Goal: Task Accomplishment & Management: Complete application form

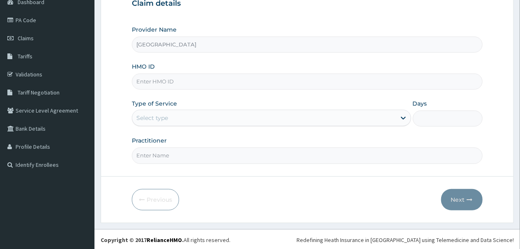
scroll to position [88, 0]
click at [200, 82] on input "HMO ID" at bounding box center [307, 82] width 350 height 16
type input "GMT/10099/A"
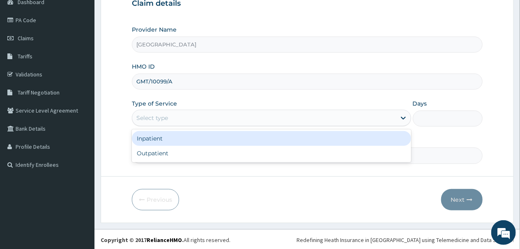
click at [266, 117] on div "Select type" at bounding box center [264, 117] width 264 height 13
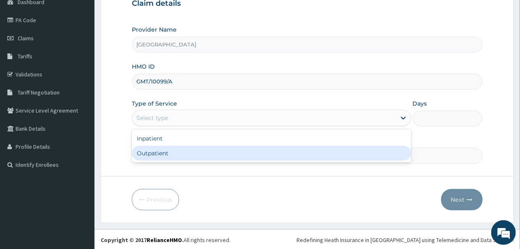
click at [211, 155] on div "Outpatient" at bounding box center [271, 153] width 279 height 15
type input "1"
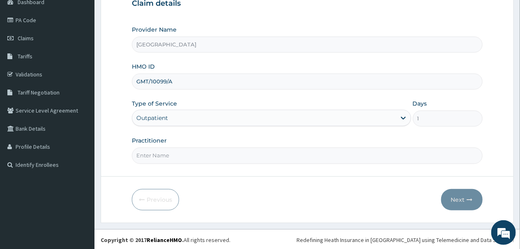
click at [196, 156] on input "Practitioner" at bounding box center [307, 155] width 350 height 16
type input "DR. ONU"
click at [461, 200] on button "Next" at bounding box center [461, 199] width 41 height 21
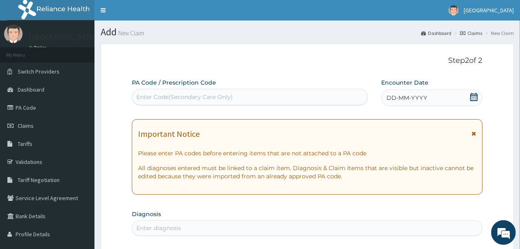
click at [424, 95] on span "DD-MM-YYYY" at bounding box center [407, 98] width 41 height 8
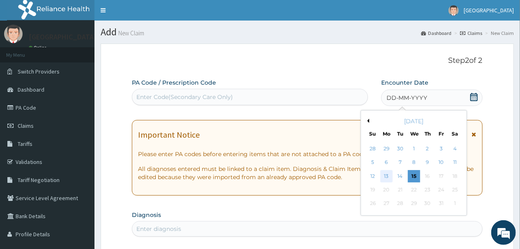
click at [386, 176] on div "13" at bounding box center [386, 176] width 12 height 12
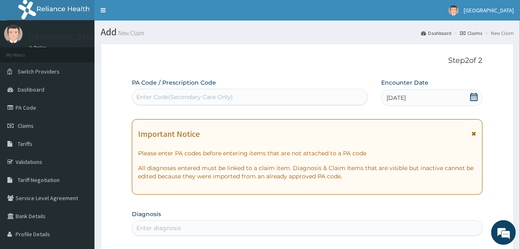
click at [187, 99] on div "Enter Code(Secondary Care Only)" at bounding box center [184, 97] width 97 height 8
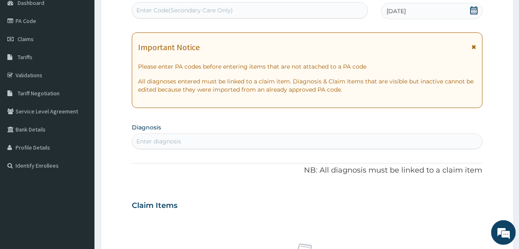
scroll to position [99, 0]
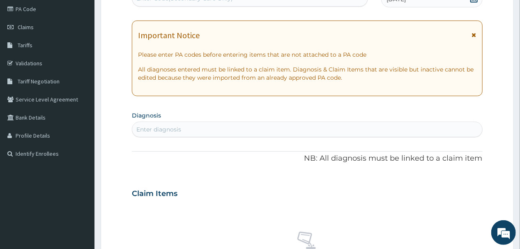
click at [216, 130] on div "Enter diagnosis" at bounding box center [307, 129] width 350 height 13
type input "P"
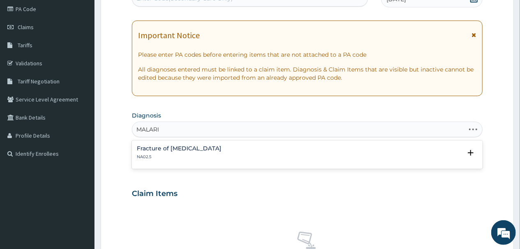
type input "[MEDICAL_DATA]"
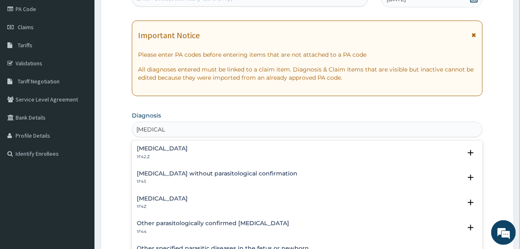
click at [177, 197] on h4 "[MEDICAL_DATA]" at bounding box center [162, 199] width 51 height 6
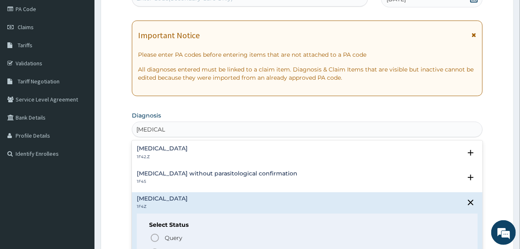
scroll to position [66, 0]
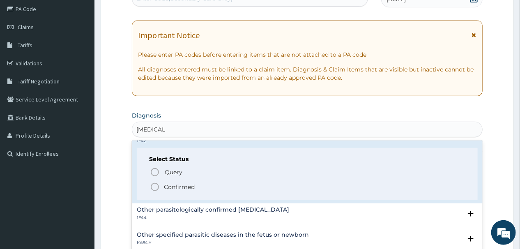
click at [154, 186] on icon "status option filled" at bounding box center [155, 187] width 10 height 10
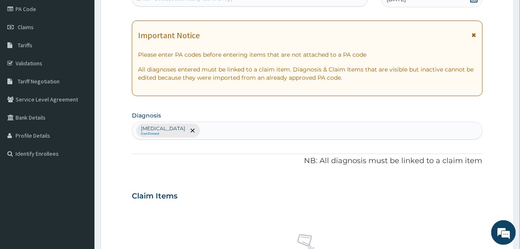
click at [230, 127] on div "[MEDICAL_DATA] Confirmed" at bounding box center [307, 130] width 350 height 17
type input "UPPER"
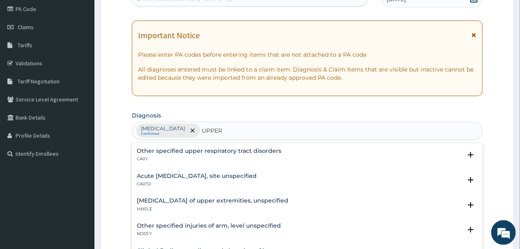
click at [212, 175] on h4 "Acute upper respiratory infection, site unspecified" at bounding box center [197, 176] width 120 height 6
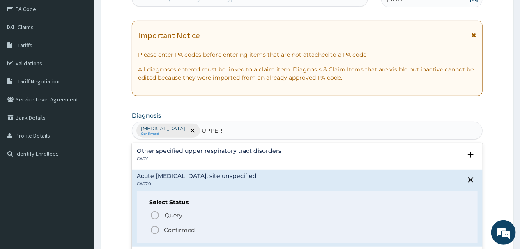
click at [156, 230] on icon "status option filled" at bounding box center [155, 230] width 10 height 10
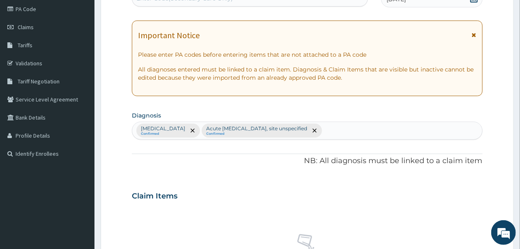
click at [373, 131] on div "Malaria, unspecified Confirmed Acute upper respiratory infection, site unspecif…" at bounding box center [307, 130] width 350 height 17
type input "MYALGIA"
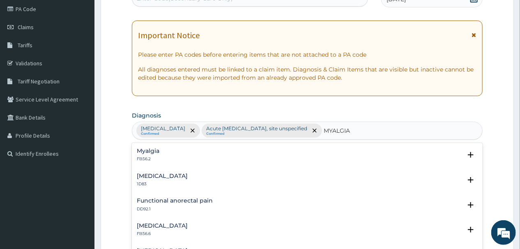
click at [150, 150] on h4 "Myalgia" at bounding box center [148, 151] width 23 height 6
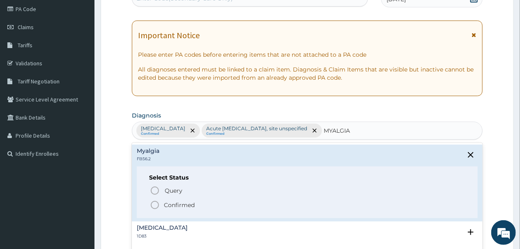
click at [155, 204] on icon "status option filled" at bounding box center [155, 205] width 10 height 10
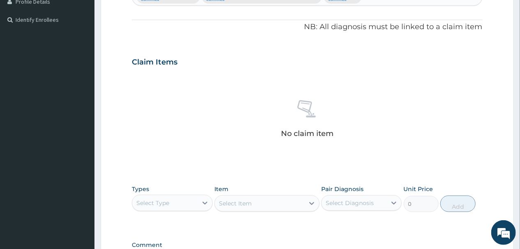
scroll to position [263, 0]
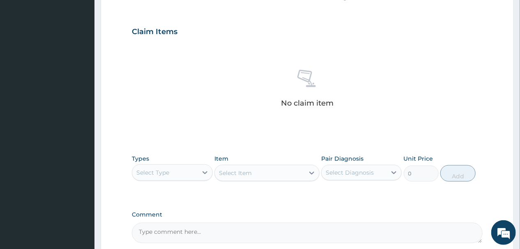
click at [169, 173] on div "Select Type" at bounding box center [152, 172] width 33 height 8
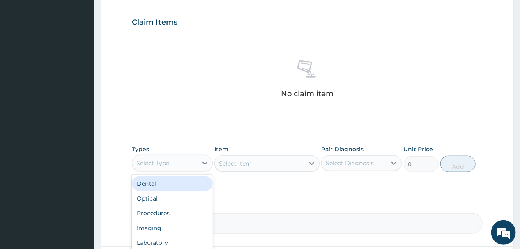
scroll to position [343, 0]
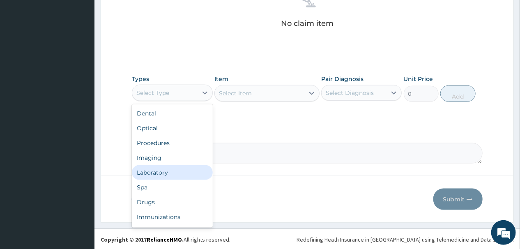
click at [157, 169] on div "Laboratory" at bounding box center [172, 172] width 81 height 15
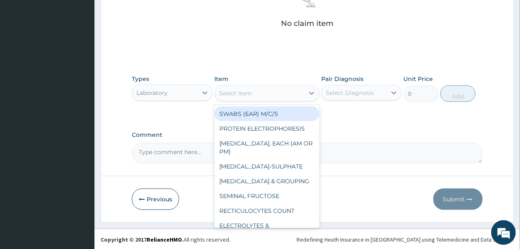
click at [279, 94] on div "Select Item" at bounding box center [260, 93] width 90 height 13
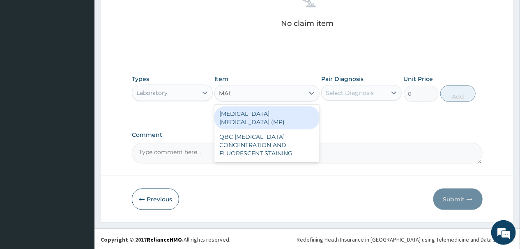
type input "MALA"
click at [264, 113] on div "[MEDICAL_DATA] [MEDICAL_DATA] (MP)" at bounding box center [266, 117] width 105 height 23
type input "2000"
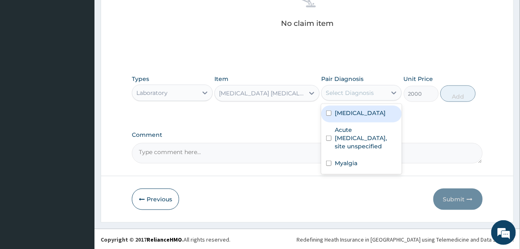
click at [371, 93] on div "Select Diagnosis" at bounding box center [350, 93] width 48 height 8
click at [325, 115] on div "[MEDICAL_DATA]" at bounding box center [361, 114] width 81 height 17
checkbox input "true"
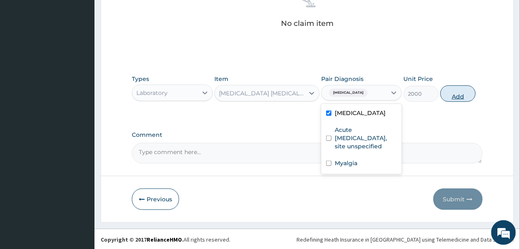
click at [458, 95] on button "Add" at bounding box center [457, 93] width 35 height 16
type input "0"
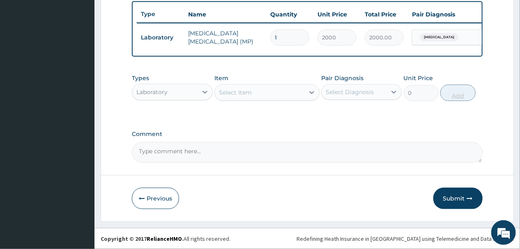
scroll to position [309, 0]
click at [268, 93] on div "Select Item" at bounding box center [260, 92] width 90 height 13
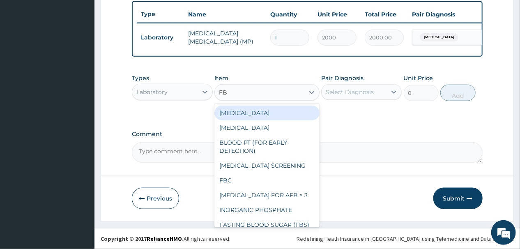
type input "FBC"
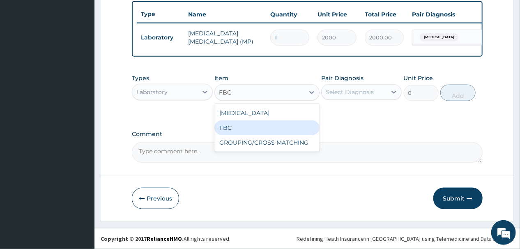
click at [246, 126] on div "FBC" at bounding box center [266, 127] width 105 height 15
type input "6000"
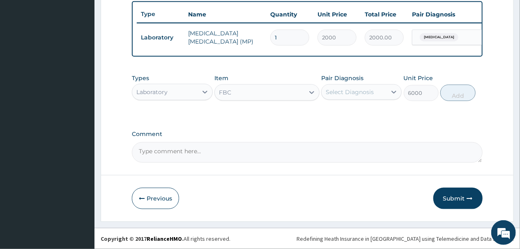
click at [375, 92] on div "Select Diagnosis" at bounding box center [354, 91] width 65 height 13
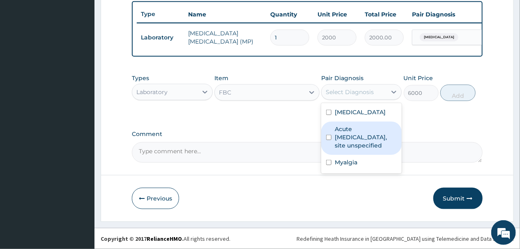
click at [328, 140] on input "checkbox" at bounding box center [328, 137] width 5 height 5
checkbox input "true"
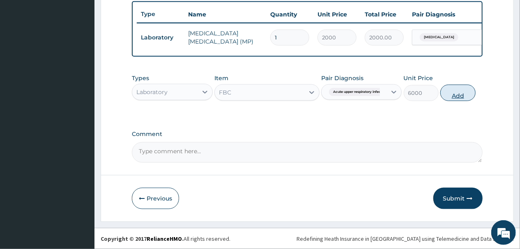
click at [458, 92] on button "Add" at bounding box center [457, 93] width 35 height 16
type input "0"
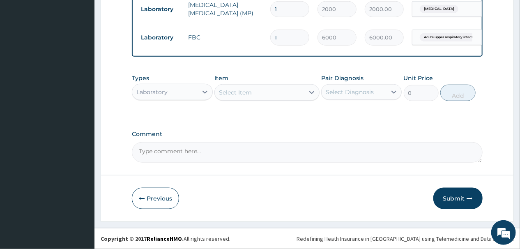
scroll to position [337, 0]
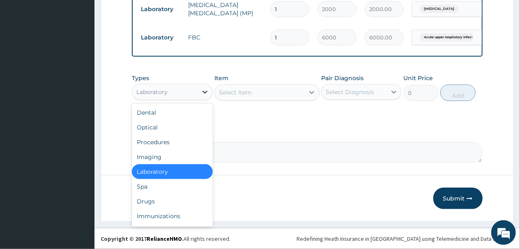
click at [202, 91] on icon at bounding box center [205, 92] width 8 height 8
click at [144, 201] on div "Drugs" at bounding box center [172, 201] width 81 height 15
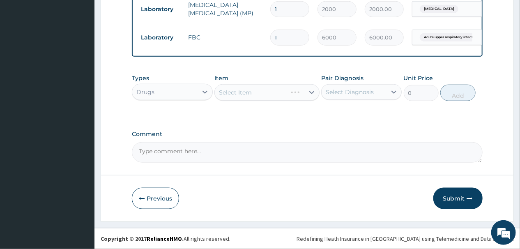
click at [261, 94] on div "Select Item" at bounding box center [266, 92] width 105 height 16
click at [266, 92] on div "Select Item" at bounding box center [266, 92] width 105 height 16
click at [274, 94] on div "Select Item" at bounding box center [260, 92] width 90 height 13
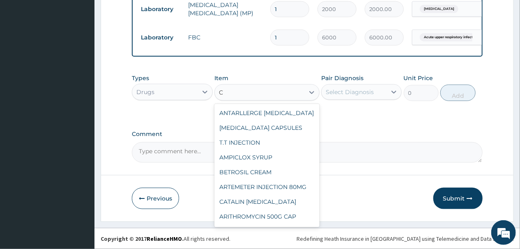
type input "C"
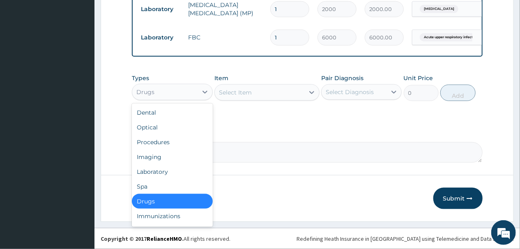
click at [159, 93] on div "Drugs" at bounding box center [164, 91] width 65 height 13
click at [158, 143] on div "Procedures" at bounding box center [172, 142] width 81 height 15
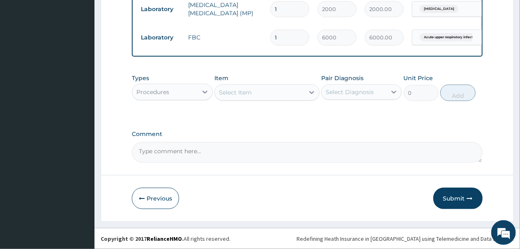
click at [249, 97] on div "Select Item" at bounding box center [260, 92] width 90 height 13
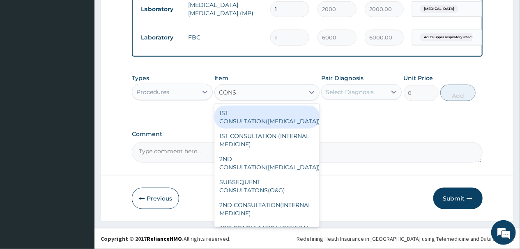
click at [219, 94] on input "CONS" at bounding box center [228, 92] width 18 height 8
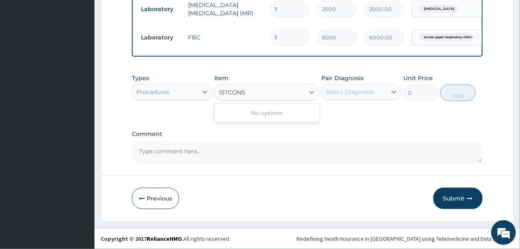
type input "1ST CONS"
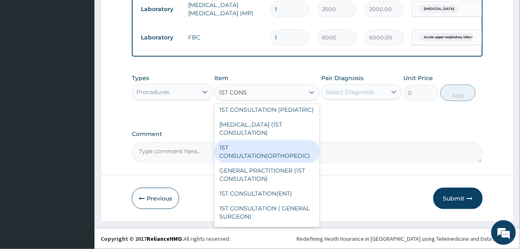
scroll to position [99, 0]
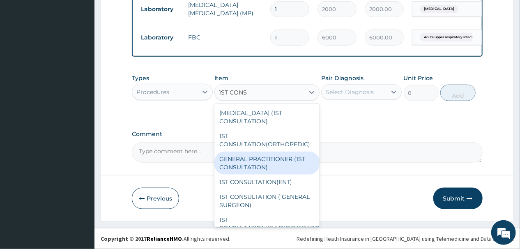
click at [255, 170] on div "GENERAL PRACTITIONER (1ST CONSULTATION)" at bounding box center [266, 163] width 105 height 23
type input "2500"
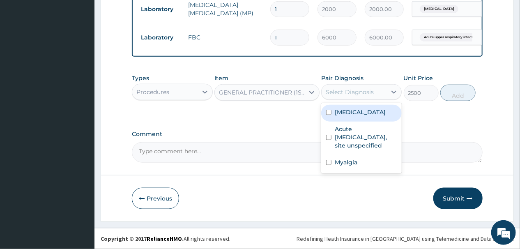
click at [359, 94] on div "Select Diagnosis" at bounding box center [350, 92] width 48 height 8
click at [331, 112] on input "checkbox" at bounding box center [328, 112] width 5 height 5
checkbox input "true"
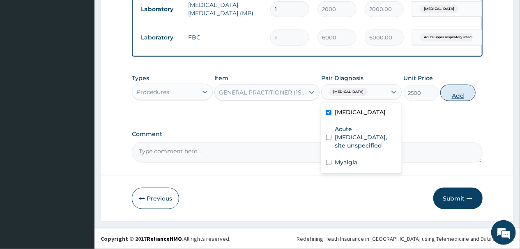
click at [459, 92] on button "Add" at bounding box center [457, 93] width 35 height 16
type input "0"
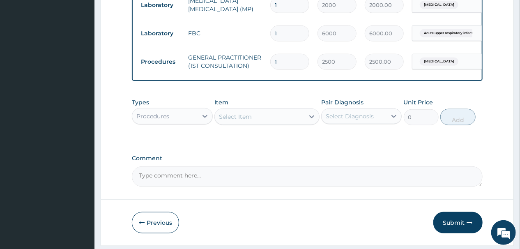
scroll to position [370, 0]
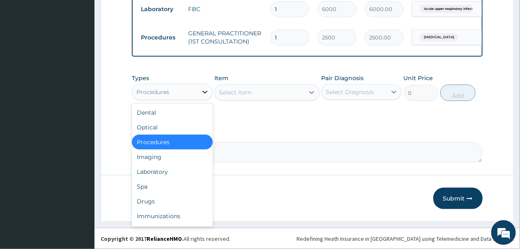
click at [201, 95] on icon at bounding box center [205, 92] width 8 height 8
click at [157, 200] on div "Drugs" at bounding box center [172, 201] width 81 height 15
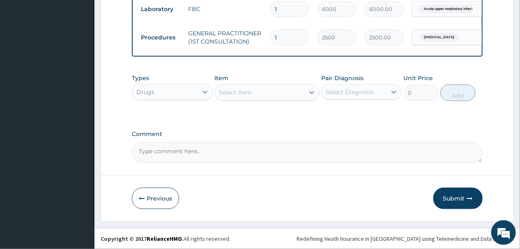
click at [272, 92] on div "Select Item" at bounding box center [260, 92] width 90 height 13
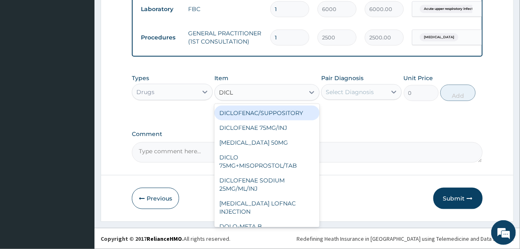
type input "DICLO"
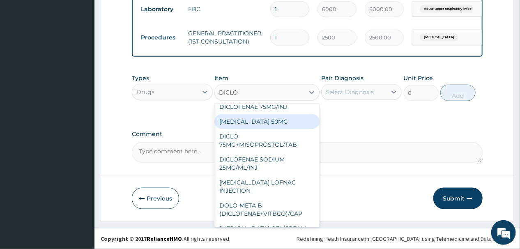
scroll to position [33, 0]
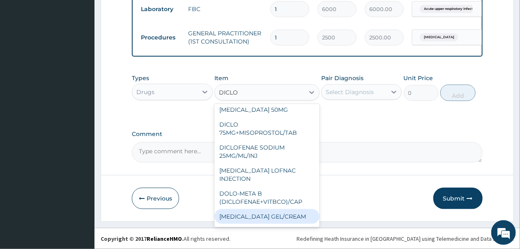
click at [260, 216] on div "[MEDICAL_DATA] GEL/CREAM" at bounding box center [266, 216] width 105 height 15
type input "560"
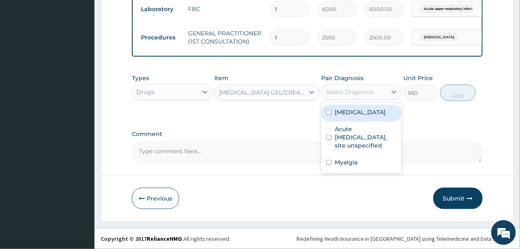
click at [368, 90] on div "Select Diagnosis" at bounding box center [350, 92] width 48 height 8
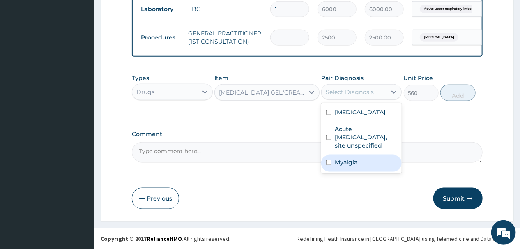
click at [327, 161] on input "checkbox" at bounding box center [328, 162] width 5 height 5
checkbox input "true"
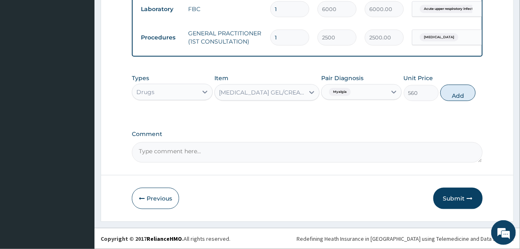
click at [457, 92] on button "Add" at bounding box center [457, 93] width 35 height 16
type input "0"
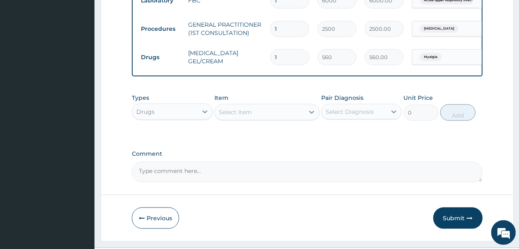
click at [267, 119] on div "Select Item" at bounding box center [260, 112] width 90 height 13
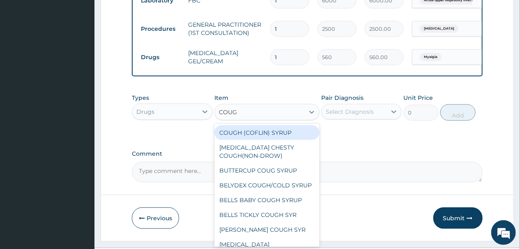
type input "COUGH"
click at [273, 137] on div "COUGH (COFLIN) SYRUP" at bounding box center [266, 132] width 105 height 15
type input "350"
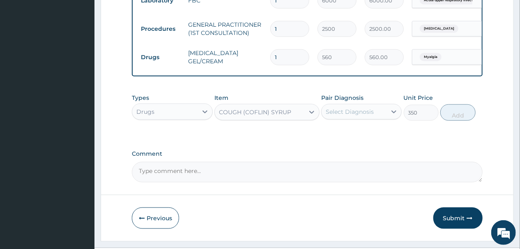
click at [373, 116] on div "Select Diagnosis" at bounding box center [350, 112] width 48 height 8
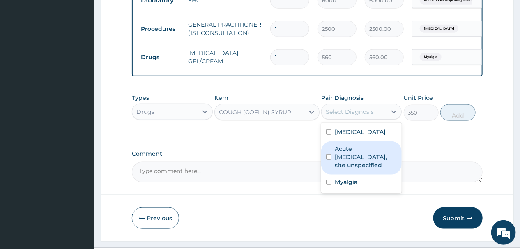
click at [328, 160] on input "checkbox" at bounding box center [328, 156] width 5 height 5
checkbox input "true"
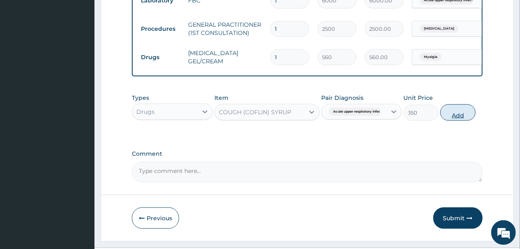
click at [460, 117] on button "Add" at bounding box center [457, 112] width 35 height 16
type input "0"
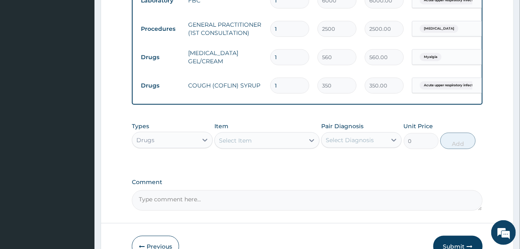
click at [272, 147] on div "Select Item" at bounding box center [260, 140] width 90 height 13
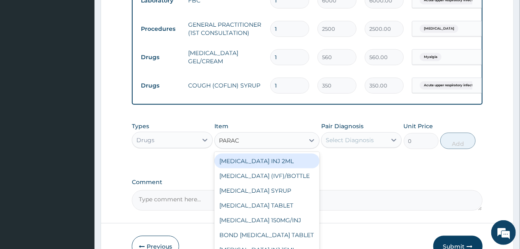
type input "PARACE"
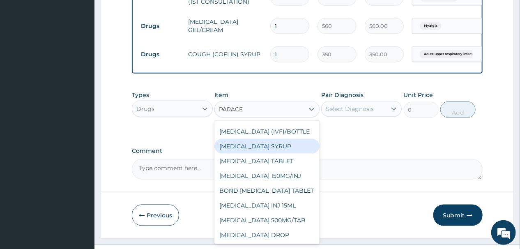
scroll to position [426, 0]
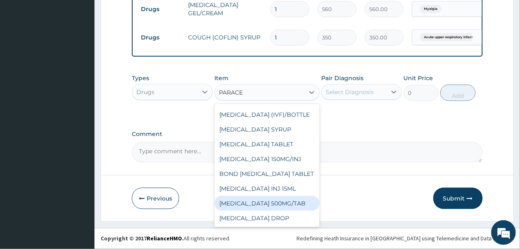
click at [262, 203] on div "[MEDICAL_DATA] 500MG/TAB" at bounding box center [266, 203] width 105 height 15
type input "14"
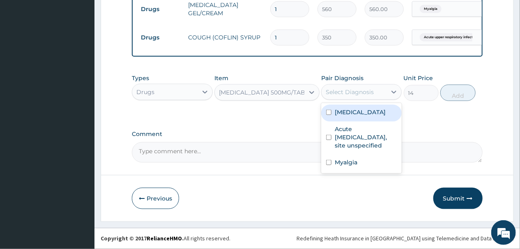
click at [385, 92] on div "Select Diagnosis" at bounding box center [354, 91] width 65 height 13
click at [330, 113] on input "checkbox" at bounding box center [328, 112] width 5 height 5
checkbox input "true"
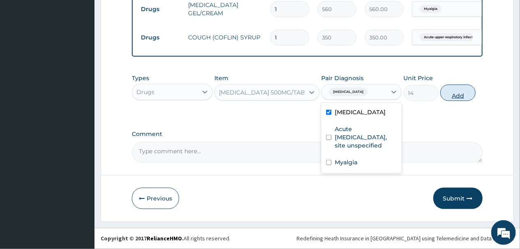
click at [459, 94] on button "Add" at bounding box center [457, 93] width 35 height 16
type input "0"
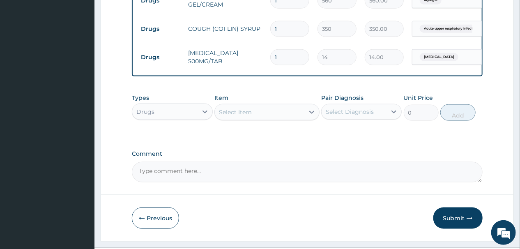
type input "0.00"
type input "1"
type input "14.00"
type input "18"
type input "252.00"
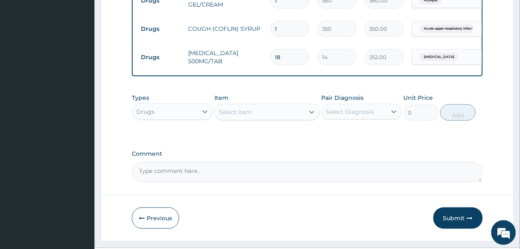
type input "19"
type input "266.00"
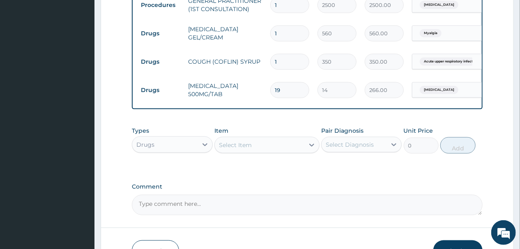
scroll to position [455, 0]
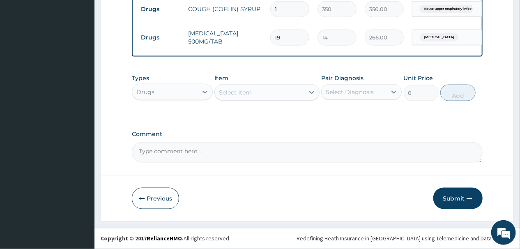
type input "19"
click at [251, 92] on div "Select Item" at bounding box center [235, 92] width 33 height 8
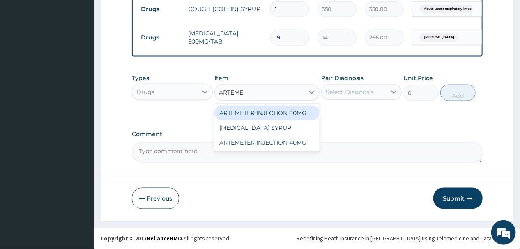
scroll to position [0, 0]
type input "ARTEM"
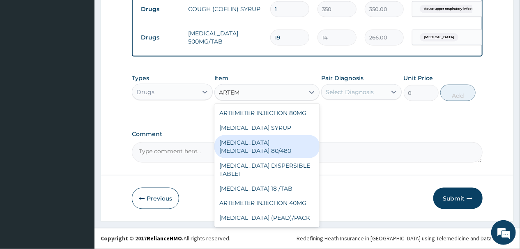
click at [256, 151] on div "[MEDICAL_DATA] [MEDICAL_DATA] 80/480" at bounding box center [266, 146] width 105 height 23
type input "1540"
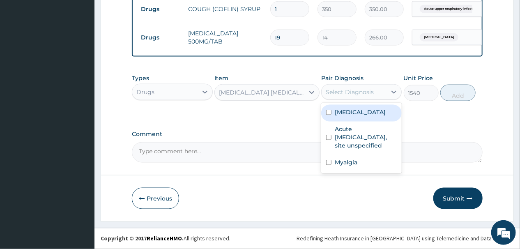
click at [384, 92] on div "Select Diagnosis" at bounding box center [354, 91] width 65 height 13
click at [327, 113] on input "checkbox" at bounding box center [328, 112] width 5 height 5
checkbox input "true"
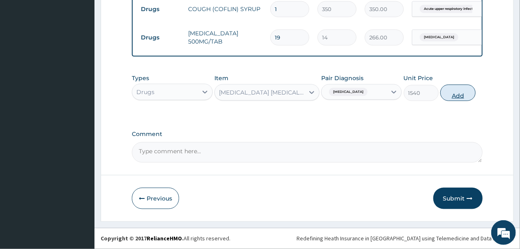
click at [454, 93] on button "Add" at bounding box center [457, 93] width 35 height 16
type input "0"
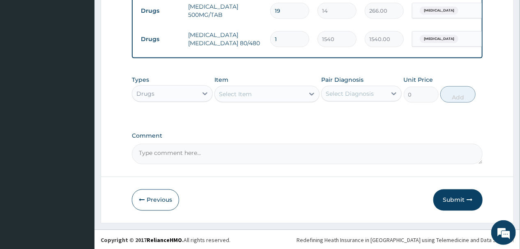
scroll to position [483, 0]
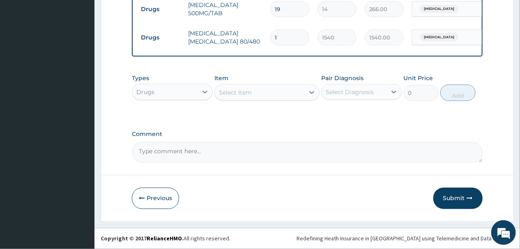
type input "0.00"
type input "6"
type input "9240.00"
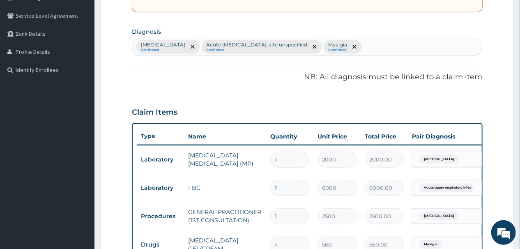
scroll to position [122, 0]
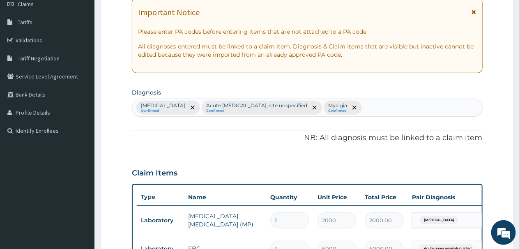
type input "6"
click at [401, 105] on div "Malaria, unspecified Confirmed Acute upper respiratory infection, site unspecif…" at bounding box center [307, 107] width 350 height 17
type input "ALLERGY"
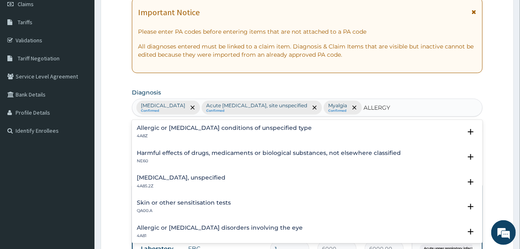
scroll to position [33, 0]
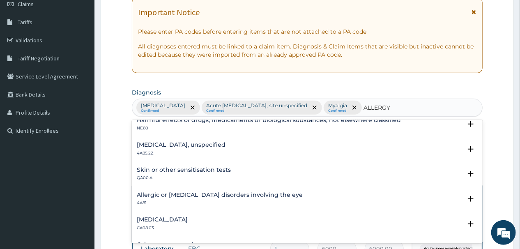
click at [166, 219] on h4 "Other allergic rhinitis" at bounding box center [162, 220] width 51 height 6
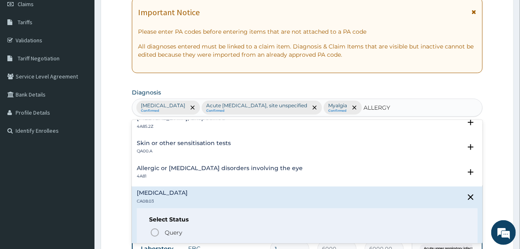
scroll to position [99, 0]
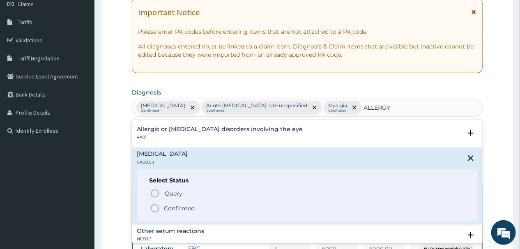
click at [154, 207] on icon "status option filled" at bounding box center [155, 208] width 10 height 10
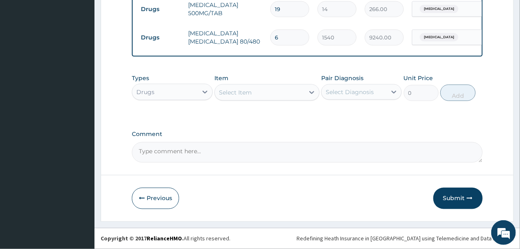
scroll to position [483, 0]
click at [265, 94] on div "Select Item" at bounding box center [260, 92] width 90 height 13
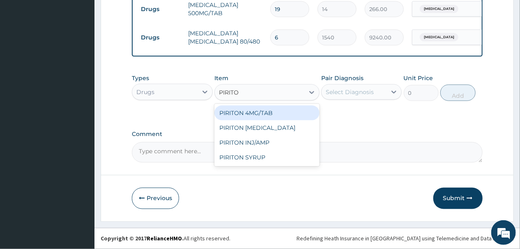
type input "PIRITON"
drag, startPoint x: 246, startPoint y: 113, endPoint x: 245, endPoint y: 108, distance: 4.3
click at [246, 113] on div "PIRITON 4MG/TAB" at bounding box center [266, 113] width 105 height 15
type input "21"
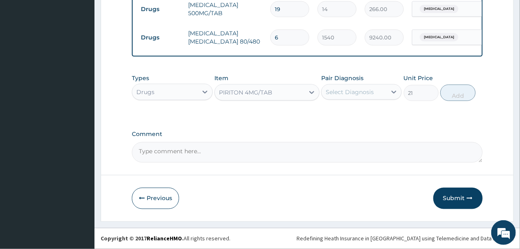
click at [373, 96] on div "Select Diagnosis" at bounding box center [354, 91] width 65 height 13
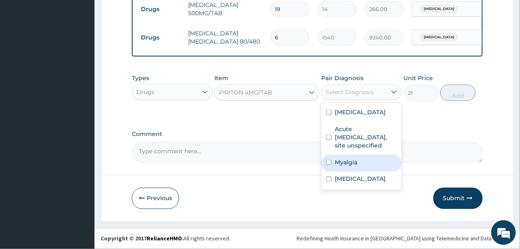
click at [327, 164] on input "checkbox" at bounding box center [328, 162] width 5 height 5
checkbox input "true"
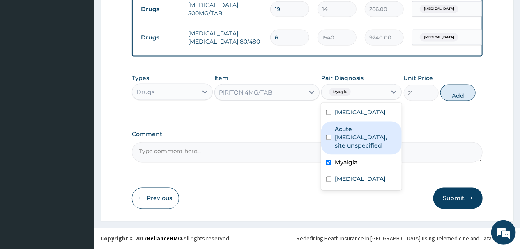
click at [457, 90] on button "Add" at bounding box center [457, 93] width 35 height 16
type input "0"
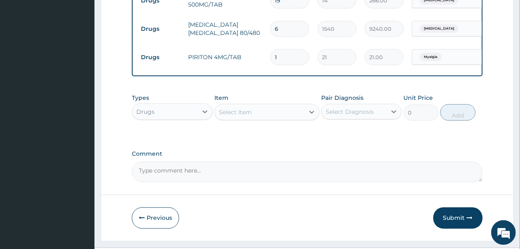
type input "0.00"
type input "4"
type input "84.00"
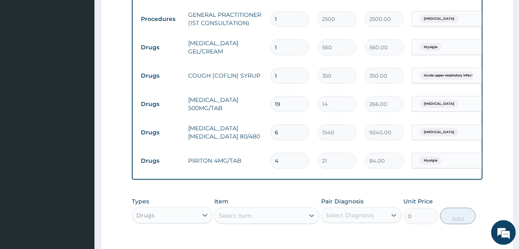
scroll to position [511, 0]
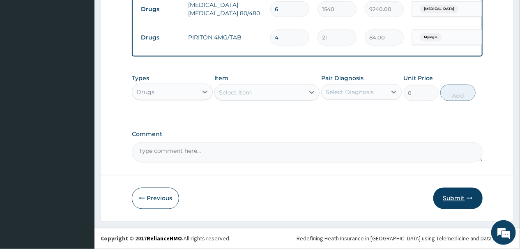
type input "4"
click at [456, 200] on button "Submit" at bounding box center [457, 198] width 49 height 21
click at [453, 199] on button "Submit" at bounding box center [457, 198] width 49 height 21
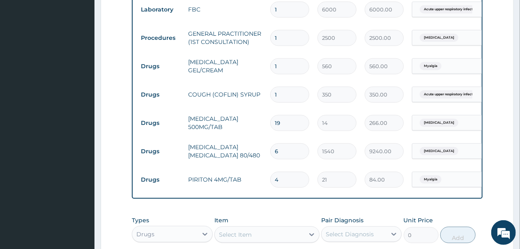
scroll to position [412, 0]
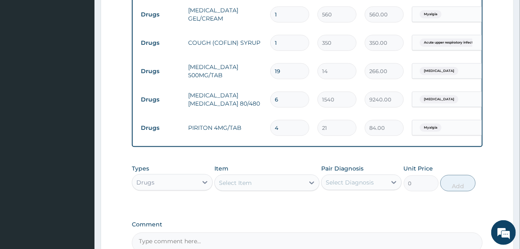
click at [277, 189] on div "Select Item" at bounding box center [260, 182] width 90 height 13
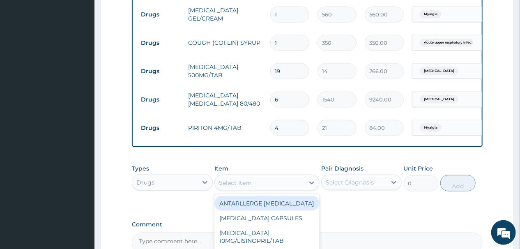
type input "A"
type input "PIRITO"
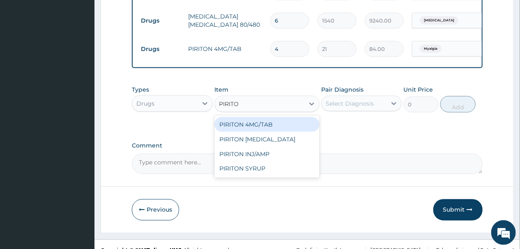
scroll to position [511, 0]
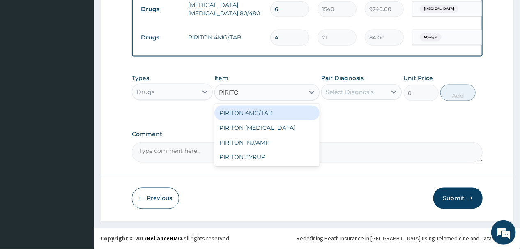
drag, startPoint x: 256, startPoint y: 111, endPoint x: 261, endPoint y: 113, distance: 5.7
click at [256, 110] on div "PIRITON 4MG/TAB" at bounding box center [266, 113] width 105 height 15
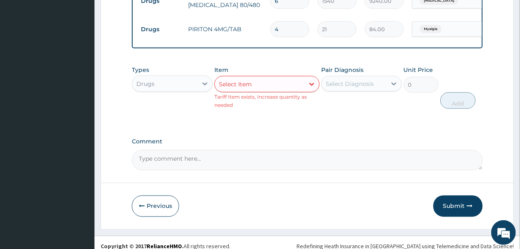
drag, startPoint x: 288, startPoint y: 93, endPoint x: 297, endPoint y: 95, distance: 10.1
click at [288, 91] on div "Select Item" at bounding box center [260, 84] width 90 height 13
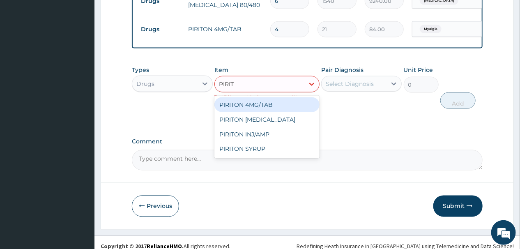
type input "PIRITO"
click at [254, 111] on div "PIRITON 4MG/TAB" at bounding box center [266, 104] width 105 height 15
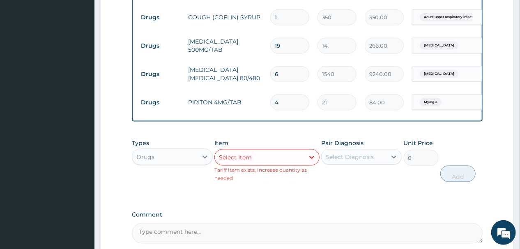
scroll to position [412, 0]
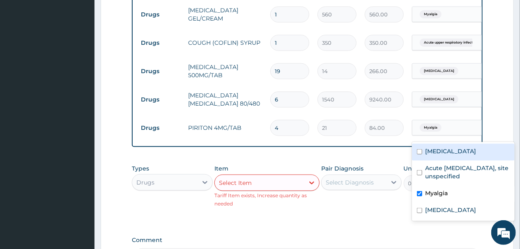
click at [437, 132] on span "Myalgia" at bounding box center [431, 128] width 22 height 8
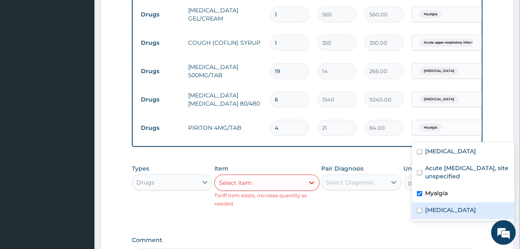
click at [419, 210] on input "checkbox" at bounding box center [419, 210] width 5 height 5
checkbox input "true"
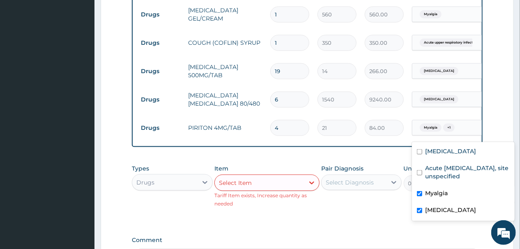
click at [419, 195] on input "checkbox" at bounding box center [419, 193] width 5 height 5
checkbox input "false"
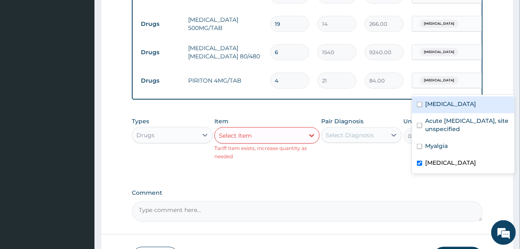
scroll to position [511, 0]
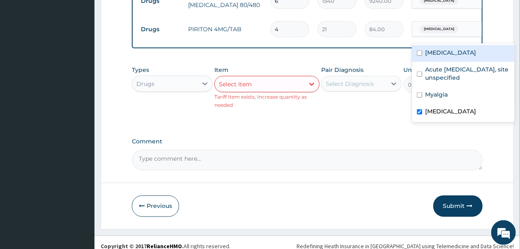
click at [357, 170] on textarea "Comment" at bounding box center [307, 160] width 350 height 21
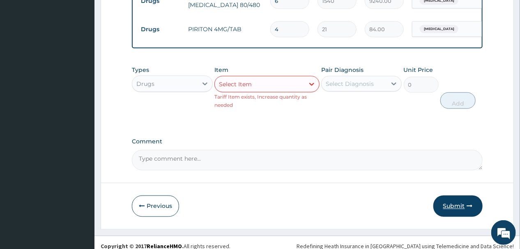
click at [453, 215] on button "Submit" at bounding box center [457, 206] width 49 height 21
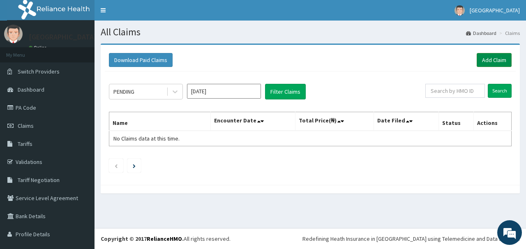
click at [486, 59] on link "Add Claim" at bounding box center [494, 60] width 35 height 14
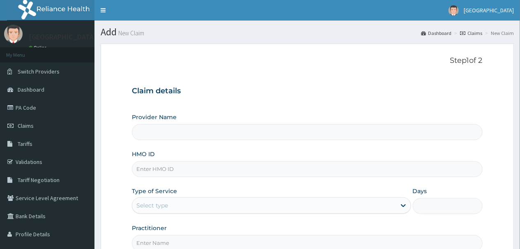
type input "[GEOGRAPHIC_DATA]"
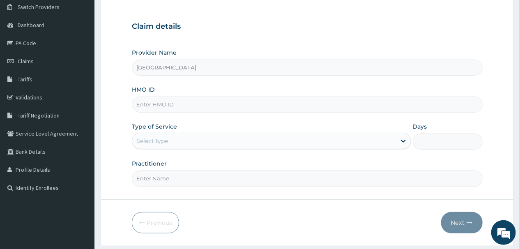
scroll to position [66, 0]
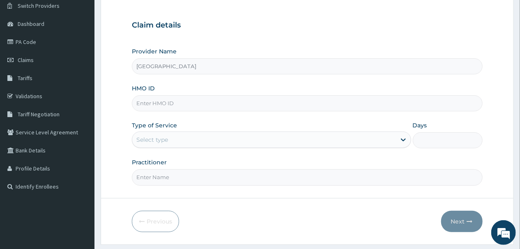
click at [202, 104] on input "HMO ID" at bounding box center [307, 103] width 350 height 16
type input "EPL/10084/A"
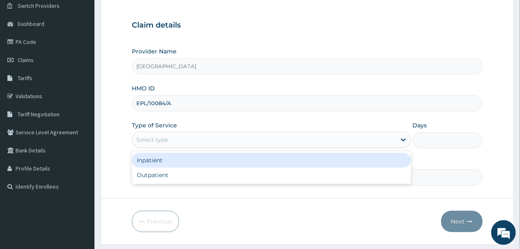
click at [195, 139] on div "Select type" at bounding box center [264, 139] width 264 height 13
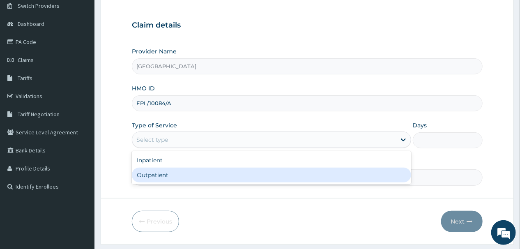
click at [176, 177] on div "Outpatient" at bounding box center [271, 175] width 279 height 15
type input "1"
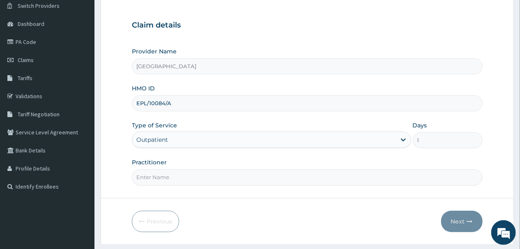
click at [193, 176] on input "Practitioner" at bounding box center [307, 177] width 350 height 16
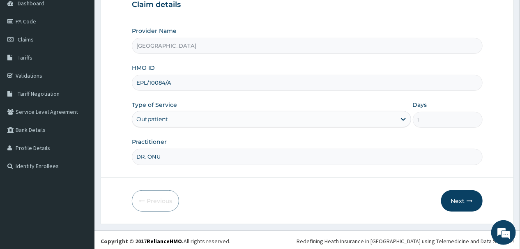
scroll to position [88, 0]
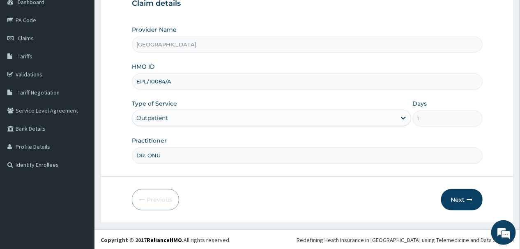
click at [234, 159] on input "DR. ONU" at bounding box center [307, 155] width 350 height 16
type input "DR. ONU"
click at [458, 199] on button "Next" at bounding box center [461, 199] width 41 height 21
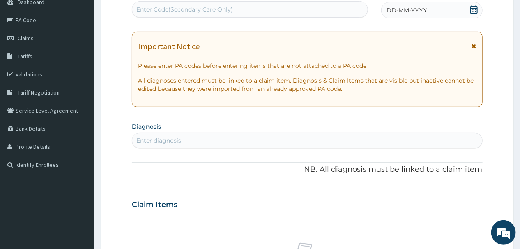
click at [208, 138] on div "Enter diagnosis" at bounding box center [307, 140] width 350 height 13
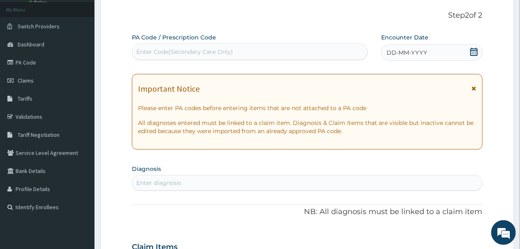
scroll to position [0, 0]
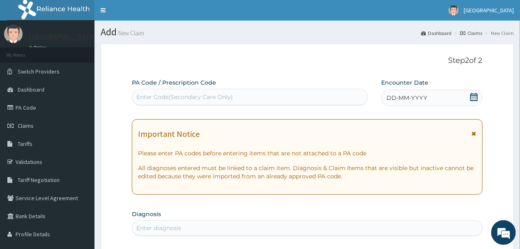
click at [185, 97] on div "Enter Code(Secondary Care Only)" at bounding box center [184, 97] width 97 height 8
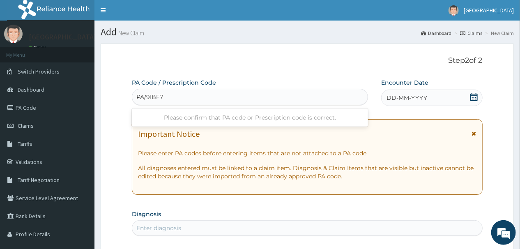
type input "PA/9IBF75"
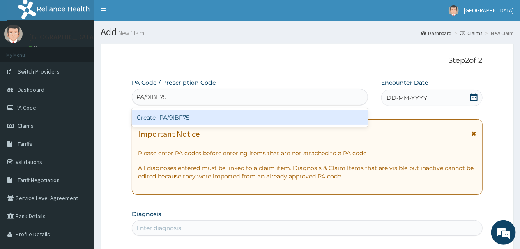
click at [209, 120] on div "Create "PA/9IBF75"" at bounding box center [250, 117] width 236 height 15
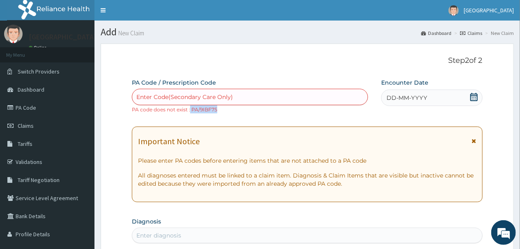
drag, startPoint x: 215, startPoint y: 109, endPoint x: 189, endPoint y: 111, distance: 26.3
click at [189, 111] on small "PA code does not exist : PA/9IBF75" at bounding box center [174, 109] width 85 height 6
copy small "PA/9IBF75"
drag, startPoint x: 179, startPoint y: 95, endPoint x: 161, endPoint y: 92, distance: 18.7
click at [161, 92] on div "Enter Code(Secondary Care Only)" at bounding box center [249, 96] width 235 height 13
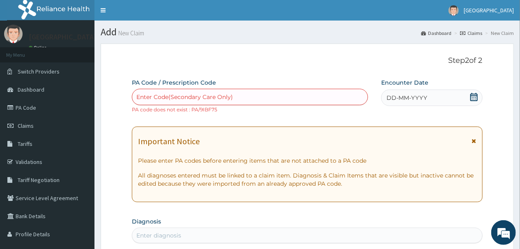
drag, startPoint x: 175, startPoint y: 95, endPoint x: 156, endPoint y: 94, distance: 18.9
drag, startPoint x: 156, startPoint y: 94, endPoint x: 279, endPoint y: 98, distance: 123.3
click at [279, 98] on div "Enter Code(Secondary Care Only)" at bounding box center [249, 96] width 235 height 13
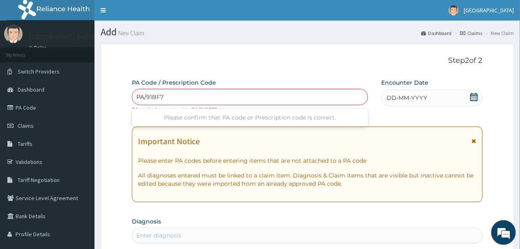
type input "PA/91BF75"
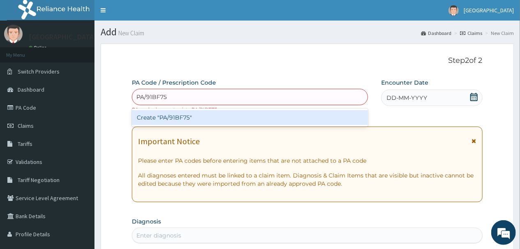
click at [227, 116] on div "Create "PA/91BF75"" at bounding box center [250, 117] width 236 height 15
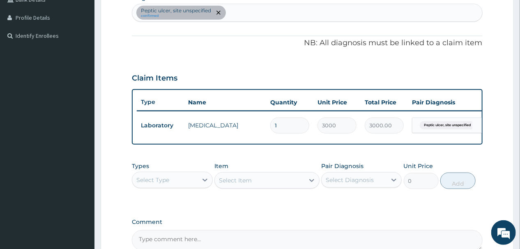
scroll to position [118, 0]
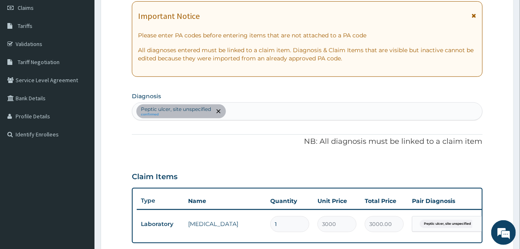
click at [249, 109] on div "Peptic ulcer, site unspecified confirmed" at bounding box center [307, 111] width 350 height 17
type input "URINAL"
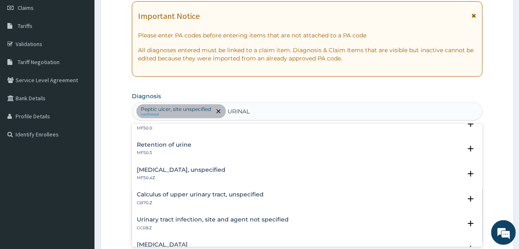
scroll to position [61, 0]
click at [204, 219] on h4 "Urinary tract infection, site and agent not specified" at bounding box center [213, 220] width 152 height 6
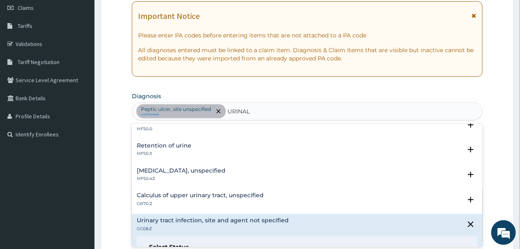
scroll to position [127, 0]
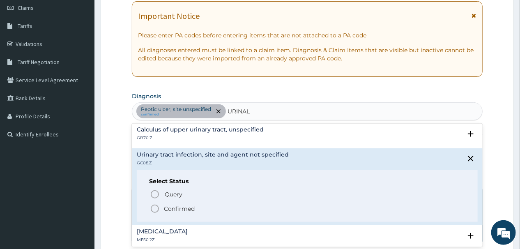
click at [154, 207] on icon "status option filled" at bounding box center [155, 209] width 10 height 10
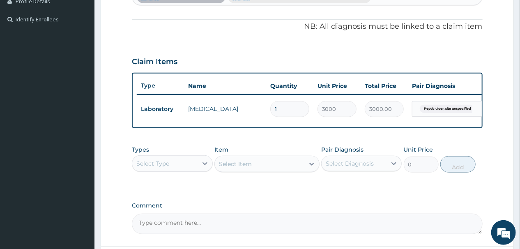
scroll to position [249, 0]
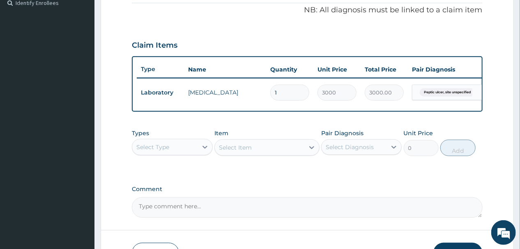
click at [184, 151] on div "Select Type" at bounding box center [164, 147] width 65 height 13
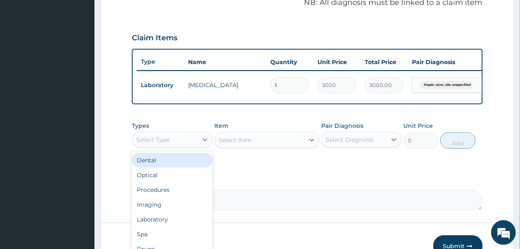
scroll to position [282, 0]
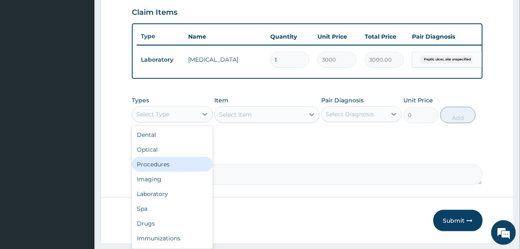
click at [166, 168] on div "Procedures" at bounding box center [172, 164] width 81 height 15
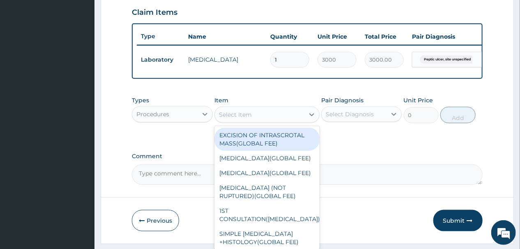
click at [263, 120] on div "Select Item" at bounding box center [260, 114] width 90 height 13
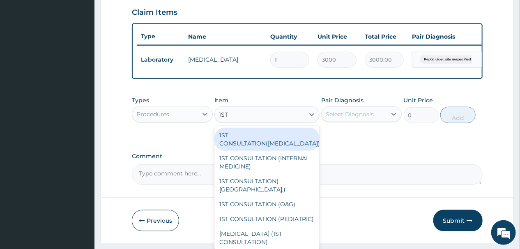
type input "1ST C"
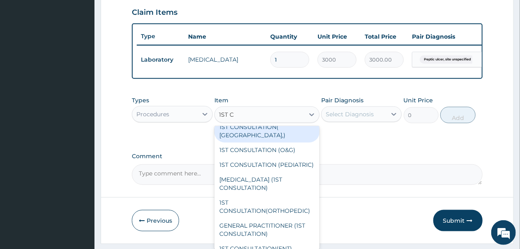
scroll to position [66, 0]
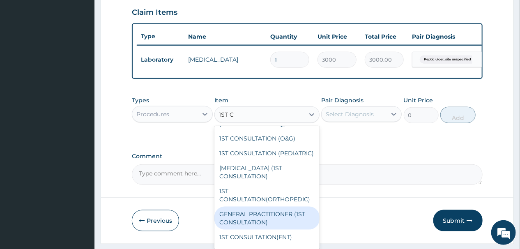
click at [253, 230] on div "GENERAL PRACTITIONER (1ST CONSULTATION)" at bounding box center [266, 218] width 105 height 23
type input "2500"
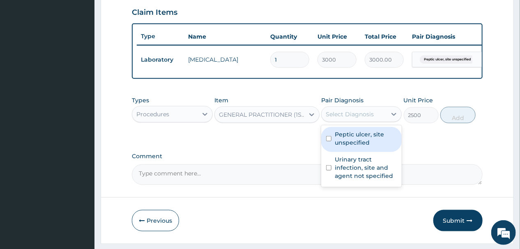
click at [357, 118] on div "Select Diagnosis" at bounding box center [350, 114] width 48 height 8
click at [328, 141] on input "checkbox" at bounding box center [328, 138] width 5 height 5
checkbox input "true"
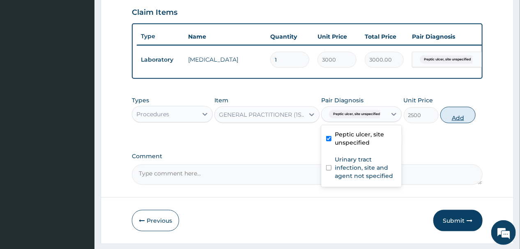
click at [457, 122] on button "Add" at bounding box center [457, 115] width 35 height 16
type input "0"
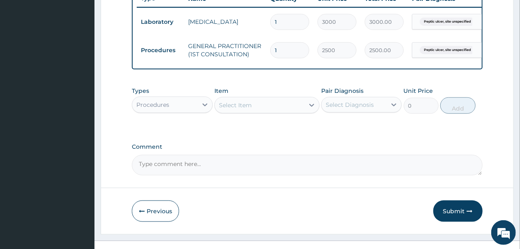
scroll to position [342, 0]
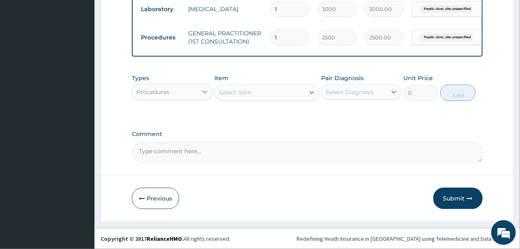
click at [198, 92] on div at bounding box center [205, 92] width 15 height 15
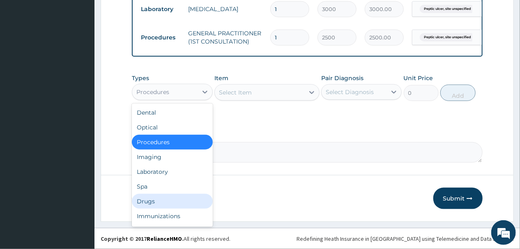
click at [155, 202] on div "Drugs" at bounding box center [172, 201] width 81 height 15
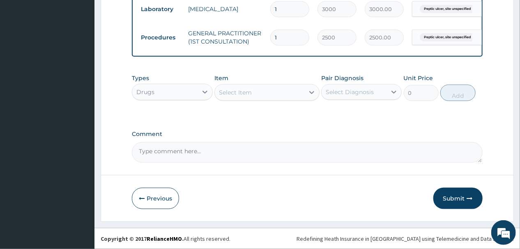
click at [245, 92] on div "Select Item" at bounding box center [235, 92] width 33 height 8
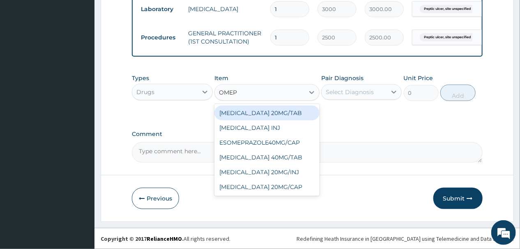
type input "OMEPR"
click at [252, 114] on div "[MEDICAL_DATA] 20MG/TAB" at bounding box center [266, 113] width 105 height 15
type input "84"
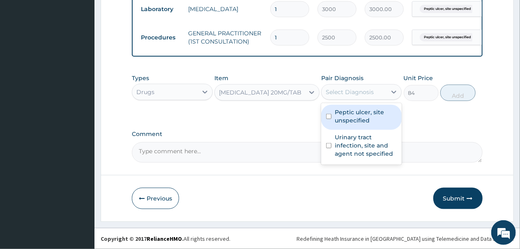
click at [351, 90] on div "Select Diagnosis" at bounding box center [350, 92] width 48 height 8
click at [343, 117] on label "Peptic ulcer, site unspecified" at bounding box center [366, 116] width 62 height 16
checkbox input "true"
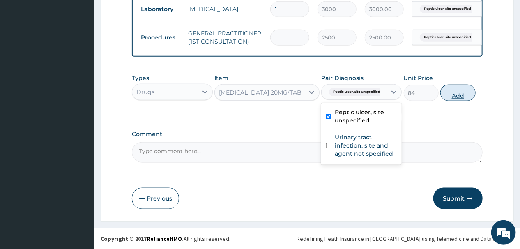
click at [452, 93] on button "Add" at bounding box center [457, 93] width 35 height 16
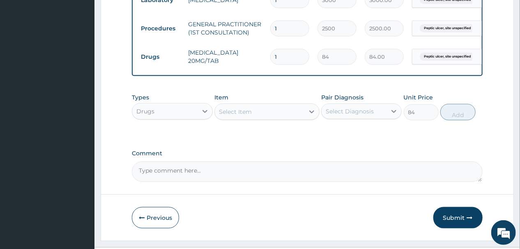
type input "0"
type input "10"
type input "840.00"
type input "10"
click at [255, 118] on div "Select Item" at bounding box center [260, 111] width 90 height 13
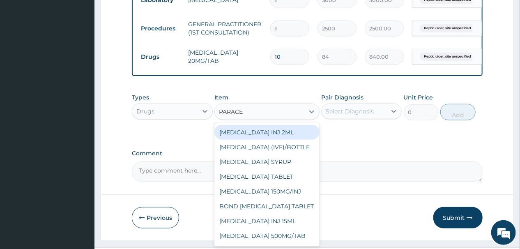
type input "PARACET"
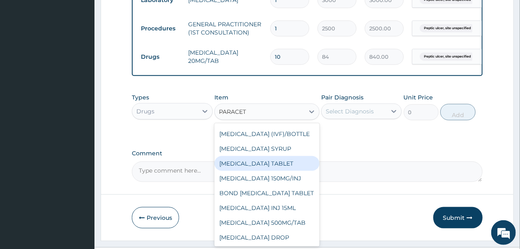
scroll to position [370, 0]
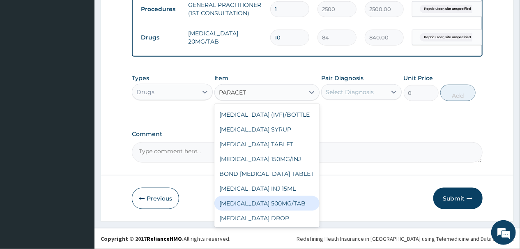
click at [272, 203] on div "[MEDICAL_DATA] 500MG/TAB" at bounding box center [266, 203] width 105 height 15
type input "14"
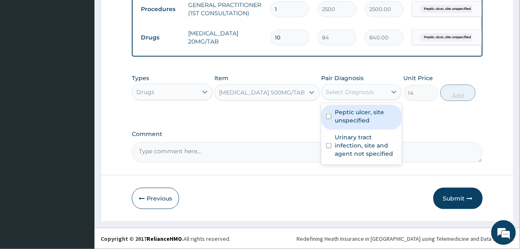
click at [369, 93] on div "Select Diagnosis" at bounding box center [350, 92] width 48 height 8
click at [327, 117] on input "checkbox" at bounding box center [328, 116] width 5 height 5
checkbox input "true"
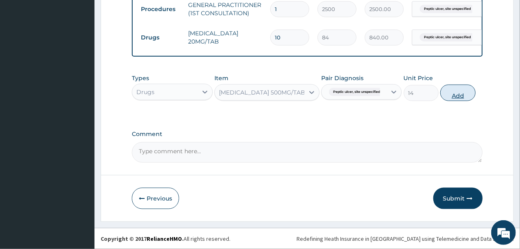
click at [452, 91] on button "Add" at bounding box center [457, 93] width 35 height 16
type input "0"
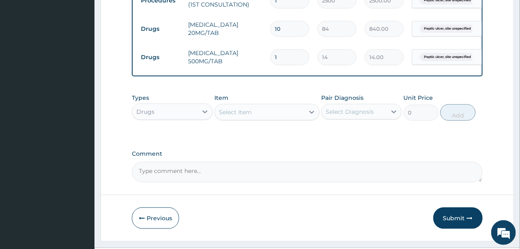
click at [288, 62] on input "1" at bounding box center [289, 57] width 39 height 16
type input "18"
type input "252.00"
type input "18"
click at [280, 119] on div "Select Item" at bounding box center [260, 112] width 90 height 13
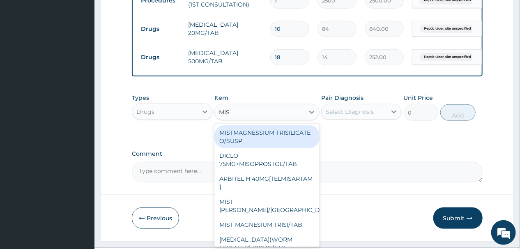
type input "MIST"
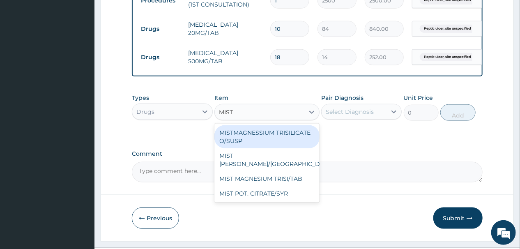
click at [263, 140] on div "MISTMAGNESSIUM TRISILICATE O/SUSP" at bounding box center [266, 136] width 105 height 23
type input "560"
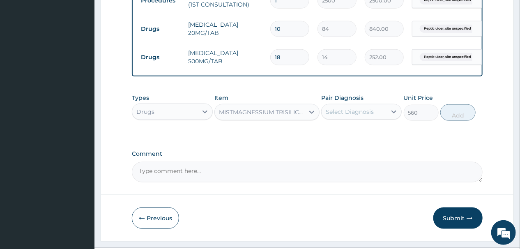
click at [380, 118] on div "Select Diagnosis" at bounding box center [354, 111] width 65 height 13
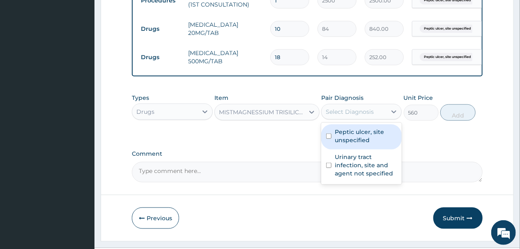
click at [327, 139] on input "checkbox" at bounding box center [328, 136] width 5 height 5
checkbox input "true"
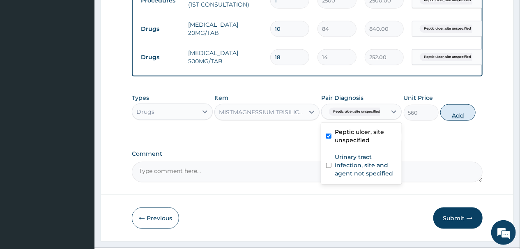
click at [458, 119] on button "Add" at bounding box center [457, 112] width 35 height 16
type input "0"
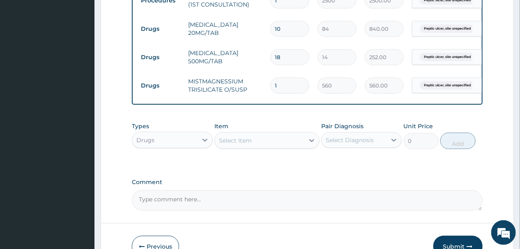
click at [264, 147] on div "Select Item" at bounding box center [260, 140] width 90 height 13
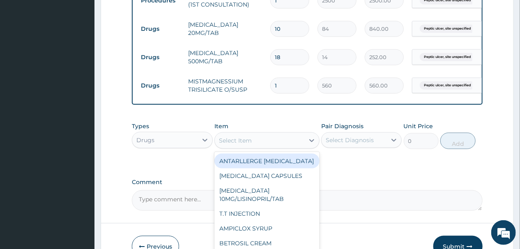
type input "U"
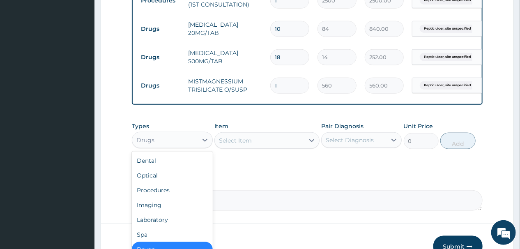
click at [182, 147] on div "Drugs" at bounding box center [164, 140] width 65 height 13
click at [148, 227] on div "Laboratory" at bounding box center [172, 219] width 81 height 15
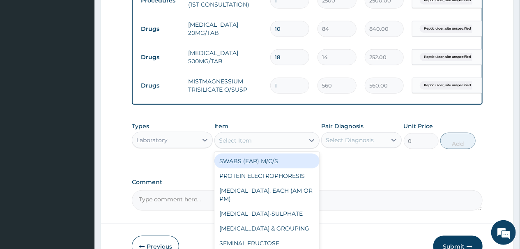
click at [279, 147] on div "Select Item" at bounding box center [260, 140] width 90 height 13
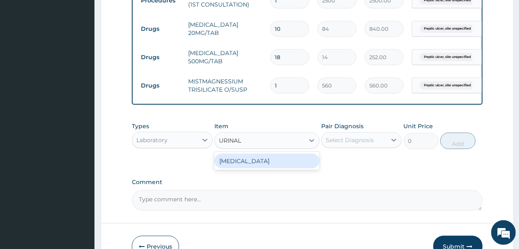
type input "URINALY"
click at [274, 168] on div "[MEDICAL_DATA]" at bounding box center [266, 161] width 105 height 15
type input "1500"
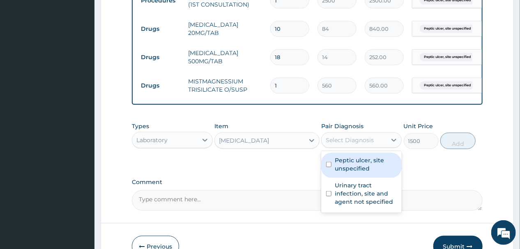
click at [370, 144] on div "Select Diagnosis" at bounding box center [350, 140] width 48 height 8
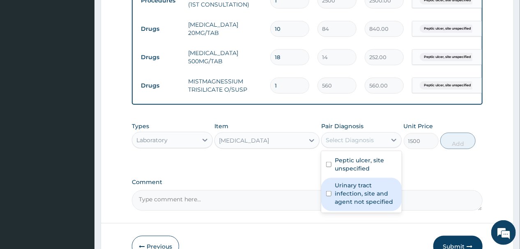
click at [329, 196] on input "checkbox" at bounding box center [328, 193] width 5 height 5
checkbox input "true"
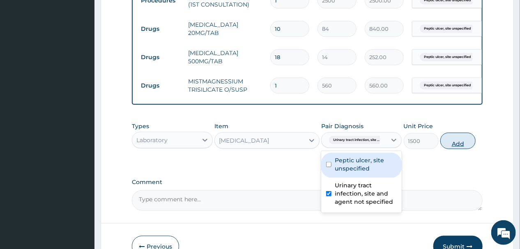
click at [462, 146] on button "Add" at bounding box center [457, 141] width 35 height 16
type input "0"
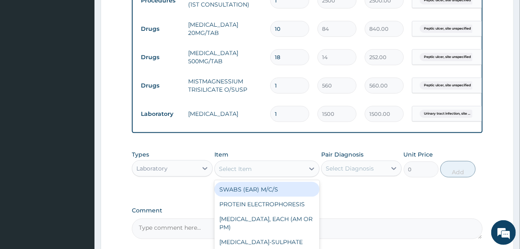
click at [271, 175] on div "Select Item" at bounding box center [260, 168] width 90 height 13
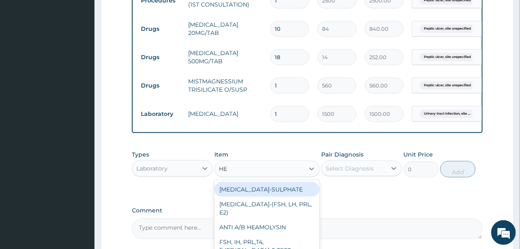
type input "HEL"
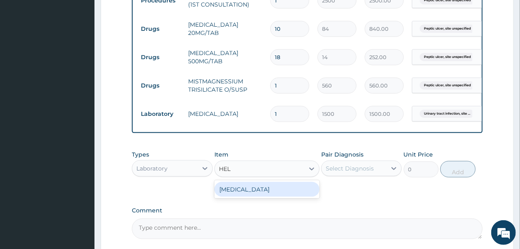
click at [263, 196] on div "[MEDICAL_DATA]" at bounding box center [266, 189] width 105 height 15
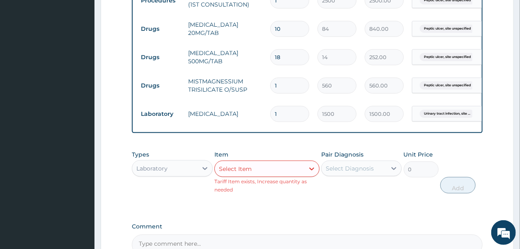
click at [357, 173] on div "Select Diagnosis" at bounding box center [350, 168] width 48 height 8
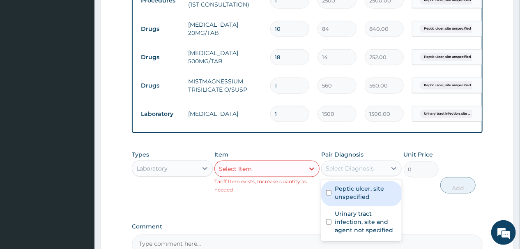
click at [329, 196] on input "checkbox" at bounding box center [328, 192] width 5 height 5
checkbox input "true"
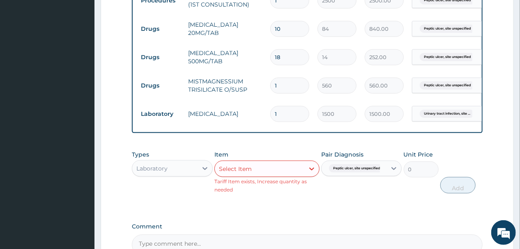
click at [290, 210] on div "Types Laboratory Item Select Item Tariff Item exists, Increase quantity as need…" at bounding box center [307, 178] width 350 height 64
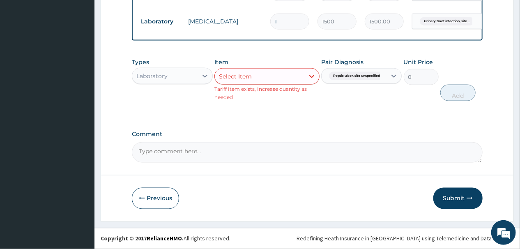
scroll to position [471, 0]
click at [456, 198] on button "Submit" at bounding box center [457, 198] width 49 height 21
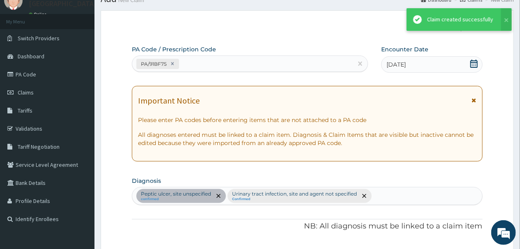
scroll to position [455, 0]
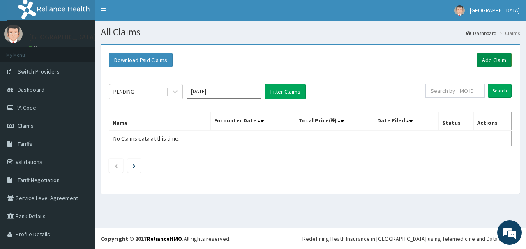
click at [488, 59] on link "Add Claim" at bounding box center [494, 60] width 35 height 14
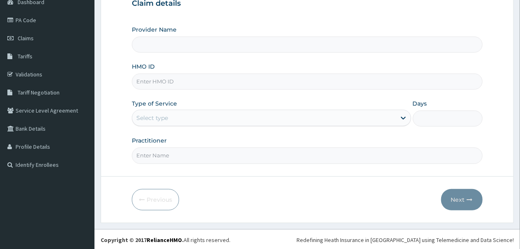
type input "[GEOGRAPHIC_DATA]"
click at [220, 79] on input "HMO ID" at bounding box center [307, 82] width 350 height 16
type input "PNG/10138/A"
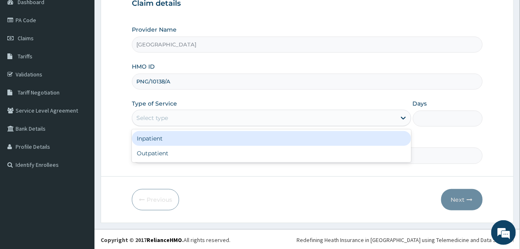
click at [296, 118] on div "Select type" at bounding box center [264, 117] width 264 height 13
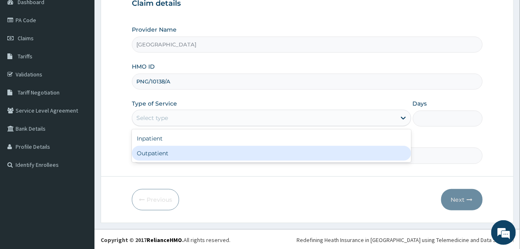
click at [220, 156] on div "Outpatient" at bounding box center [271, 153] width 279 height 15
type input "1"
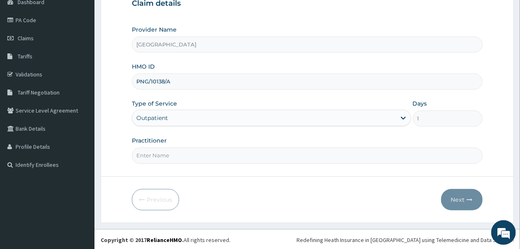
click at [196, 154] on input "Practitioner" at bounding box center [307, 155] width 350 height 16
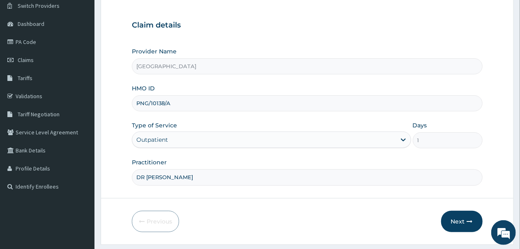
scroll to position [88, 0]
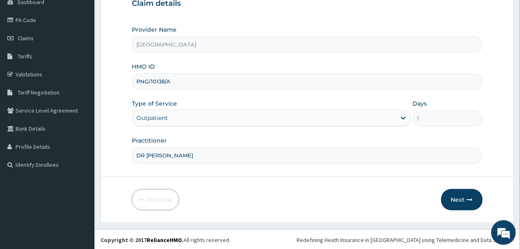
type input "DR ONU"
click at [433, 120] on input "1" at bounding box center [448, 119] width 70 height 16
click at [458, 199] on button "Next" at bounding box center [461, 199] width 41 height 21
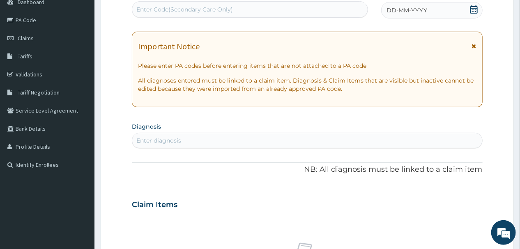
click at [472, 8] on icon at bounding box center [473, 9] width 7 height 8
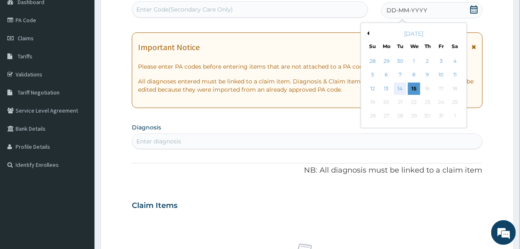
click at [401, 87] on div "14" at bounding box center [400, 89] width 12 height 12
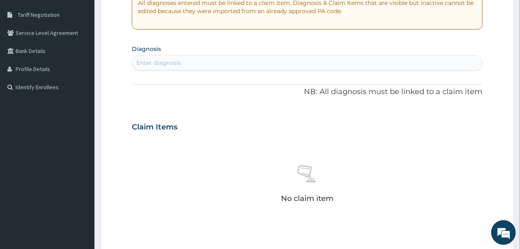
scroll to position [186, 0]
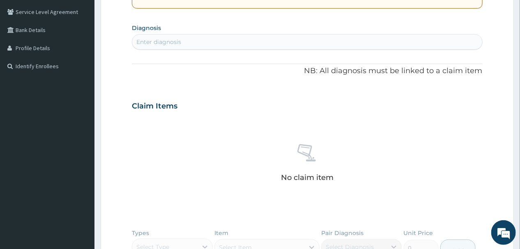
click at [214, 41] on div "Enter diagnosis" at bounding box center [307, 41] width 350 height 13
type input "P"
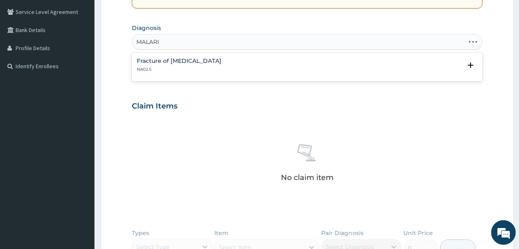
type input "[MEDICAL_DATA]"
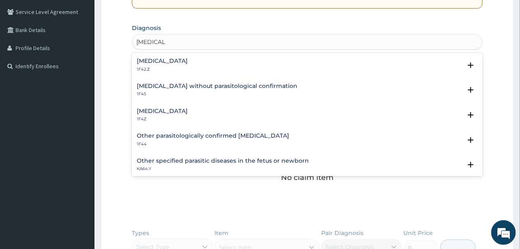
click at [157, 112] on h4 "[MEDICAL_DATA]" at bounding box center [162, 111] width 51 height 6
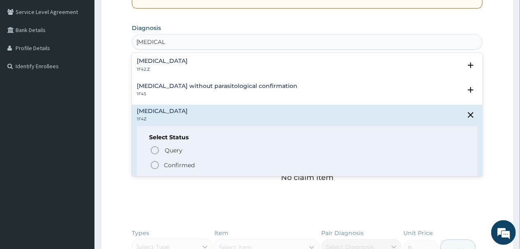
click at [154, 164] on icon "status option filled" at bounding box center [155, 165] width 10 height 10
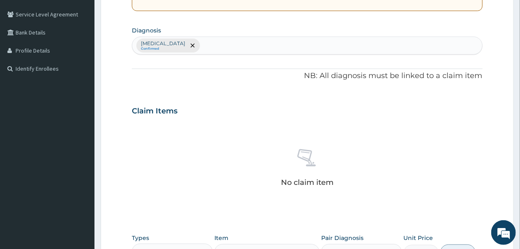
scroll to position [153, 0]
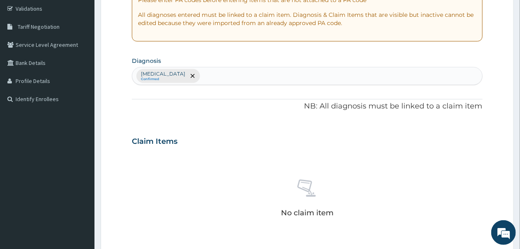
click at [224, 74] on div "Malaria, unspecified Confirmed" at bounding box center [307, 75] width 350 height 17
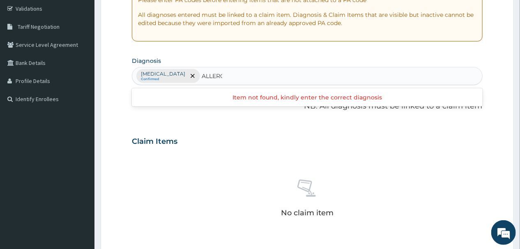
type input "ALLERGY"
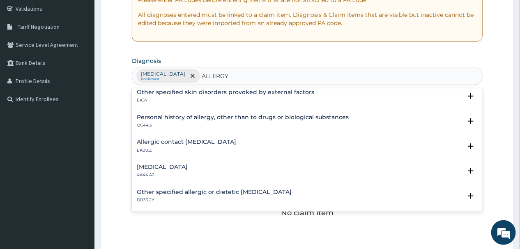
scroll to position [370, 0]
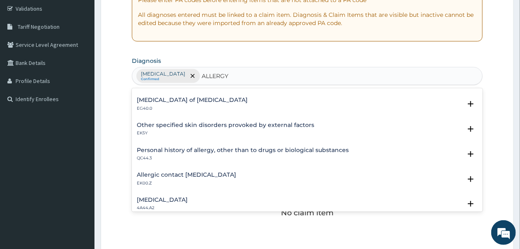
click at [182, 150] on h4 "Personal history of allergy, other than to drugs or biological substances" at bounding box center [243, 150] width 212 height 6
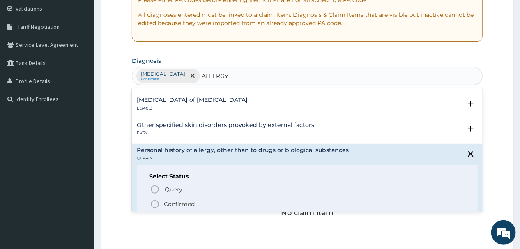
click at [152, 201] on icon "status option filled" at bounding box center [155, 204] width 10 height 10
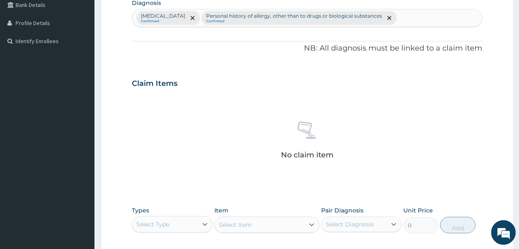
scroll to position [285, 0]
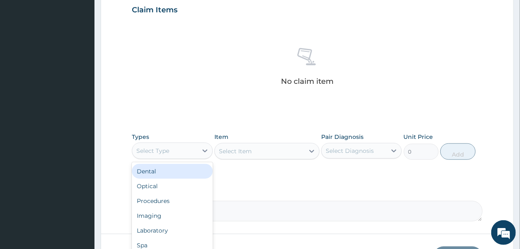
click at [180, 149] on div "Select Type" at bounding box center [164, 150] width 65 height 13
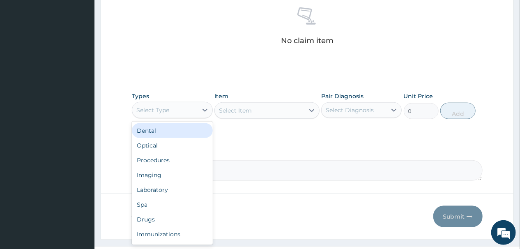
scroll to position [343, 0]
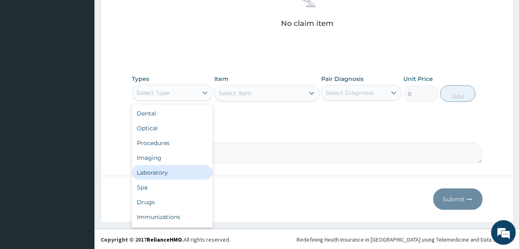
click at [161, 170] on div "Laboratory" at bounding box center [172, 172] width 81 height 15
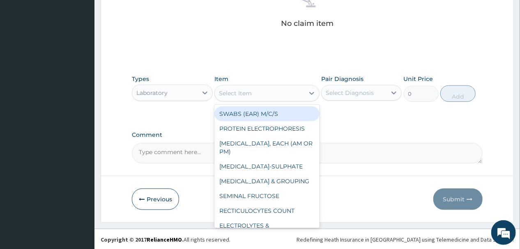
click at [274, 96] on div "Select Item" at bounding box center [260, 93] width 90 height 13
type input "1"
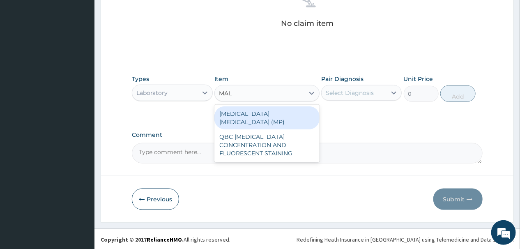
type input "MALA"
click at [242, 111] on div "[MEDICAL_DATA] [MEDICAL_DATA] (MP)" at bounding box center [266, 117] width 105 height 23
type input "2000"
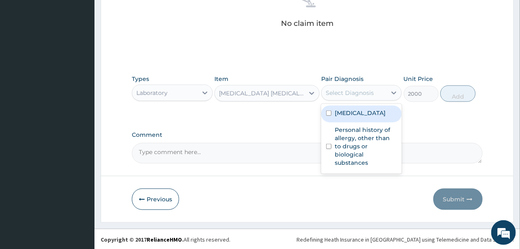
click at [351, 91] on div "Select Diagnosis" at bounding box center [350, 93] width 48 height 8
click at [328, 112] on input "checkbox" at bounding box center [328, 113] width 5 height 5
checkbox input "true"
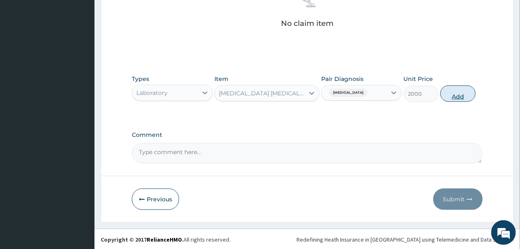
click at [459, 92] on button "Add" at bounding box center [457, 93] width 35 height 16
type input "0"
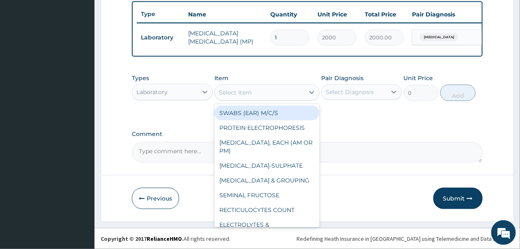
click at [274, 91] on div "Select Item" at bounding box center [260, 92] width 90 height 13
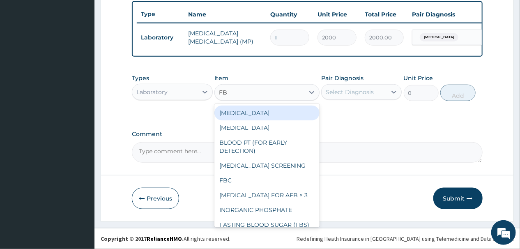
type input "FBC"
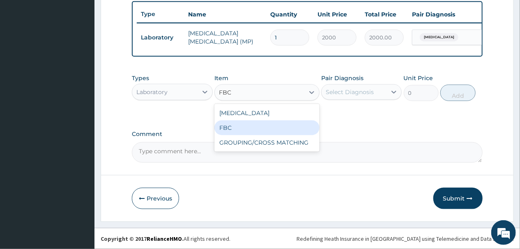
click at [240, 127] on div "FBC" at bounding box center [266, 127] width 105 height 15
type input "6000"
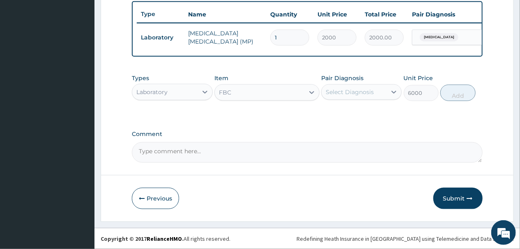
click at [358, 92] on div "Select Diagnosis" at bounding box center [350, 92] width 48 height 8
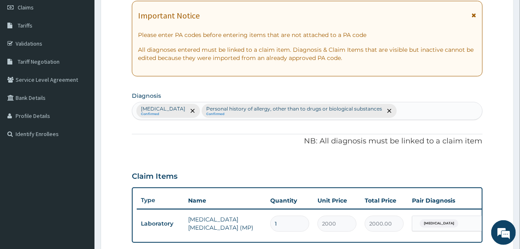
scroll to position [112, 0]
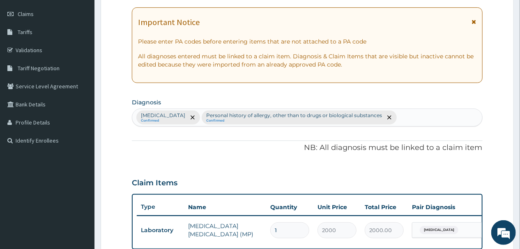
click at [410, 118] on div "Malaria, unspecified Confirmed Personal history of allergy, other than to drugs…" at bounding box center [307, 117] width 350 height 17
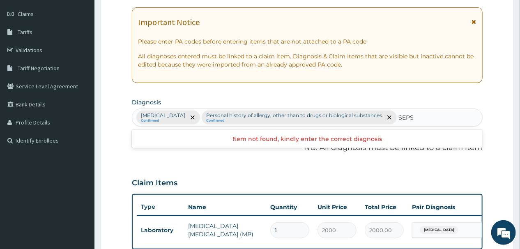
type input "SEPSI"
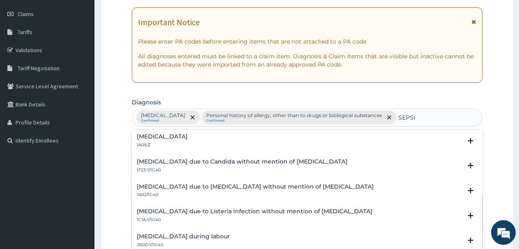
scroll to position [99, 0]
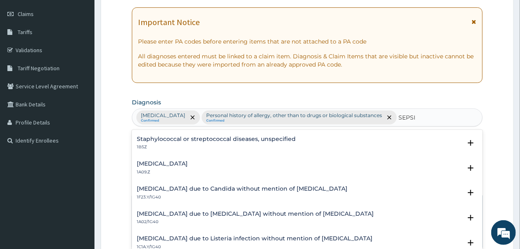
click at [177, 162] on h4 "[MEDICAL_DATA]" at bounding box center [162, 164] width 51 height 6
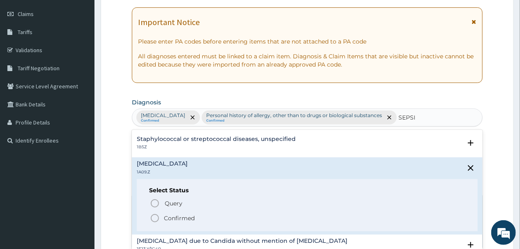
click at [153, 217] on icon "status option filled" at bounding box center [155, 218] width 10 height 10
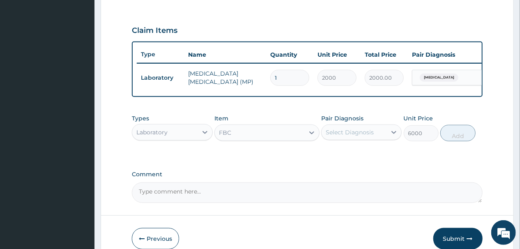
scroll to position [309, 0]
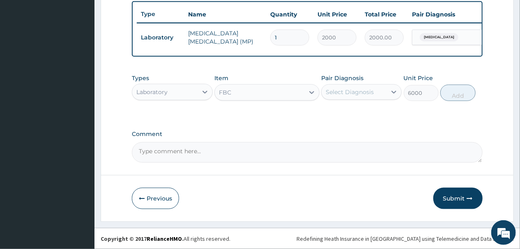
click at [355, 96] on div "Select Diagnosis" at bounding box center [350, 92] width 48 height 8
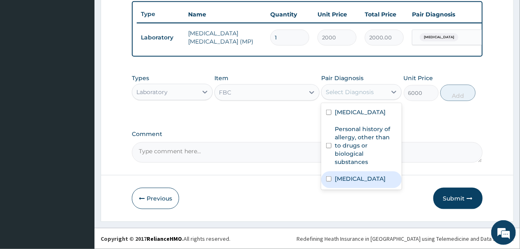
click at [328, 182] on input "checkbox" at bounding box center [328, 178] width 5 height 5
checkbox input "true"
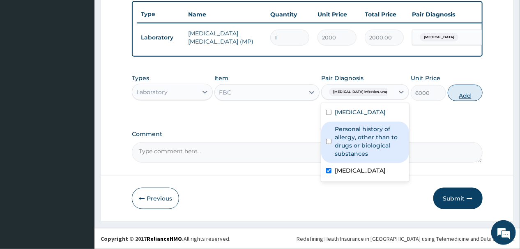
click at [457, 101] on button "Add" at bounding box center [465, 93] width 35 height 16
type input "0"
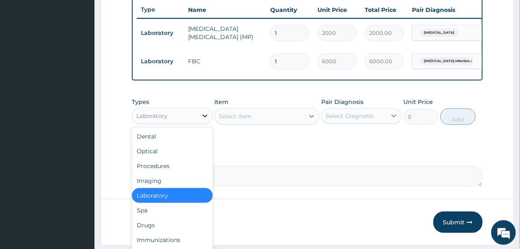
click at [203, 120] on icon at bounding box center [205, 116] width 8 height 8
click at [155, 173] on div "Procedures" at bounding box center [172, 166] width 81 height 15
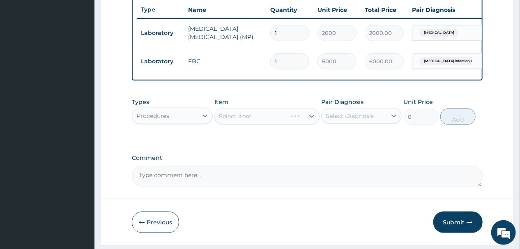
click at [266, 124] on div "Select Item" at bounding box center [266, 116] width 105 height 16
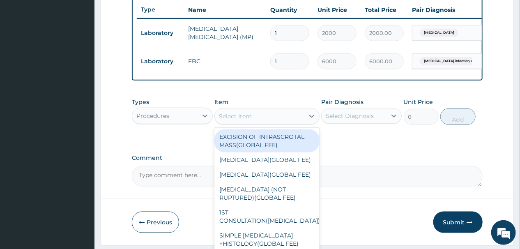
click at [265, 123] on div "Select Item" at bounding box center [260, 116] width 90 height 13
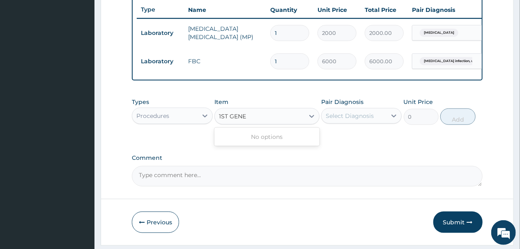
click at [230, 120] on input "1ST GENE" at bounding box center [233, 116] width 29 height 8
type input "GENE"
click at [238, 123] on div "Select Item" at bounding box center [260, 116] width 90 height 13
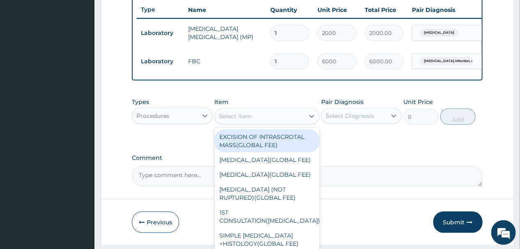
click at [239, 120] on div "Select Item" at bounding box center [235, 116] width 33 height 8
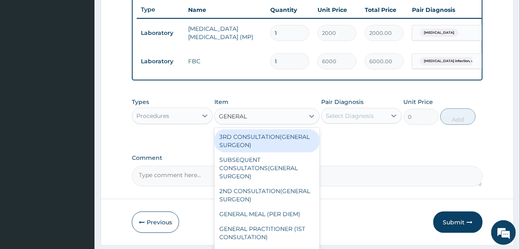
click at [219, 120] on input "GENERAL" at bounding box center [234, 116] width 30 height 8
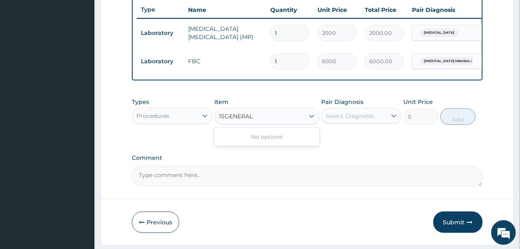
click at [253, 120] on input "1SGENERAL" at bounding box center [237, 116] width 36 height 8
type input "1ST"
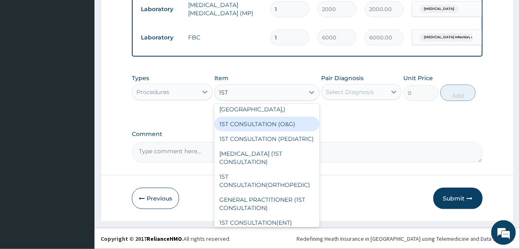
scroll to position [66, 0]
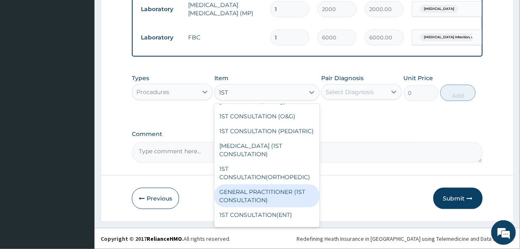
click at [255, 202] on div "GENERAL PRACTITIONER (1ST CONSULTATION)" at bounding box center [266, 195] width 105 height 23
type input "2500"
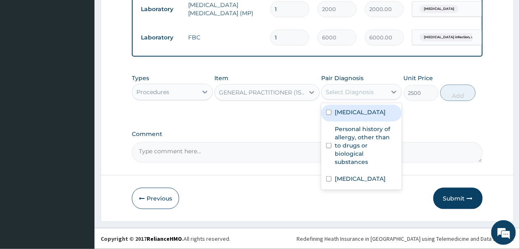
click at [362, 92] on div "Select Diagnosis" at bounding box center [350, 92] width 48 height 8
click at [327, 113] on input "checkbox" at bounding box center [328, 112] width 5 height 5
checkbox input "true"
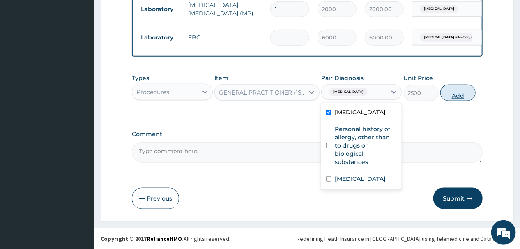
click at [457, 91] on button "Add" at bounding box center [457, 93] width 35 height 16
type input "0"
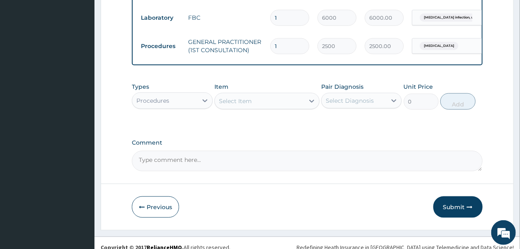
click at [197, 107] on div "Procedures" at bounding box center [164, 100] width 65 height 13
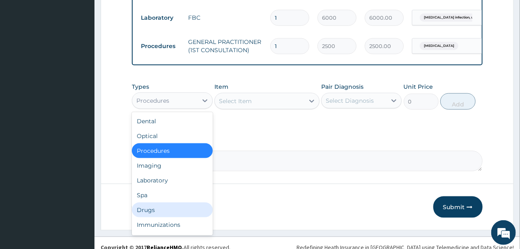
click at [150, 217] on div "Drugs" at bounding box center [172, 210] width 81 height 15
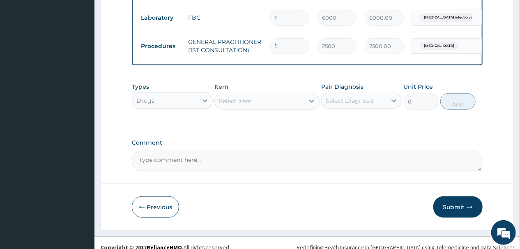
click at [268, 108] on div "Select Item" at bounding box center [260, 100] width 90 height 13
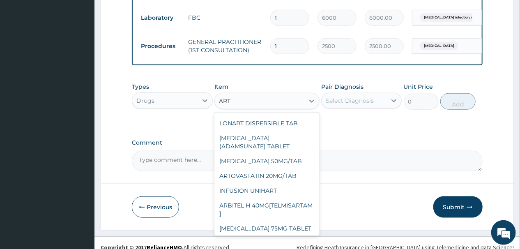
scroll to position [0, 0]
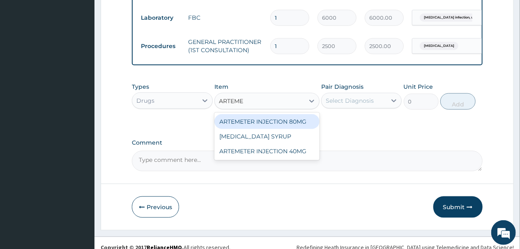
type input "ARTEM"
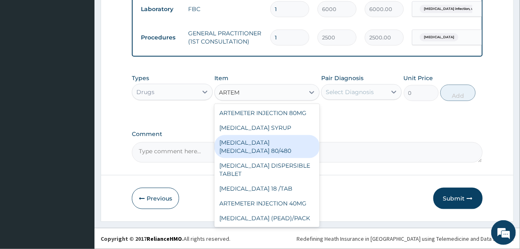
click at [256, 152] on div "COARTEM D TAB 80/480" at bounding box center [266, 146] width 105 height 23
type input "1540"
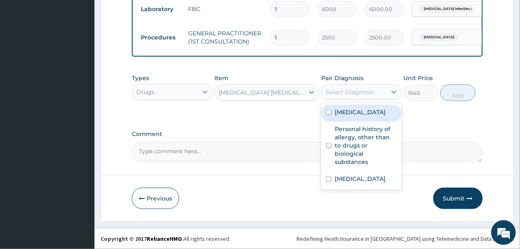
click at [360, 92] on div "Select Diagnosis" at bounding box center [350, 92] width 48 height 8
click at [327, 111] on input "checkbox" at bounding box center [328, 112] width 5 height 5
checkbox input "true"
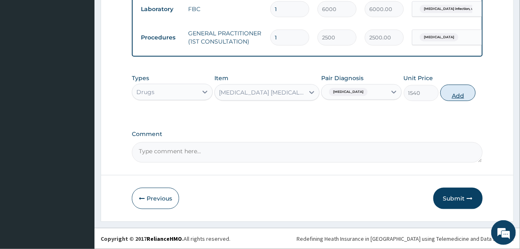
click at [451, 92] on button "Add" at bounding box center [457, 93] width 35 height 16
type input "0"
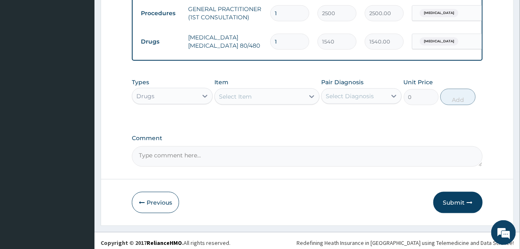
type input "0.00"
type input "6"
type input "9240.00"
type input "6"
click at [266, 103] on div "Select Item" at bounding box center [260, 96] width 90 height 13
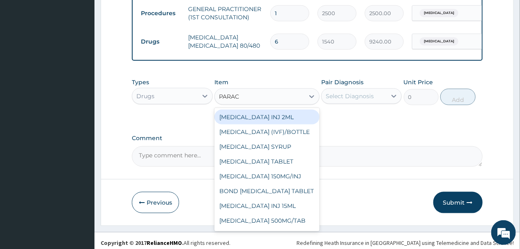
type input "PARACE"
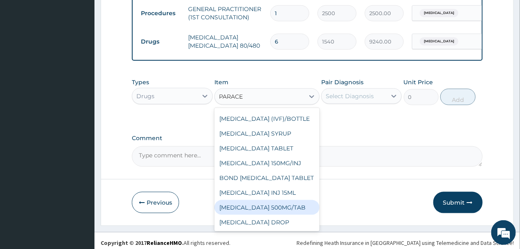
click at [266, 215] on div "PARACETAMOL 500MG/TAB" at bounding box center [266, 207] width 105 height 15
type input "14"
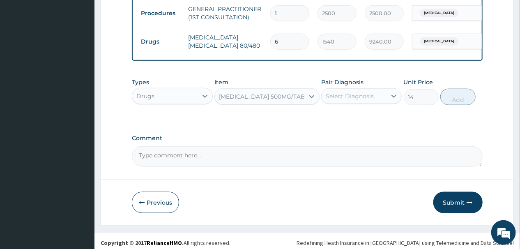
click at [371, 100] on div "Select Diagnosis" at bounding box center [350, 96] width 48 height 8
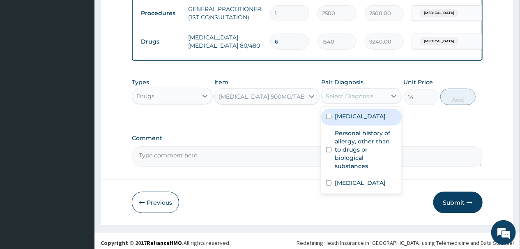
click at [328, 119] on input "checkbox" at bounding box center [328, 116] width 5 height 5
checkbox input "true"
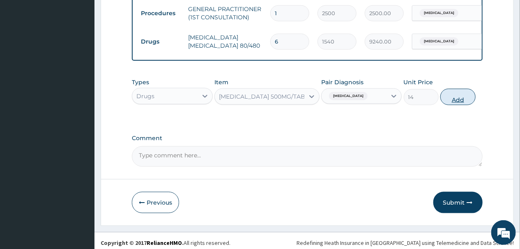
click at [463, 105] on button "Add" at bounding box center [457, 97] width 35 height 16
type input "0"
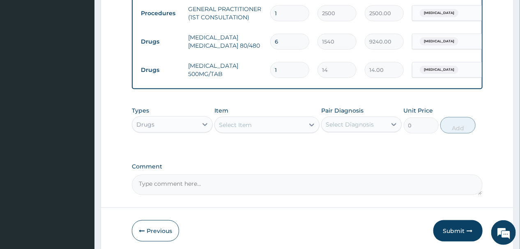
type input "18"
type input "252.00"
type input "19"
type input "266.00"
type input "20"
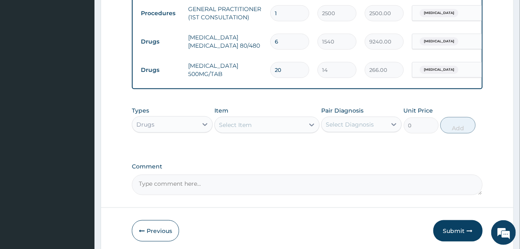
type input "280.00"
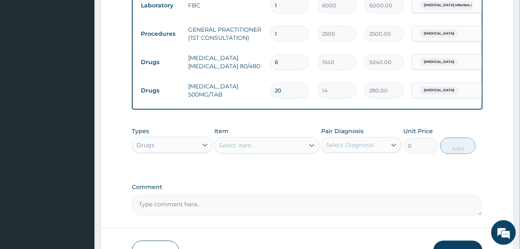
scroll to position [418, 0]
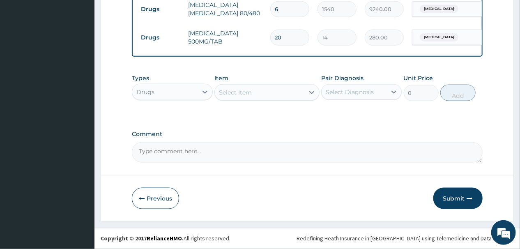
type input "20"
click at [261, 99] on div "Select Item" at bounding box center [260, 92] width 90 height 13
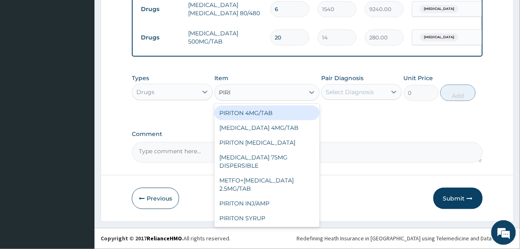
type input "PIRIT"
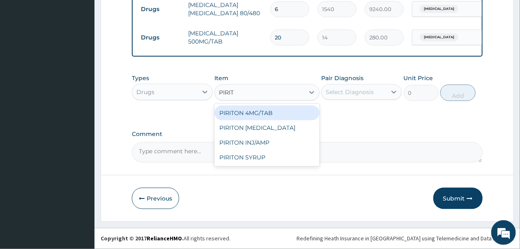
click at [247, 120] on div "PIRITON 4MG/TAB" at bounding box center [266, 113] width 105 height 15
type input "21"
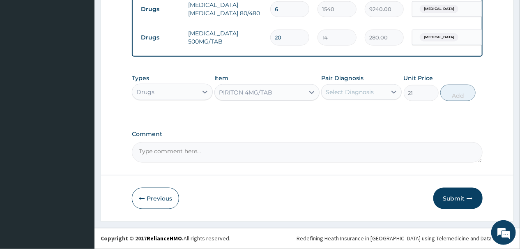
click at [357, 96] on div "Select Diagnosis" at bounding box center [350, 92] width 48 height 8
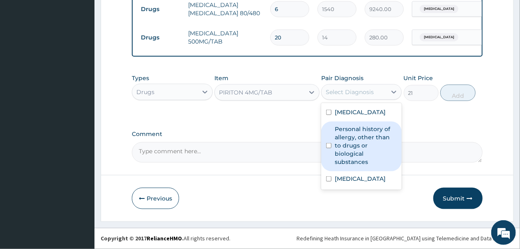
click at [328, 148] on input "checkbox" at bounding box center [328, 145] width 5 height 5
checkbox input "true"
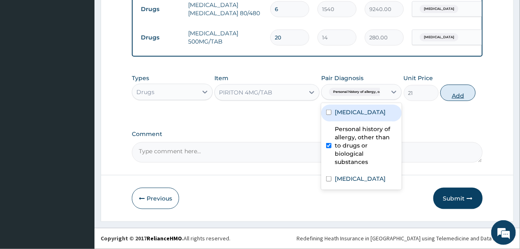
click at [456, 101] on button "Add" at bounding box center [457, 93] width 35 height 16
type input "0"
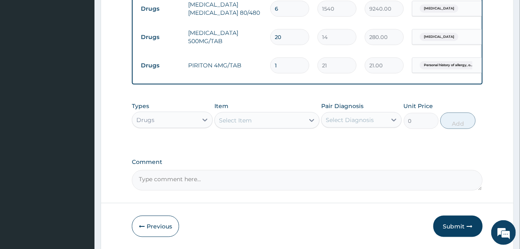
type input "0.00"
type input "4"
type input "84.00"
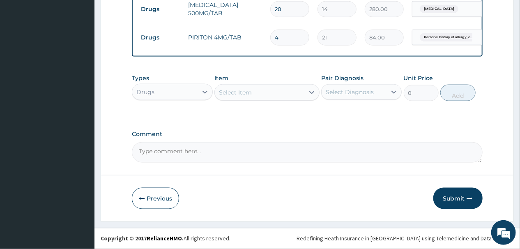
scroll to position [470, 0]
type input "4"
click at [452, 198] on button "Submit" at bounding box center [457, 198] width 49 height 21
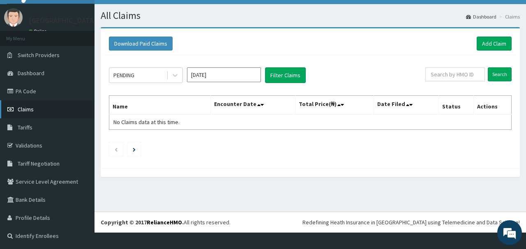
click at [30, 107] on span "Claims" at bounding box center [26, 109] width 16 height 7
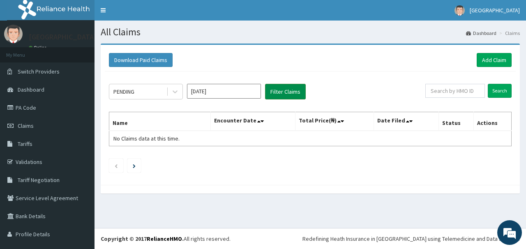
click at [282, 88] on button "Filter Claims" at bounding box center [285, 92] width 41 height 16
click at [287, 90] on button "Filter Claims" at bounding box center [285, 92] width 41 height 16
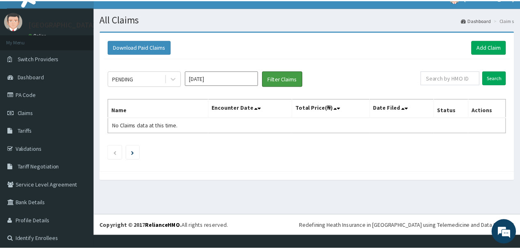
scroll to position [16, 0]
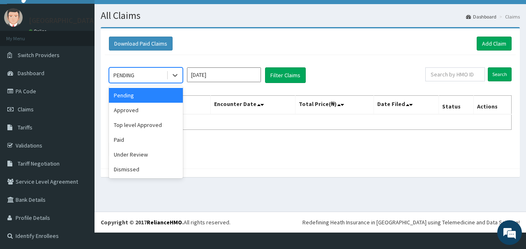
click at [151, 74] on div "PENDING" at bounding box center [137, 75] width 57 height 13
click at [145, 94] on div "Pending" at bounding box center [146, 95] width 74 height 15
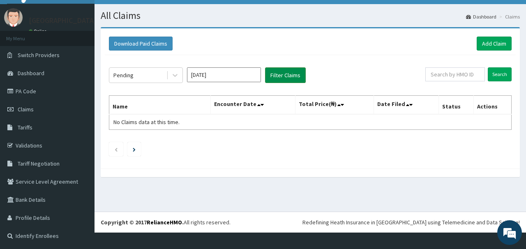
click at [283, 73] on button "Filter Claims" at bounding box center [285, 75] width 41 height 16
click at [160, 73] on div "Pending" at bounding box center [137, 75] width 57 height 13
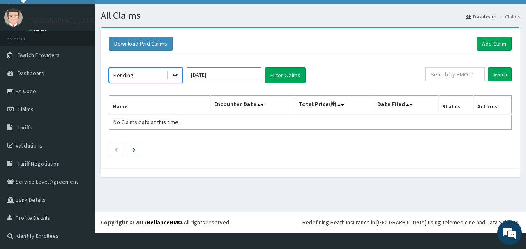
click at [175, 74] on icon at bounding box center [175, 75] width 8 height 8
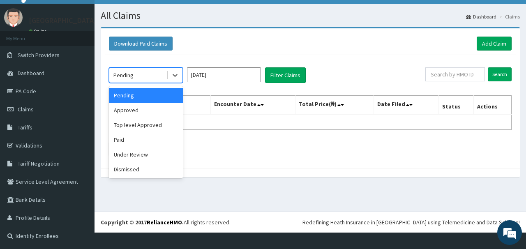
click at [166, 96] on div "Pending" at bounding box center [146, 95] width 74 height 15
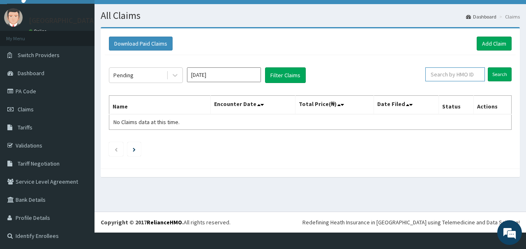
click at [460, 74] on input "text" at bounding box center [455, 74] width 60 height 14
click at [493, 73] on input "Search" at bounding box center [500, 74] width 24 height 14
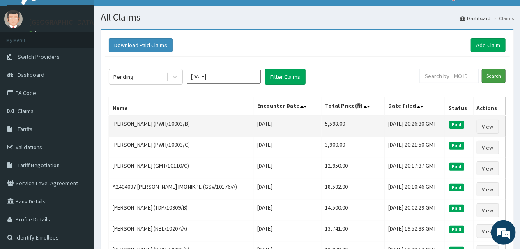
scroll to position [3, 0]
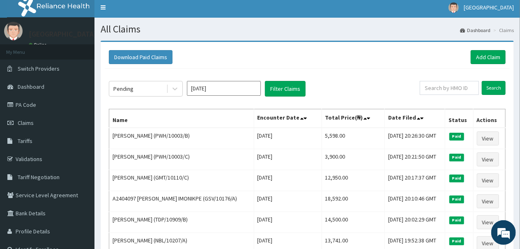
click at [389, 115] on th "Date Filed" at bounding box center [415, 118] width 61 height 19
click at [420, 119] on icon at bounding box center [421, 118] width 3 height 6
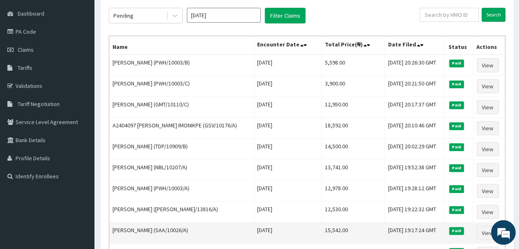
scroll to position [66, 0]
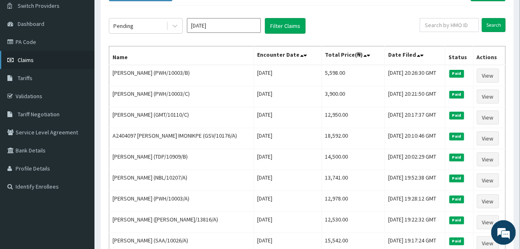
click at [18, 58] on span "Claims" at bounding box center [26, 59] width 16 height 7
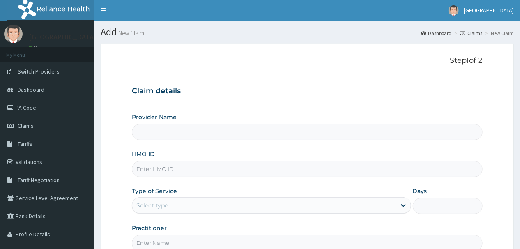
click at [192, 169] on input "HMO ID" at bounding box center [307, 169] width 350 height 16
type input "[GEOGRAPHIC_DATA]"
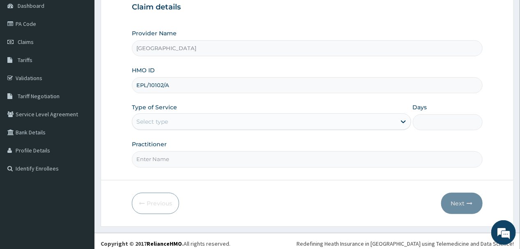
scroll to position [88, 0]
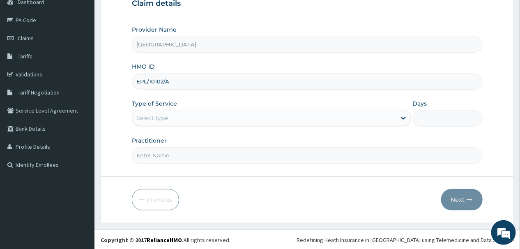
type input "EPL/10102/A"
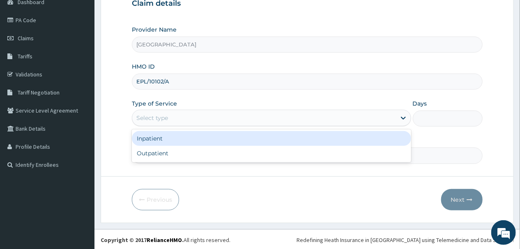
click at [189, 112] on div "Select type" at bounding box center [264, 117] width 264 height 13
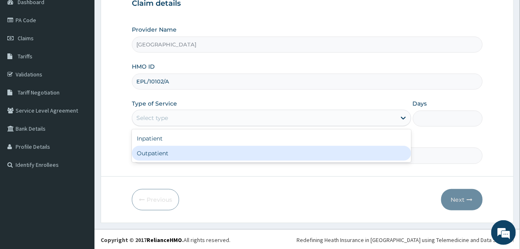
click at [170, 155] on div "Outpatient" at bounding box center [271, 153] width 279 height 15
type input "1"
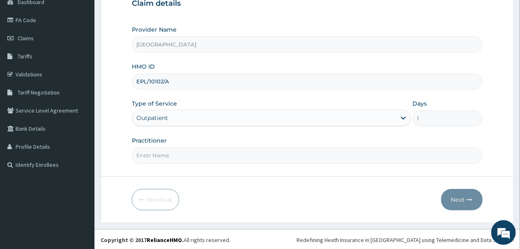
click at [213, 155] on input "Practitioner" at bounding box center [307, 155] width 350 height 16
click at [143, 154] on input "[PERSON_NAME]" at bounding box center [307, 155] width 350 height 16
type input "[PERSON_NAME]"
click at [461, 198] on button "Next" at bounding box center [461, 199] width 41 height 21
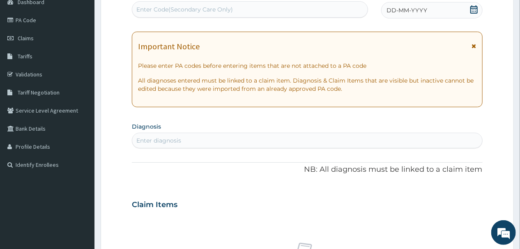
click at [473, 9] on icon at bounding box center [474, 9] width 8 height 8
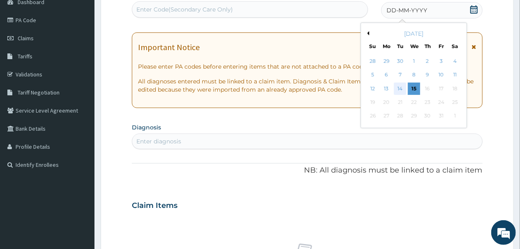
click at [399, 88] on div "14" at bounding box center [400, 89] width 12 height 12
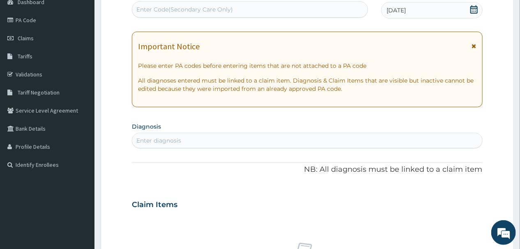
scroll to position [55, 0]
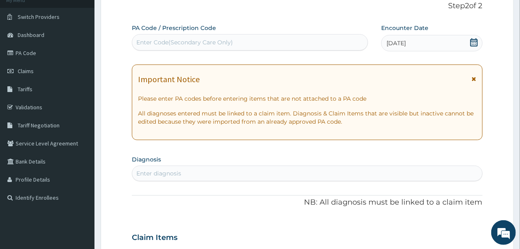
click at [182, 39] on div "Enter Code(Secondary Care Only)" at bounding box center [184, 42] width 97 height 8
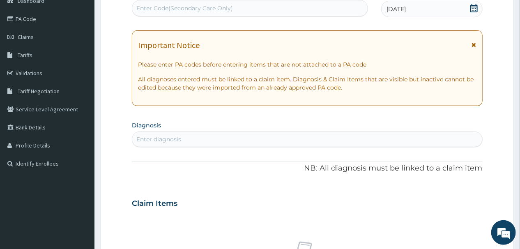
scroll to position [120, 0]
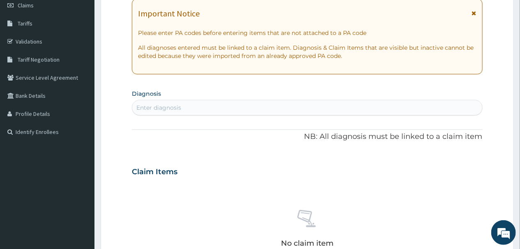
click at [197, 107] on div "Enter diagnosis" at bounding box center [307, 107] width 350 height 13
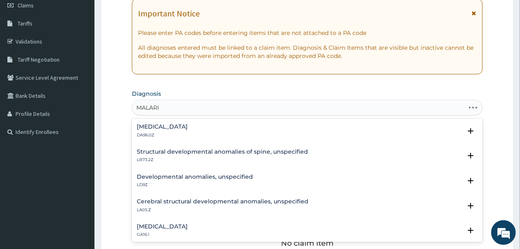
type input "[MEDICAL_DATA]"
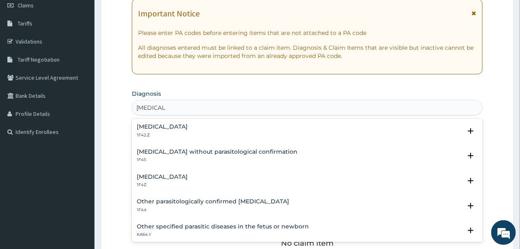
click at [176, 176] on h4 "[MEDICAL_DATA]" at bounding box center [162, 177] width 51 height 6
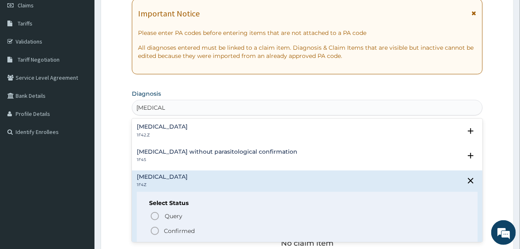
scroll to position [66, 0]
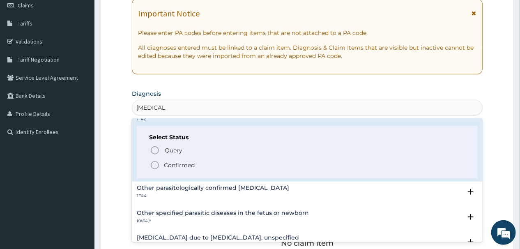
click at [155, 164] on icon "status option filled" at bounding box center [155, 165] width 10 height 10
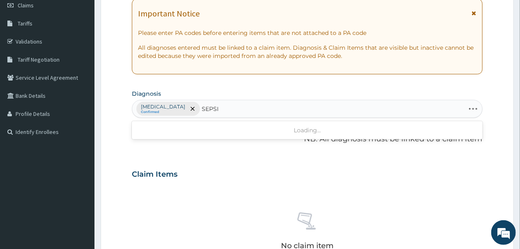
type input "[MEDICAL_DATA]"
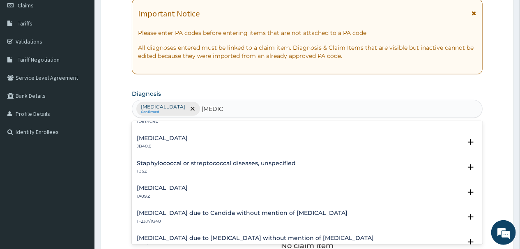
click at [159, 187] on h4 "[MEDICAL_DATA]" at bounding box center [162, 188] width 51 height 6
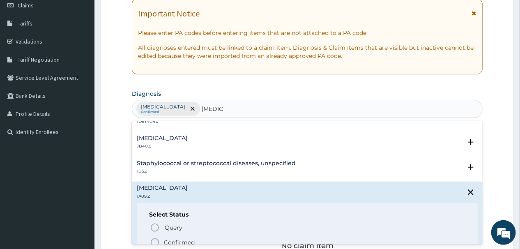
click at [157, 241] on icon "status option filled" at bounding box center [155, 242] width 10 height 10
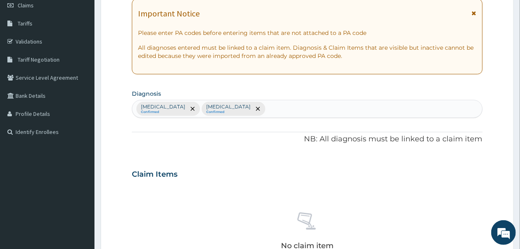
click at [327, 109] on div "[MEDICAL_DATA] Confirmed [MEDICAL_DATA] Confirmed" at bounding box center [307, 108] width 350 height 17
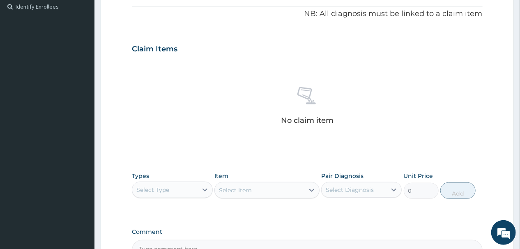
scroll to position [343, 0]
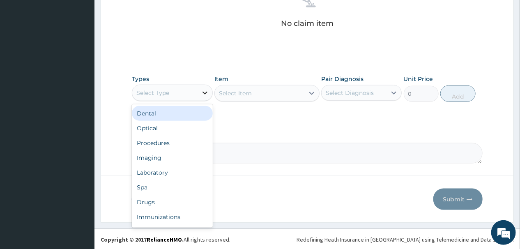
click at [199, 92] on div at bounding box center [205, 92] width 15 height 15
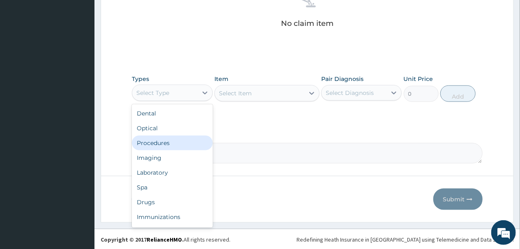
click at [166, 142] on div "Procedures" at bounding box center [172, 143] width 81 height 15
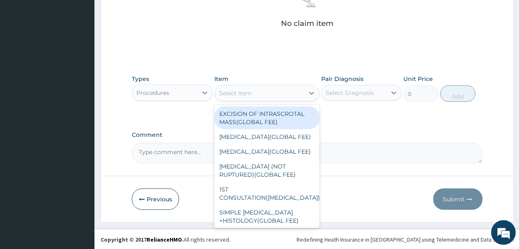
click at [258, 96] on div "Select Item" at bounding box center [260, 93] width 90 height 13
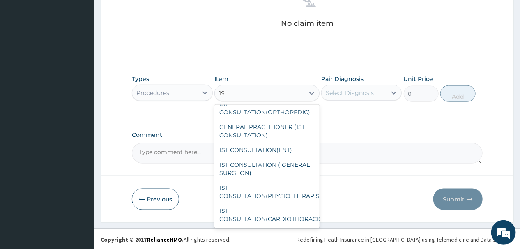
scroll to position [145, 0]
type input "1ST"
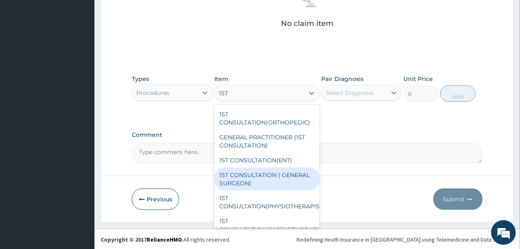
scroll to position [79, 0]
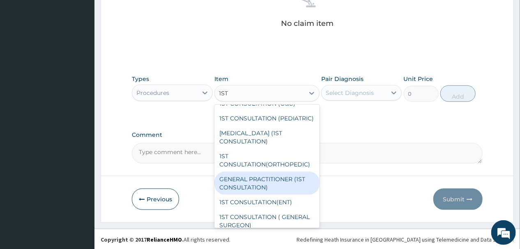
click at [250, 191] on div "GENERAL PRACTITIONER (1ST CONSULTATION)" at bounding box center [266, 183] width 105 height 23
type input "2500"
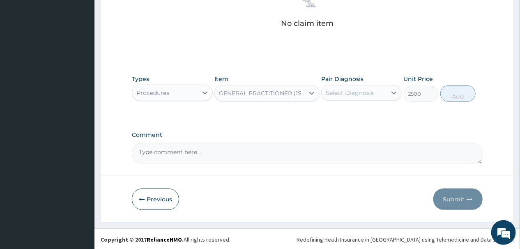
click at [370, 93] on div "Select Diagnosis" at bounding box center [350, 93] width 48 height 8
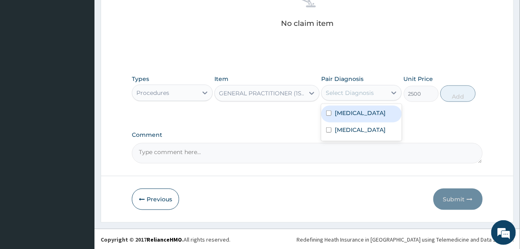
click at [328, 113] on input "checkbox" at bounding box center [328, 113] width 5 height 5
checkbox input "true"
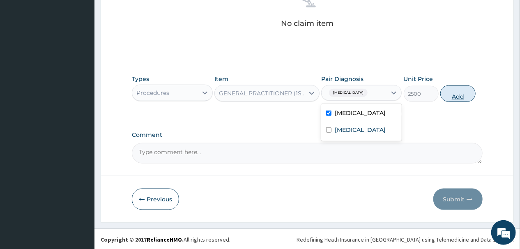
click at [460, 91] on button "Add" at bounding box center [457, 93] width 35 height 16
type input "0"
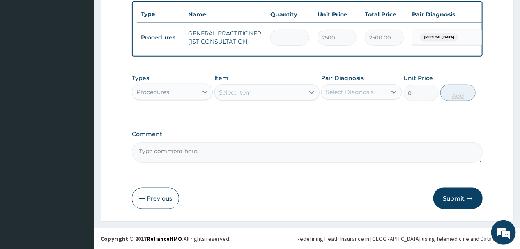
scroll to position [313, 0]
click at [182, 91] on div "Procedures" at bounding box center [164, 91] width 65 height 13
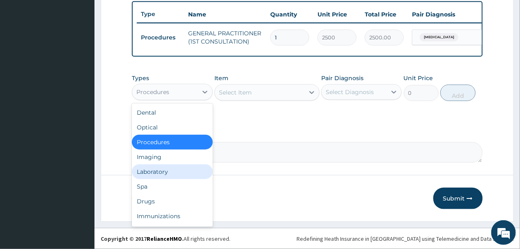
click at [154, 168] on div "Laboratory" at bounding box center [172, 171] width 81 height 15
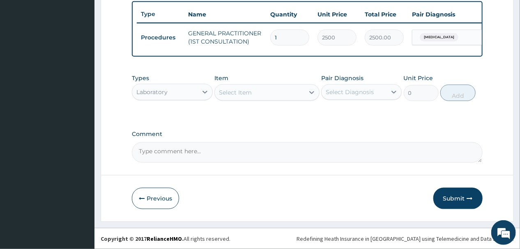
click at [286, 90] on div "Select Item" at bounding box center [260, 92] width 90 height 13
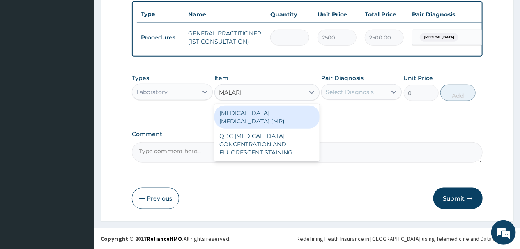
type input "[MEDICAL_DATA]"
click at [260, 114] on div "[MEDICAL_DATA] [MEDICAL_DATA] (MP)" at bounding box center [266, 117] width 105 height 23
type input "2000"
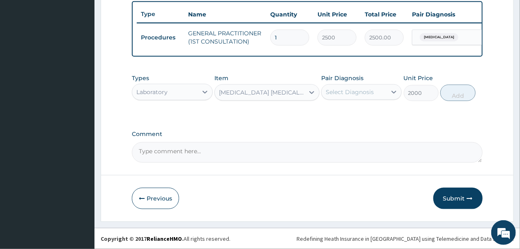
click at [362, 92] on div "Select Diagnosis" at bounding box center [350, 92] width 48 height 8
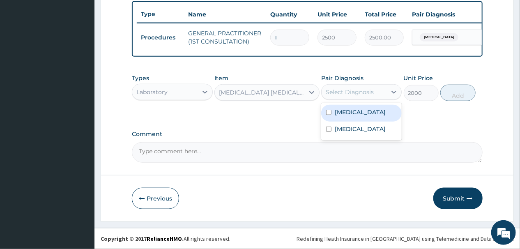
click at [332, 112] on div "[MEDICAL_DATA]" at bounding box center [361, 113] width 81 height 17
checkbox input "true"
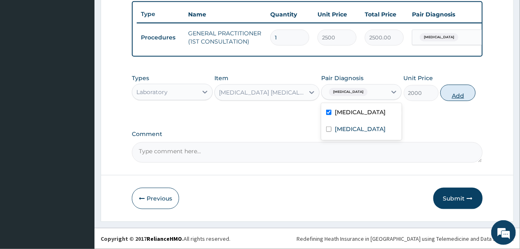
click at [456, 92] on button "Add" at bounding box center [457, 93] width 35 height 16
type input "0"
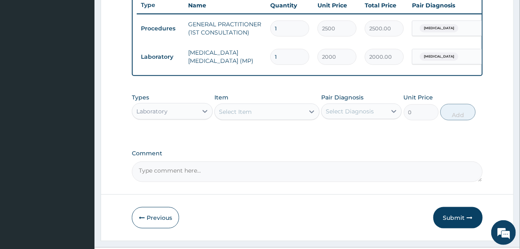
click at [255, 118] on div "Select Item" at bounding box center [260, 111] width 90 height 13
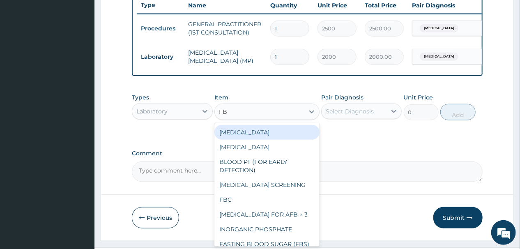
type input "FBC"
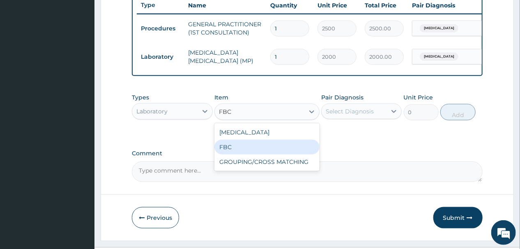
click at [229, 154] on div "FBC" at bounding box center [266, 147] width 105 height 15
type input "6000"
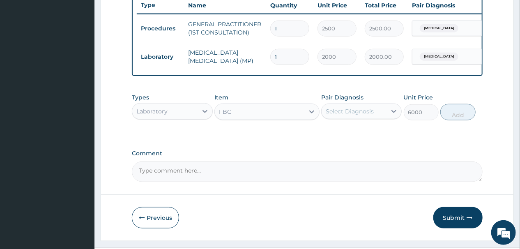
click at [357, 115] on div "Select Diagnosis" at bounding box center [350, 111] width 48 height 8
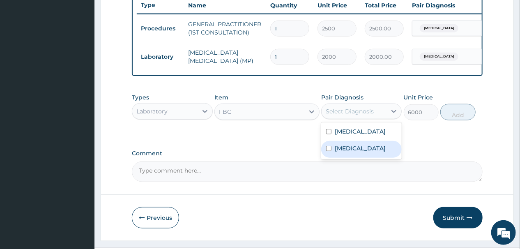
click at [327, 151] on input "checkbox" at bounding box center [328, 148] width 5 height 5
checkbox input "true"
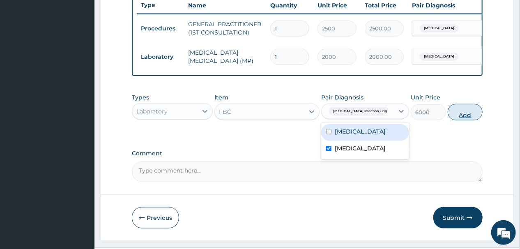
click at [460, 120] on button "Add" at bounding box center [465, 112] width 35 height 16
type input "0"
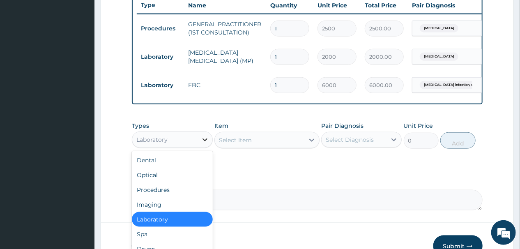
click at [199, 146] on div at bounding box center [205, 139] width 15 height 15
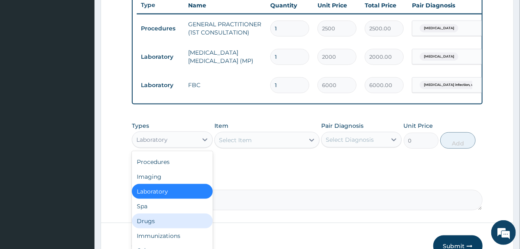
click at [146, 228] on div "Drugs" at bounding box center [172, 221] width 81 height 15
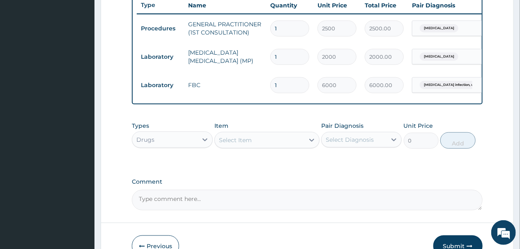
click at [272, 147] on div "Select Item" at bounding box center [260, 140] width 90 height 13
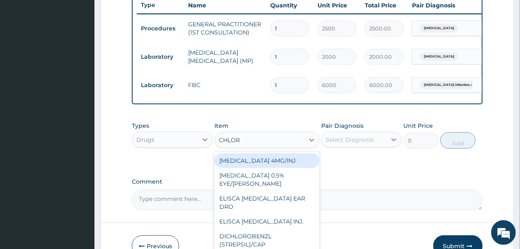
type input "CHLORO"
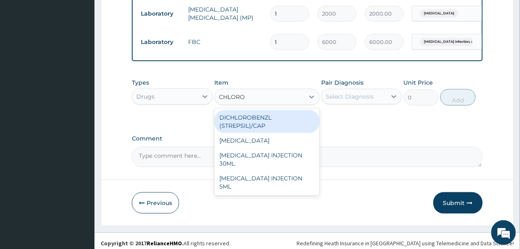
scroll to position [370, 0]
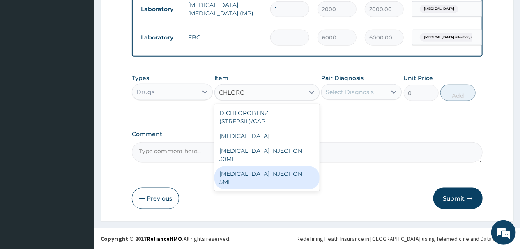
click at [273, 174] on div "[MEDICAL_DATA] INJECTION 5ML" at bounding box center [266, 177] width 105 height 23
type input "350"
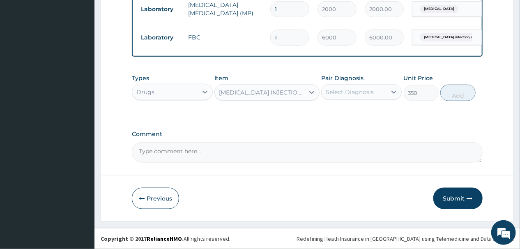
click at [378, 92] on div "Select Diagnosis" at bounding box center [354, 91] width 65 height 13
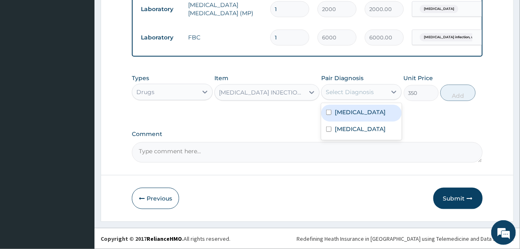
click at [327, 113] on input "checkbox" at bounding box center [328, 112] width 5 height 5
checkbox input "true"
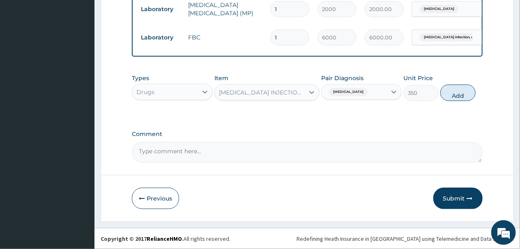
click at [458, 92] on button "Add" at bounding box center [457, 93] width 35 height 16
type input "0"
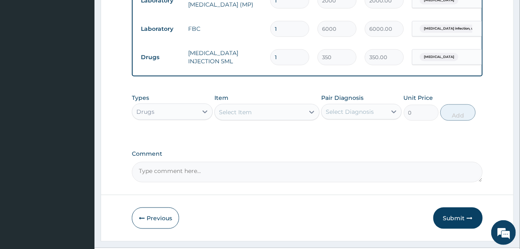
type input "0.00"
type input "3"
type input "1050.00"
type input "3"
click at [279, 119] on div "Select Item" at bounding box center [260, 112] width 90 height 13
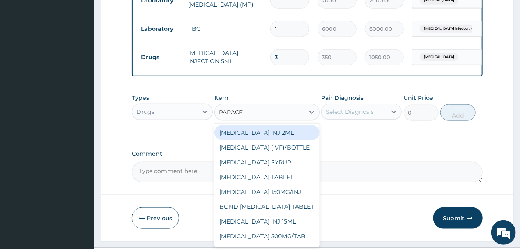
type input "PARACET"
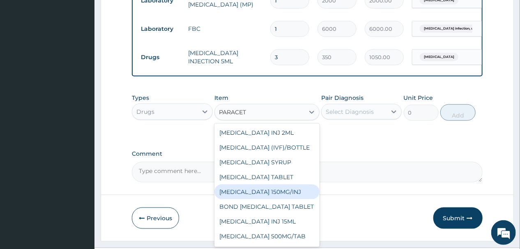
scroll to position [21, 0]
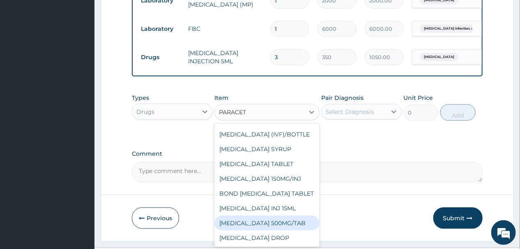
click at [261, 230] on div "PARACETAMOL 500MG/TAB" at bounding box center [266, 223] width 105 height 15
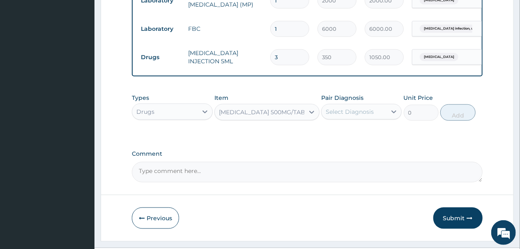
type input "14"
click at [369, 116] on div "Select Diagnosis" at bounding box center [350, 112] width 48 height 8
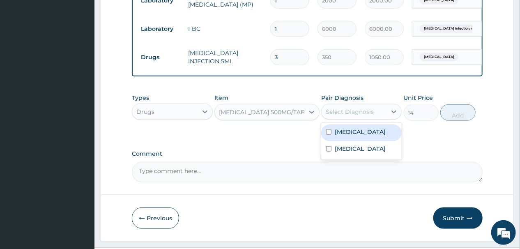
click at [329, 135] on input "checkbox" at bounding box center [328, 131] width 5 height 5
checkbox input "true"
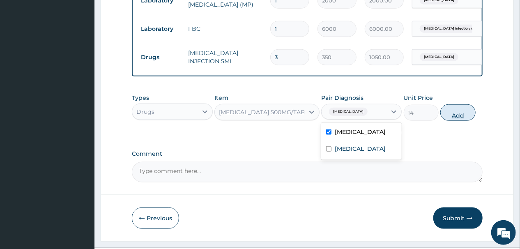
click at [456, 121] on button "Add" at bounding box center [457, 112] width 35 height 16
type input "0"
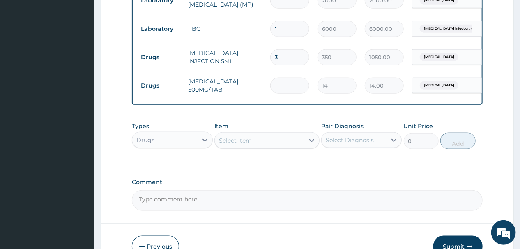
type input "18"
type input "252.00"
type input "18"
click at [272, 147] on div "Select Item" at bounding box center [260, 140] width 90 height 13
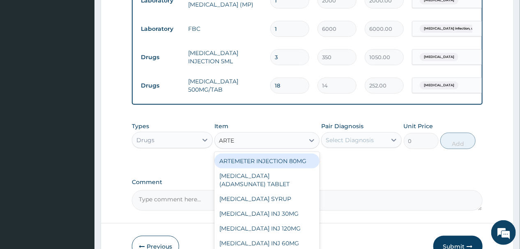
type input "ARTEM"
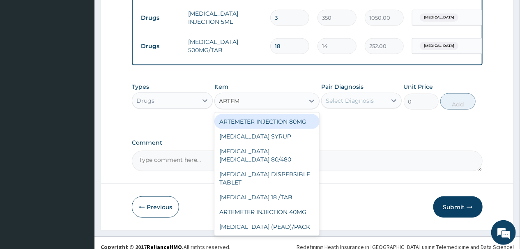
scroll to position [426, 0]
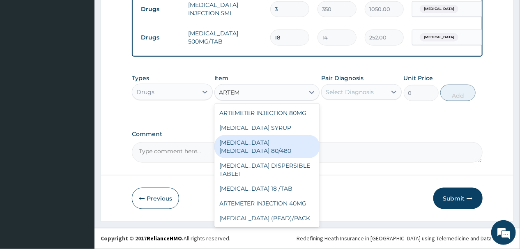
click at [247, 151] on div "[MEDICAL_DATA] [MEDICAL_DATA] 80/480" at bounding box center [266, 146] width 105 height 23
type input "1540"
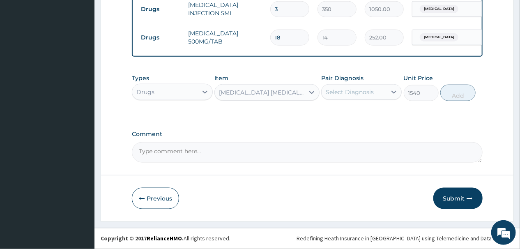
click at [368, 93] on div "Select Diagnosis" at bounding box center [350, 92] width 48 height 8
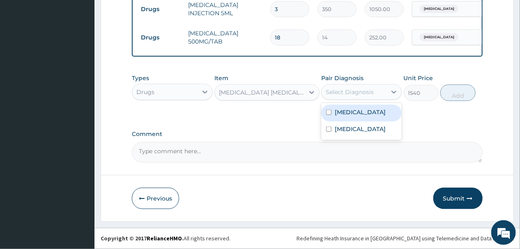
click at [327, 113] on input "checkbox" at bounding box center [328, 112] width 5 height 5
checkbox input "true"
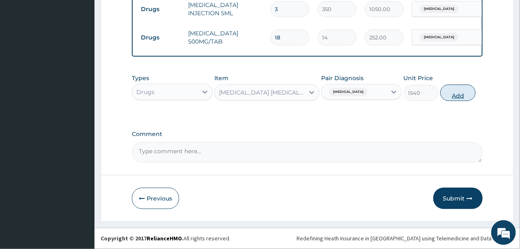
click at [455, 97] on button "Add" at bounding box center [457, 93] width 35 height 16
type input "0"
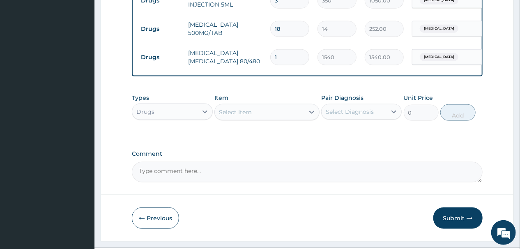
type input "0.00"
type input "6"
type input "9240.00"
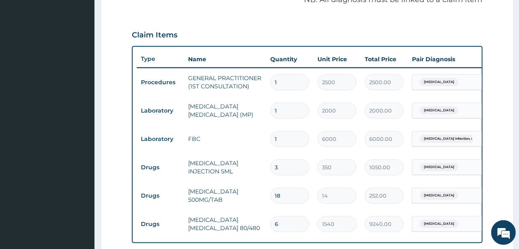
scroll to position [196, 0]
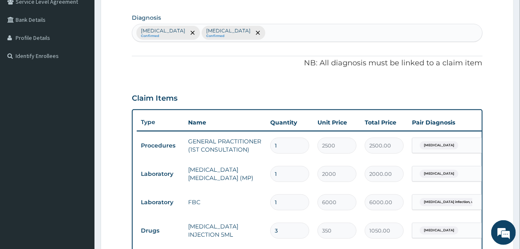
type input "6"
click at [329, 30] on div "Malaria, unspecified Confirmed Salmonella infection, unspecified Confirmed" at bounding box center [307, 32] width 350 height 17
type input "ALLERGY"
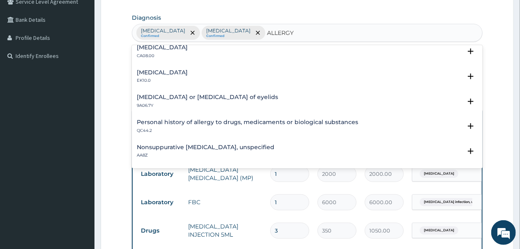
scroll to position [263, 0]
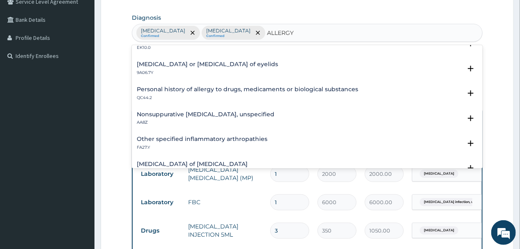
click at [180, 89] on h4 "Personal history of allergy to drugs, medicaments or biological substances" at bounding box center [247, 89] width 221 height 6
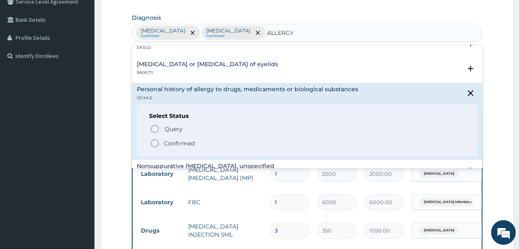
click at [154, 141] on icon "status option filled" at bounding box center [155, 143] width 10 height 10
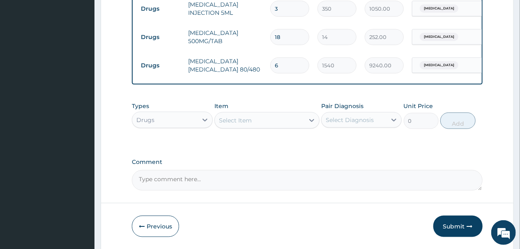
scroll to position [459, 0]
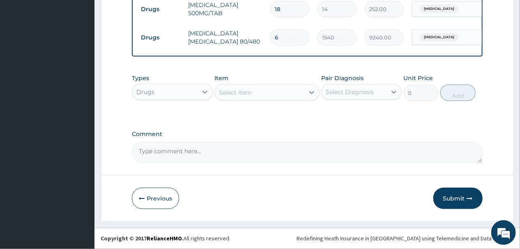
click at [262, 99] on div "Select Item" at bounding box center [260, 92] width 90 height 13
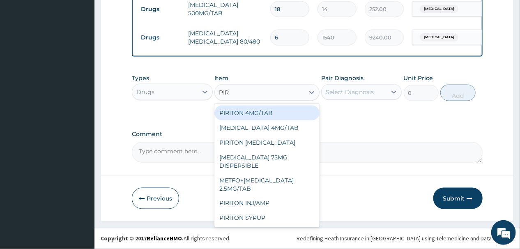
type input "PIRI"
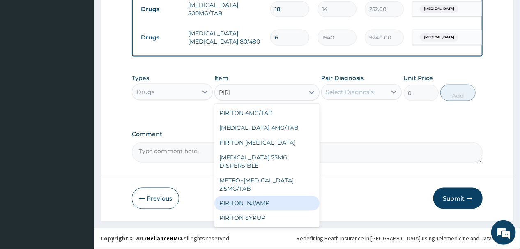
click at [253, 206] on div "PIRITON INJ/AMP" at bounding box center [266, 203] width 105 height 15
type input "280"
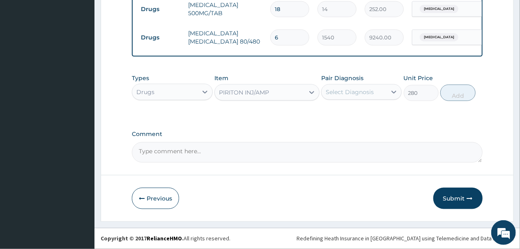
click at [358, 96] on div "Select Diagnosis" at bounding box center [350, 92] width 48 height 8
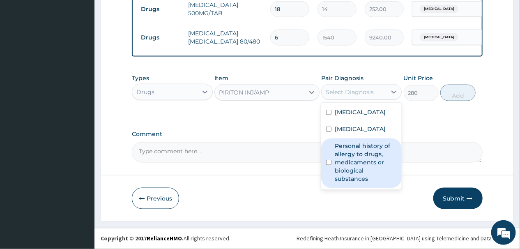
click at [326, 165] on input "checkbox" at bounding box center [328, 162] width 5 height 5
checkbox input "true"
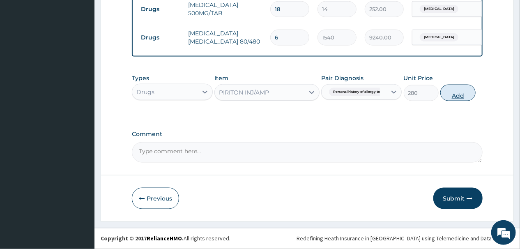
click at [460, 101] on button "Add" at bounding box center [457, 93] width 35 height 16
type input "0"
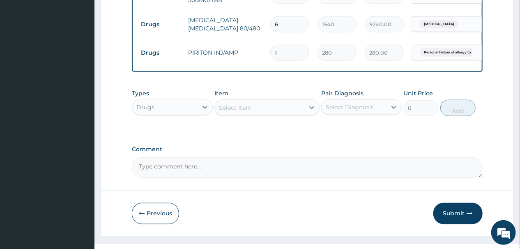
type input "0.00"
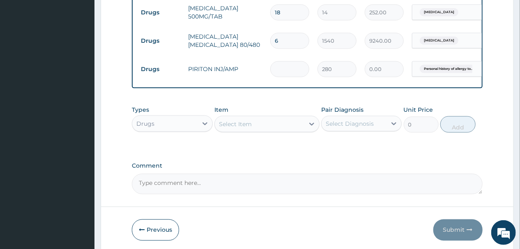
scroll to position [426, 0]
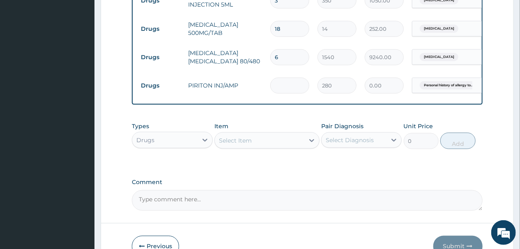
type input "3"
type input "840.00"
type input "2"
type input "560.00"
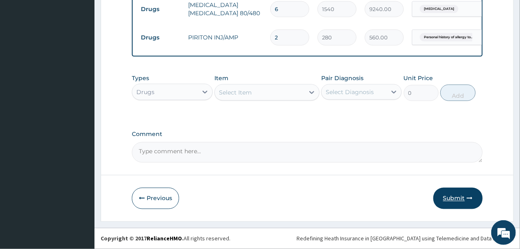
type input "2"
click at [456, 196] on button "Submit" at bounding box center [457, 198] width 49 height 21
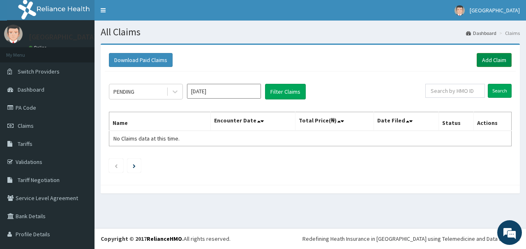
click at [490, 58] on link "Add Claim" at bounding box center [494, 60] width 35 height 14
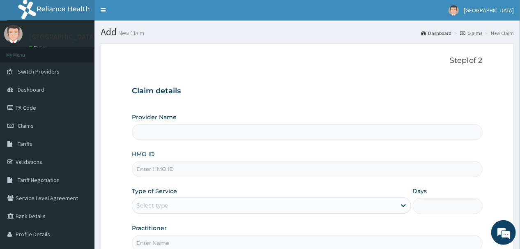
type input "[GEOGRAPHIC_DATA]"
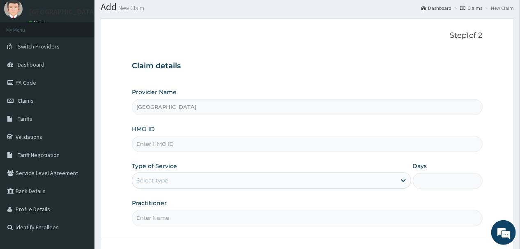
scroll to position [33, 0]
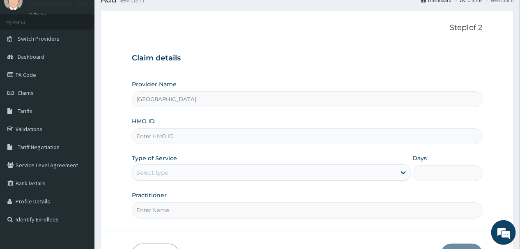
click at [184, 138] on input "HMO ID" at bounding box center [307, 136] width 350 height 16
type input "VFL/10090/B"
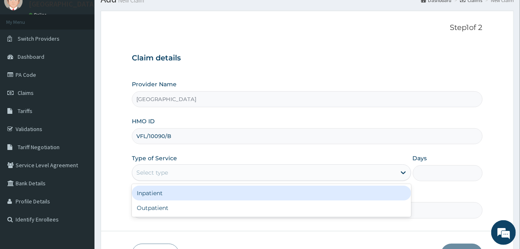
click at [227, 171] on div "Select type" at bounding box center [264, 172] width 264 height 13
click at [176, 192] on div "Inpatient" at bounding box center [271, 193] width 279 height 15
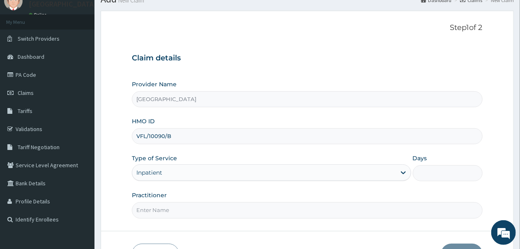
click at [429, 169] on input "Days" at bounding box center [448, 173] width 70 height 16
type input "2"
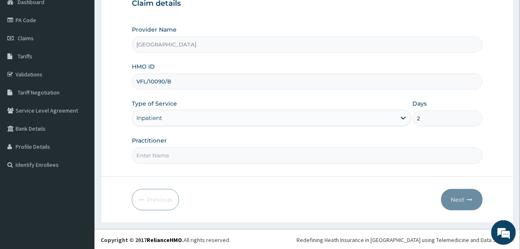
click at [207, 156] on input "Practitioner" at bounding box center [307, 155] width 350 height 16
click at [146, 156] on input "[PERSON_NAME]" at bounding box center [307, 155] width 350 height 16
type input "[PERSON_NAME]"
click at [457, 198] on button "Next" at bounding box center [461, 199] width 41 height 21
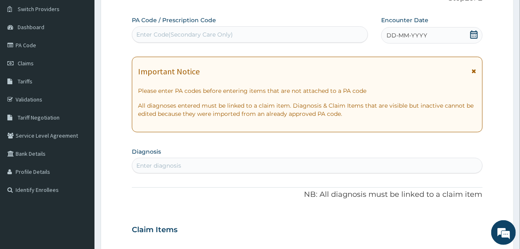
scroll to position [55, 0]
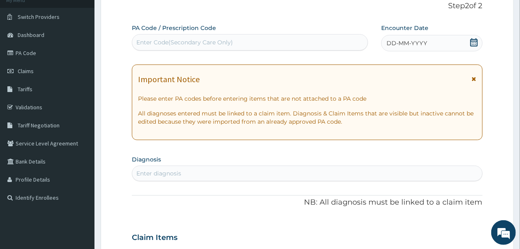
click at [238, 41] on div "Enter Code(Secondary Care Only)" at bounding box center [249, 42] width 235 height 13
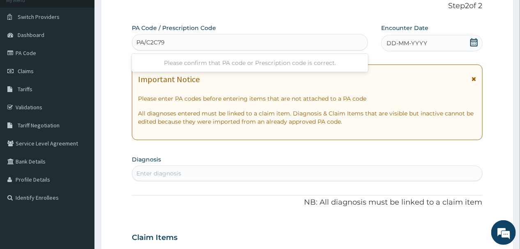
type input "PA/C2C796"
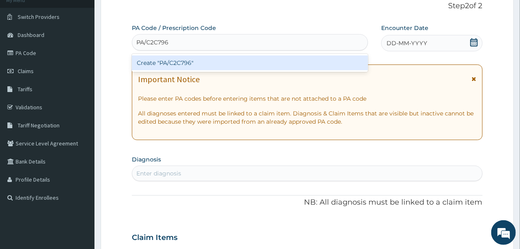
click at [234, 60] on div "Create "PA/C2C796"" at bounding box center [250, 62] width 236 height 15
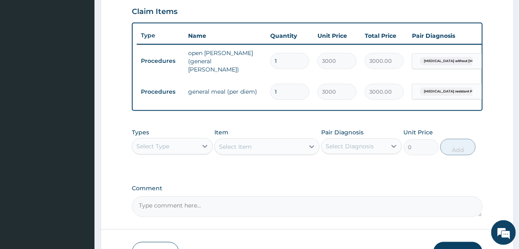
scroll to position [337, 0]
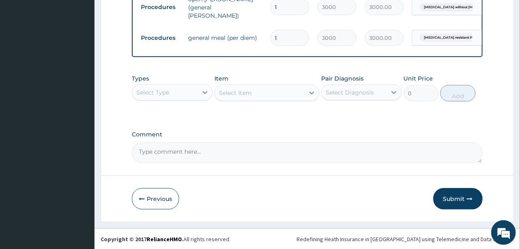
click at [267, 92] on div "Select Item" at bounding box center [266, 93] width 105 height 16
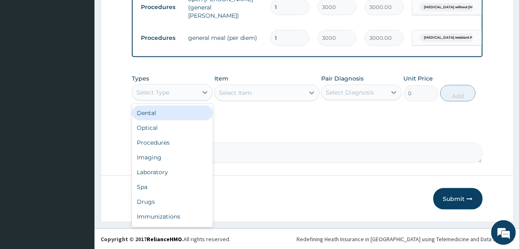
click at [193, 89] on div "Select Type" at bounding box center [164, 92] width 65 height 13
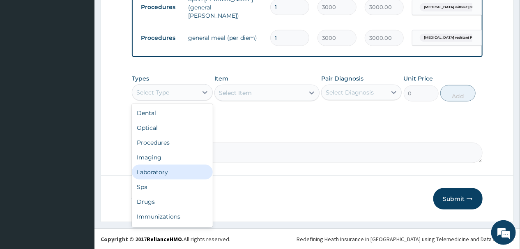
click at [168, 172] on div "Laboratory" at bounding box center [172, 172] width 81 height 15
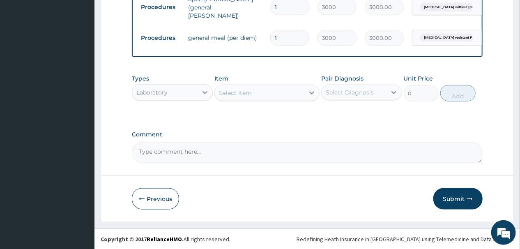
click at [196, 93] on div "Laboratory" at bounding box center [164, 92] width 65 height 13
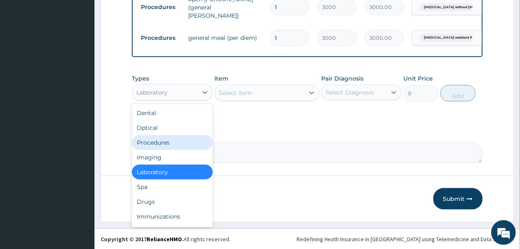
click at [166, 142] on div "Procedures" at bounding box center [172, 142] width 81 height 15
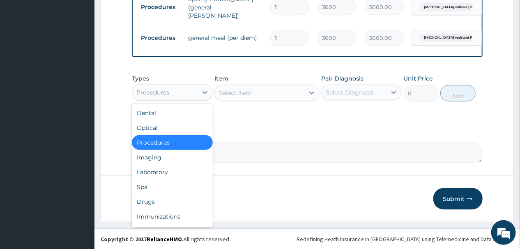
click at [187, 90] on div "Procedures" at bounding box center [164, 92] width 65 height 13
click at [258, 92] on div "Select Item" at bounding box center [260, 92] width 90 height 13
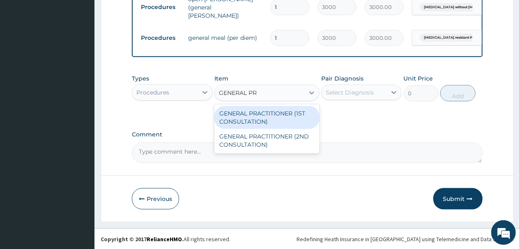
type input "GENERAL PRA"
click at [260, 117] on div "GENERAL PRACTITIONER (1ST CONSULTATION)" at bounding box center [266, 117] width 105 height 23
type input "2500"
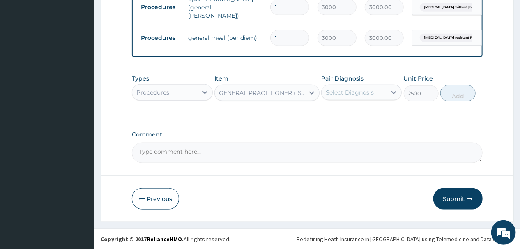
click at [366, 90] on div "Select Diagnosis" at bounding box center [350, 92] width 48 height 8
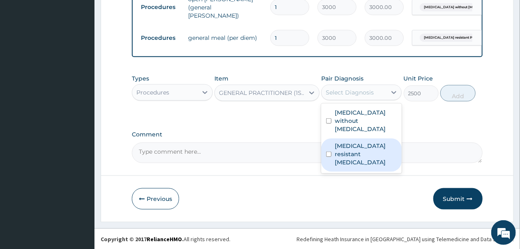
click at [328, 152] on input "checkbox" at bounding box center [328, 154] width 5 height 5
checkbox input "true"
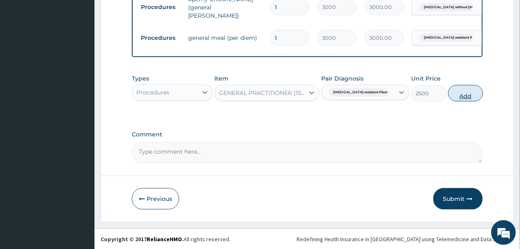
click at [459, 92] on button "Add" at bounding box center [465, 93] width 35 height 16
type input "0"
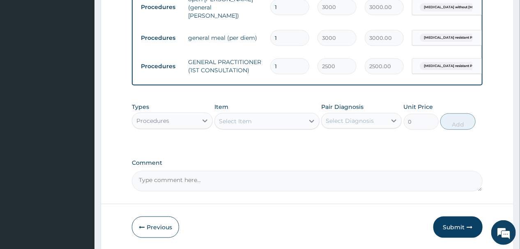
click at [258, 125] on div "Select Item" at bounding box center [260, 121] width 90 height 13
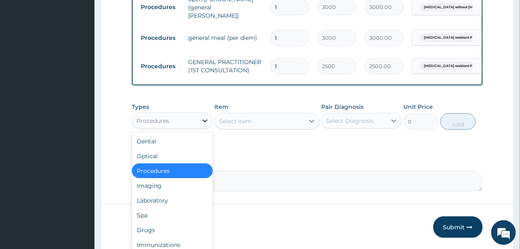
click at [204, 123] on icon at bounding box center [205, 121] width 8 height 8
click at [256, 126] on div "Select Item" at bounding box center [260, 121] width 90 height 13
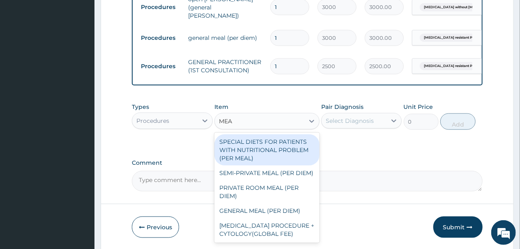
type input "MEAL"
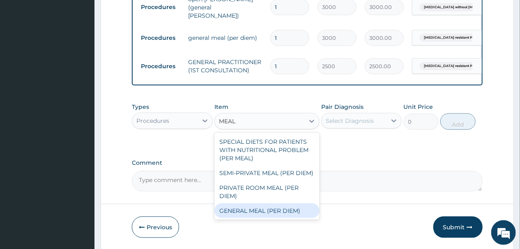
click at [261, 218] on div "GENERAL MEAL (PER DIEM)" at bounding box center [266, 210] width 105 height 15
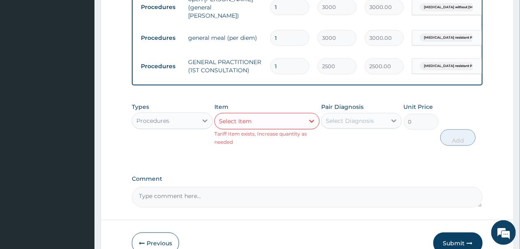
scroll to position [238, 0]
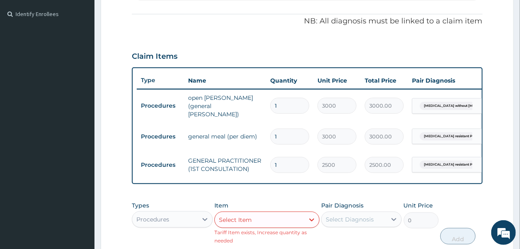
click at [279, 101] on input "1" at bounding box center [289, 106] width 39 height 16
type input "0.00"
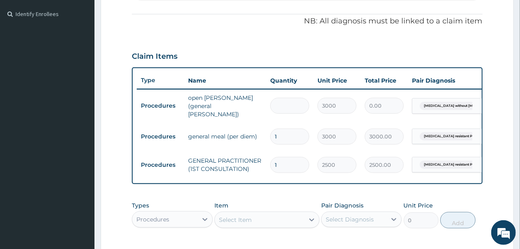
type input "2"
type input "6000.00"
type input "2"
click at [286, 133] on input "1" at bounding box center [289, 137] width 39 height 16
type input "0.00"
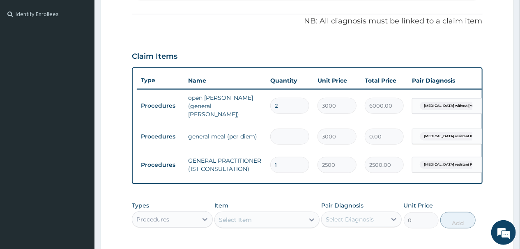
type input "2"
type input "6000.00"
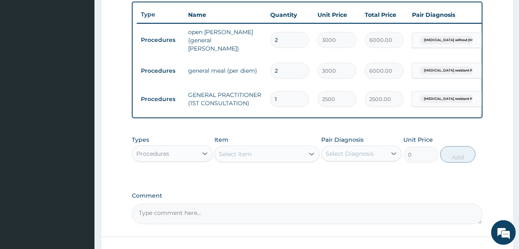
type input "2"
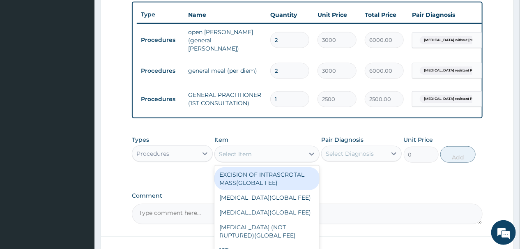
click at [280, 161] on div "Select Item" at bounding box center [260, 153] width 90 height 13
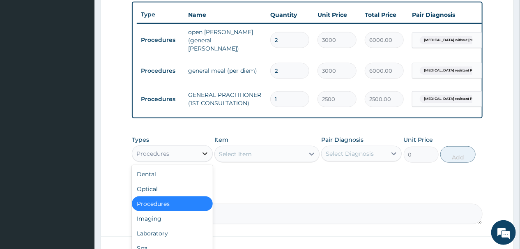
click at [201, 156] on icon at bounding box center [205, 154] width 8 height 8
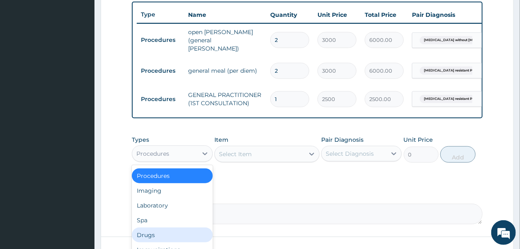
click at [150, 239] on div "Drugs" at bounding box center [172, 235] width 81 height 15
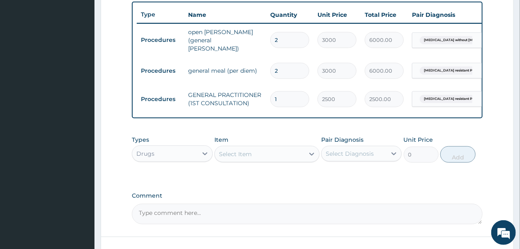
click at [256, 157] on div "Select Item" at bounding box center [260, 153] width 90 height 13
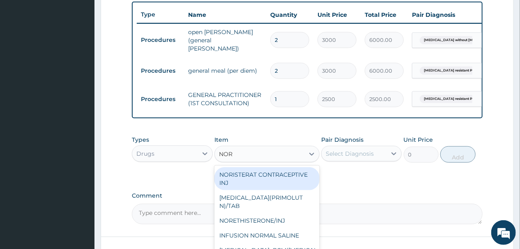
type input "NORM"
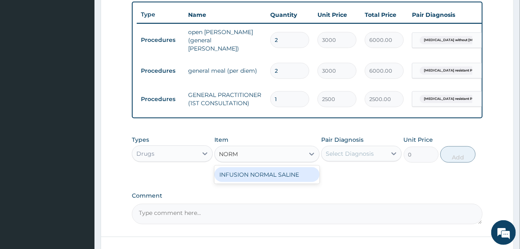
click at [264, 180] on div "INFUSION NORMAL SALINE" at bounding box center [266, 174] width 105 height 15
type input "1400"
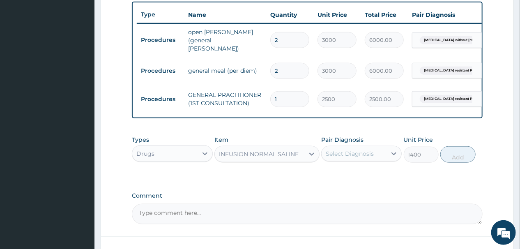
click at [357, 156] on div "Select Diagnosis" at bounding box center [350, 154] width 48 height 8
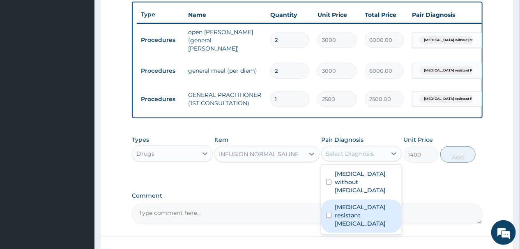
click at [329, 213] on input "checkbox" at bounding box center [328, 215] width 5 height 5
checkbox input "true"
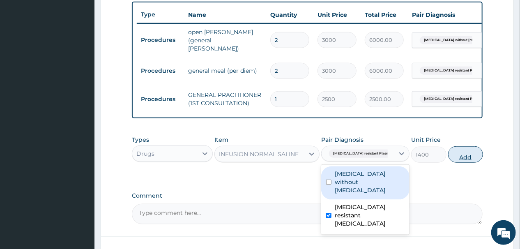
click at [456, 158] on button "Add" at bounding box center [465, 154] width 35 height 16
type input "0"
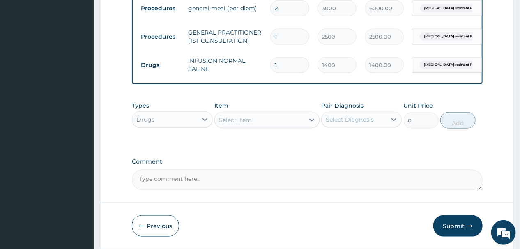
scroll to position [398, 0]
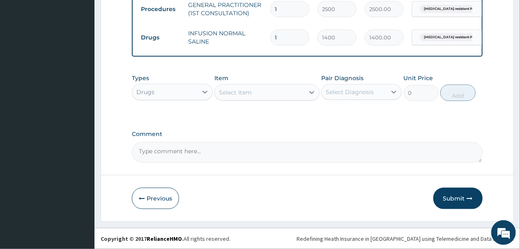
click at [274, 94] on div "Select Item" at bounding box center [260, 92] width 90 height 13
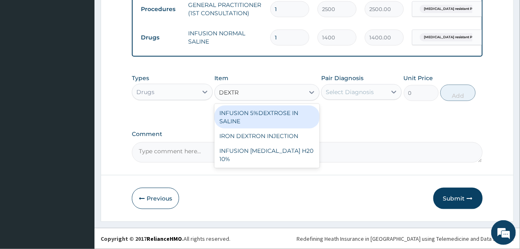
type input "DEXTRO"
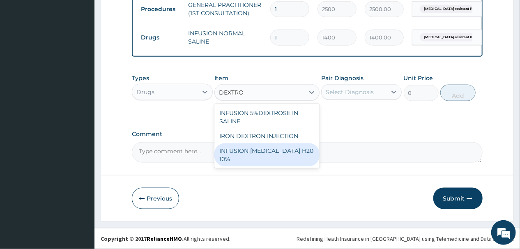
click at [263, 151] on div "INFUSION [MEDICAL_DATA] H20 10%" at bounding box center [266, 154] width 105 height 23
type input "1400"
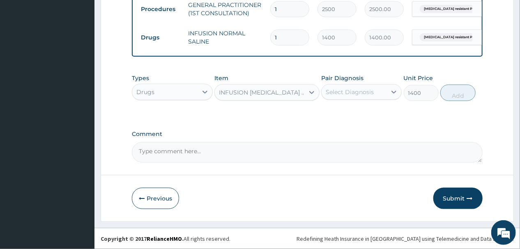
click at [369, 89] on div "Select Diagnosis" at bounding box center [350, 92] width 48 height 8
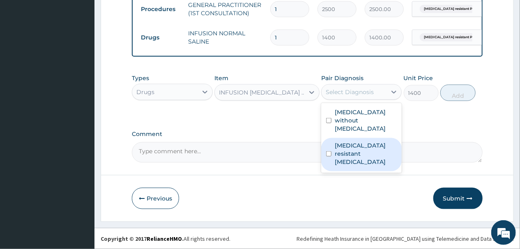
click at [329, 151] on input "checkbox" at bounding box center [328, 153] width 5 height 5
checkbox input "true"
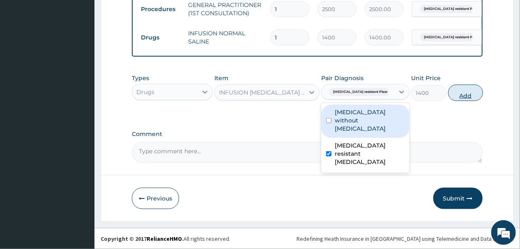
click at [458, 92] on button "Add" at bounding box center [465, 93] width 35 height 16
type input "0"
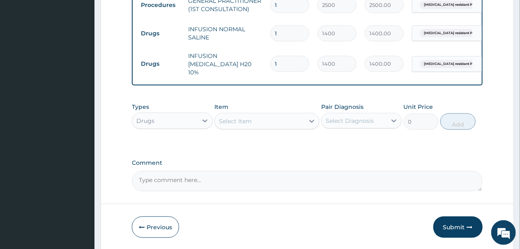
type input "0.00"
type input "3"
type input "4200.00"
type input "3"
click at [248, 120] on div "Select Item" at bounding box center [235, 121] width 33 height 8
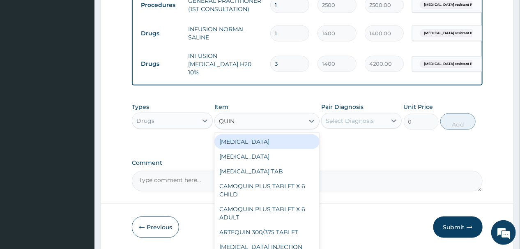
type input "QUINI"
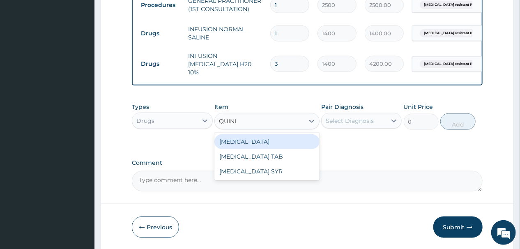
click at [254, 139] on div "[MEDICAL_DATA]" at bounding box center [266, 141] width 105 height 15
type input "420"
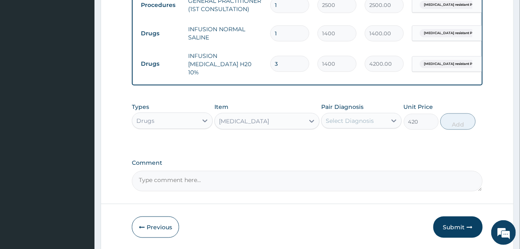
click at [362, 117] on div "Select Diagnosis" at bounding box center [350, 121] width 48 height 8
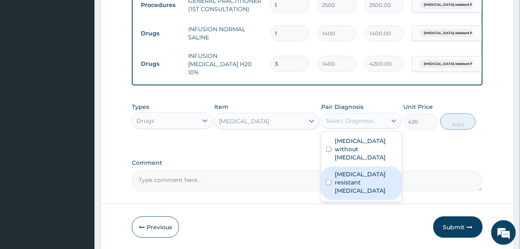
click at [328, 180] on input "checkbox" at bounding box center [328, 182] width 5 height 5
checkbox input "true"
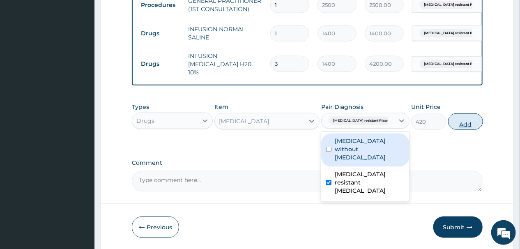
click at [457, 120] on button "Add" at bounding box center [465, 121] width 35 height 16
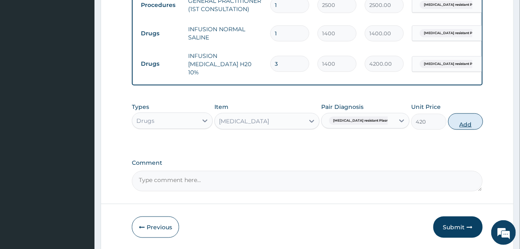
type input "0"
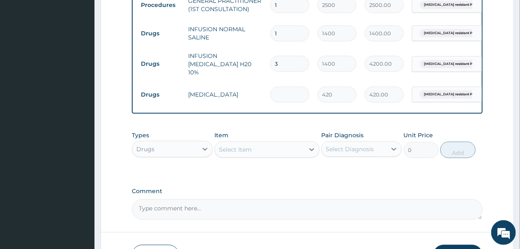
type input "0.00"
type input "3"
type input "1260.00"
type input "3"
click at [264, 145] on div "Select Item" at bounding box center [260, 149] width 90 height 13
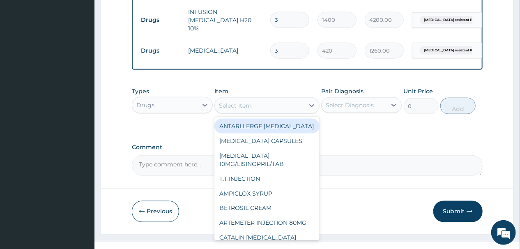
scroll to position [455, 0]
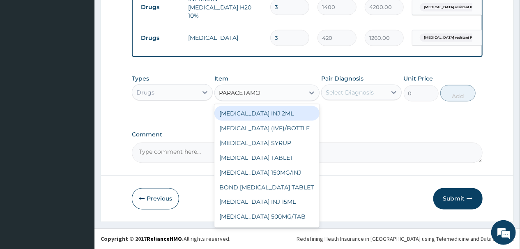
type input "PARACETAMOL"
click at [255, 112] on div "[MEDICAL_DATA] INJ 2ML" at bounding box center [266, 113] width 105 height 15
type input "420"
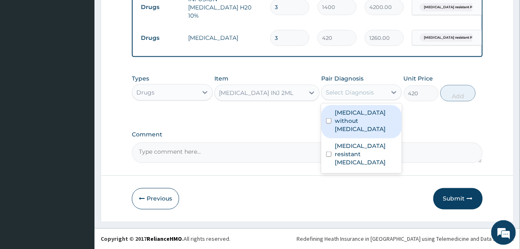
click at [367, 90] on div "Select Diagnosis" at bounding box center [350, 92] width 48 height 8
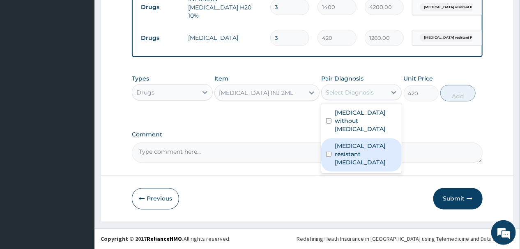
click at [330, 152] on input "checkbox" at bounding box center [328, 154] width 5 height 5
checkbox input "true"
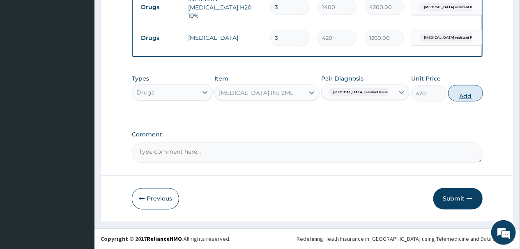
click at [460, 93] on button "Add" at bounding box center [465, 93] width 35 height 16
type input "0"
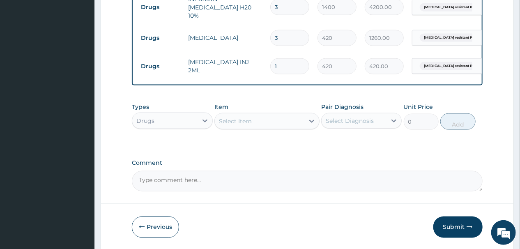
type input "10"
type input "4200.00"
type input "10"
click at [254, 118] on div "Select Item" at bounding box center [260, 121] width 90 height 13
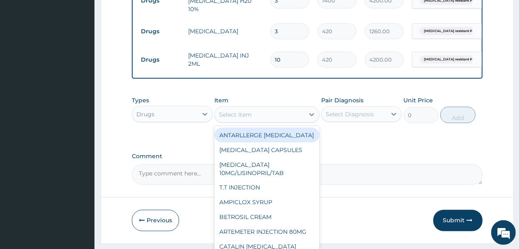
scroll to position [483, 0]
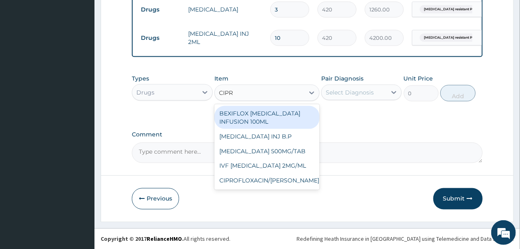
type input "[MEDICAL_DATA]"
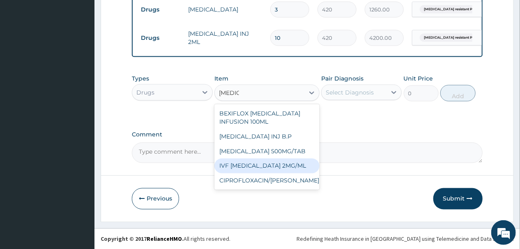
click at [258, 166] on div "IVF [MEDICAL_DATA] 2MG/ML" at bounding box center [266, 166] width 105 height 15
type input "1050"
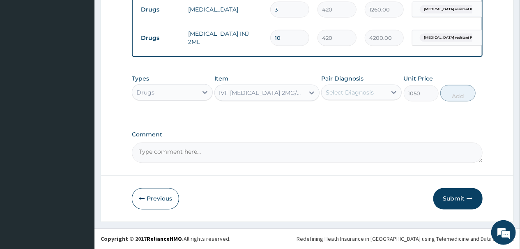
click at [312, 92] on icon at bounding box center [312, 93] width 8 height 8
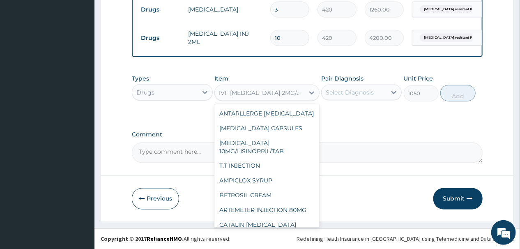
scroll to position [16123, 0]
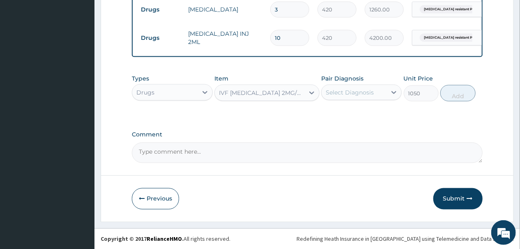
click at [252, 89] on div "IVF [MEDICAL_DATA] 2MG/ML" at bounding box center [262, 93] width 86 height 8
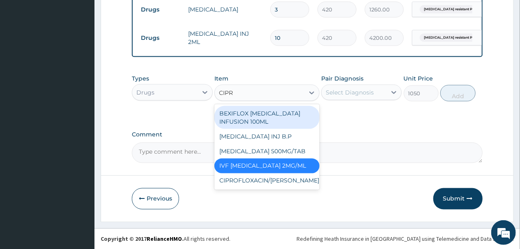
type input "[MEDICAL_DATA]"
click at [266, 114] on div "BEXIFLOX [MEDICAL_DATA] INFUSION 100ML" at bounding box center [266, 117] width 105 height 23
type input "840"
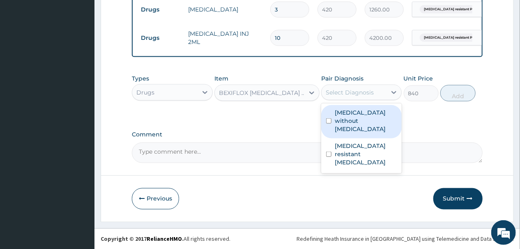
click at [348, 90] on div "Select Diagnosis" at bounding box center [350, 92] width 48 height 8
click at [328, 118] on input "checkbox" at bounding box center [328, 120] width 5 height 5
checkbox input "true"
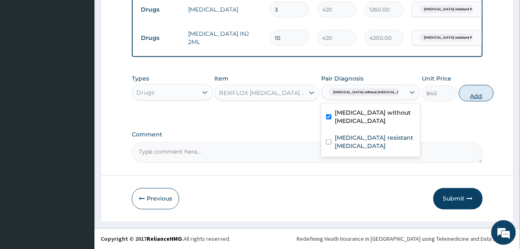
click at [459, 94] on button "Add" at bounding box center [476, 93] width 35 height 16
type input "0"
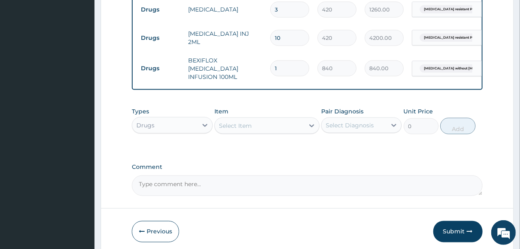
type input "0.00"
type input "4"
type input "3360.00"
type input "4"
click at [288, 120] on div "Select Item" at bounding box center [260, 125] width 90 height 13
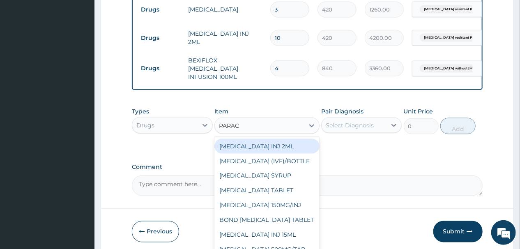
type input "PARACE"
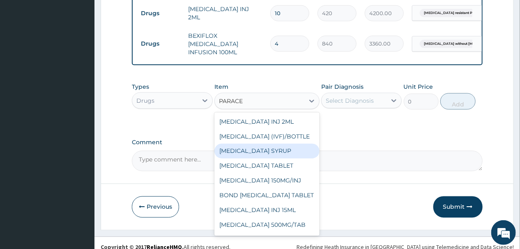
scroll to position [511, 0]
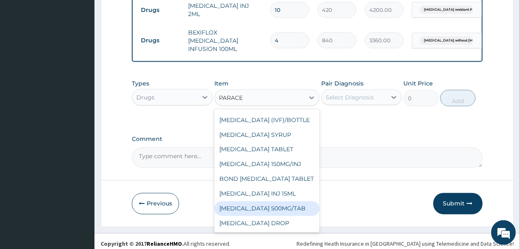
drag, startPoint x: 264, startPoint y: 203, endPoint x: 265, endPoint y: 194, distance: 9.0
click at [264, 203] on div "[MEDICAL_DATA] 500MG/TAB" at bounding box center [266, 208] width 105 height 15
type input "14"
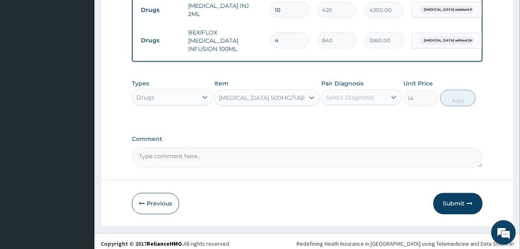
click at [368, 93] on div "Select Diagnosis" at bounding box center [350, 97] width 48 height 8
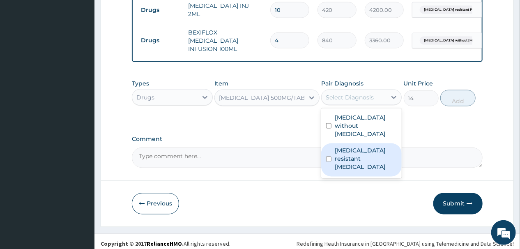
click at [327, 157] on input "checkbox" at bounding box center [328, 159] width 5 height 5
checkbox input "true"
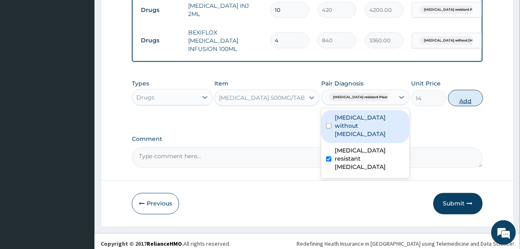
click at [460, 91] on button "Add" at bounding box center [465, 98] width 35 height 16
type input "0"
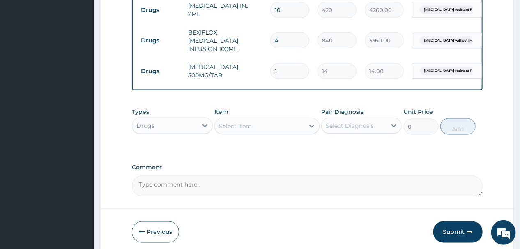
type input "18"
type input "252.00"
type input "18"
click at [261, 120] on div "Select Item" at bounding box center [260, 126] width 90 height 13
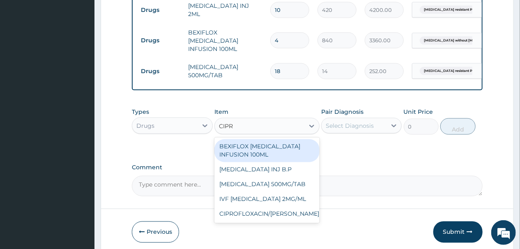
type input "[MEDICAL_DATA]"
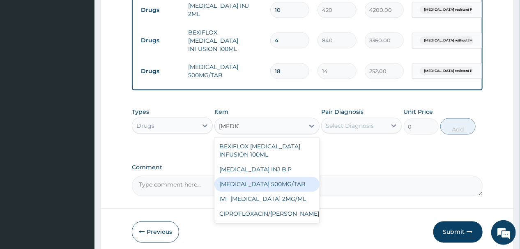
click at [245, 180] on div "[MEDICAL_DATA] 500MG/TAB" at bounding box center [266, 184] width 105 height 15
type input "91"
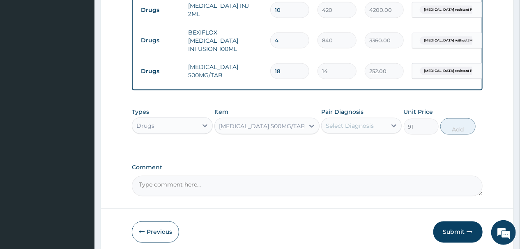
click at [360, 122] on div "Select Diagnosis" at bounding box center [350, 126] width 48 height 8
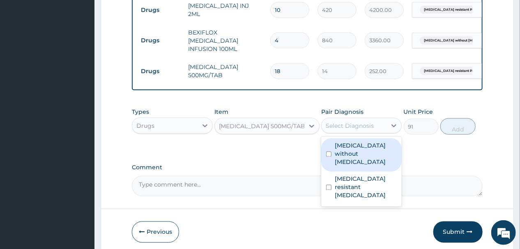
click at [336, 148] on label "[MEDICAL_DATA] without [MEDICAL_DATA]" at bounding box center [366, 154] width 62 height 25
checkbox input "true"
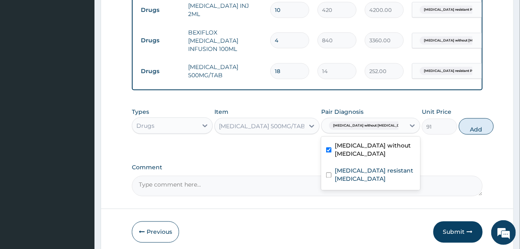
drag, startPoint x: 458, startPoint y: 120, endPoint x: 458, endPoint y: 113, distance: 6.2
click at [459, 119] on button "Add" at bounding box center [476, 126] width 35 height 16
type input "0"
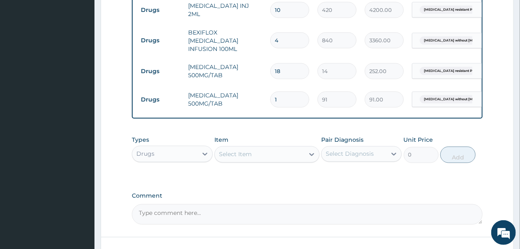
type input "10"
type input "910.00"
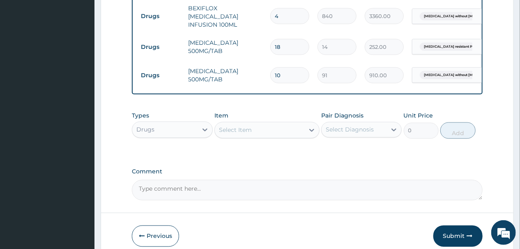
scroll to position [568, 0]
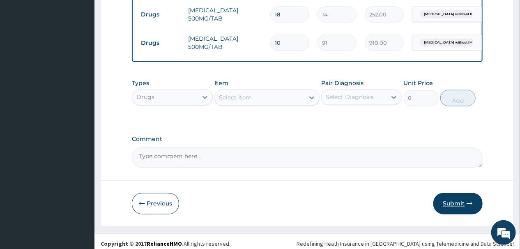
type input "10"
click at [455, 195] on button "Submit" at bounding box center [457, 203] width 49 height 21
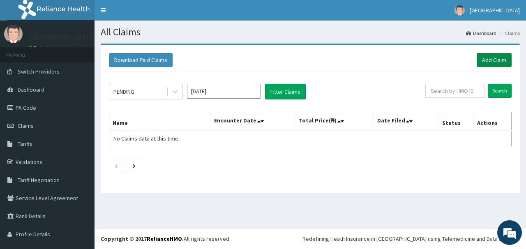
click at [488, 59] on link "Add Claim" at bounding box center [494, 60] width 35 height 14
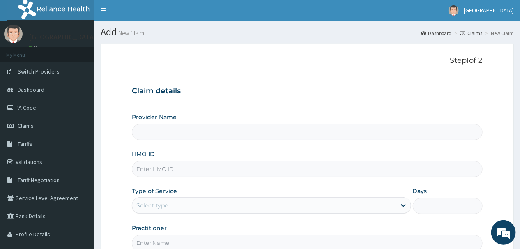
type input "[GEOGRAPHIC_DATA]"
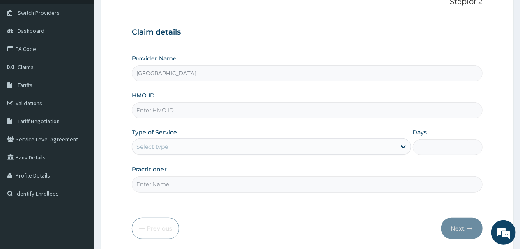
scroll to position [66, 0]
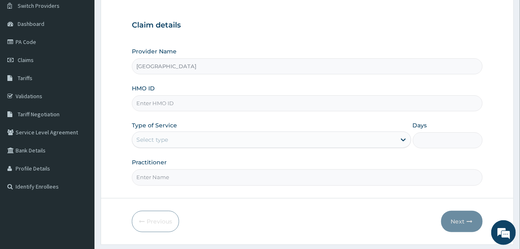
click at [182, 107] on input "HMO ID" at bounding box center [307, 103] width 350 height 16
type input "TOO/10257/B"
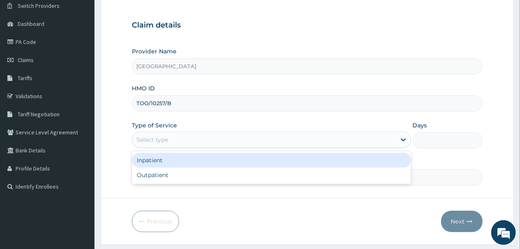
click at [181, 138] on div "Select type" at bounding box center [264, 139] width 264 height 13
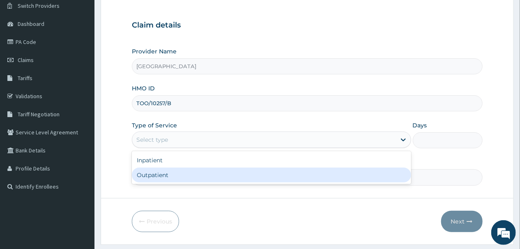
click at [173, 170] on div "Outpatient" at bounding box center [271, 175] width 279 height 15
type input "1"
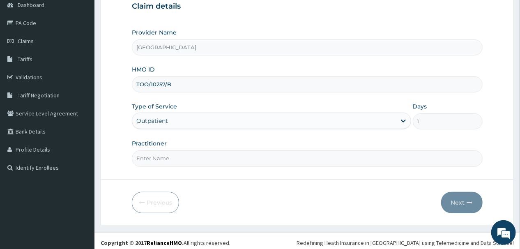
scroll to position [88, 0]
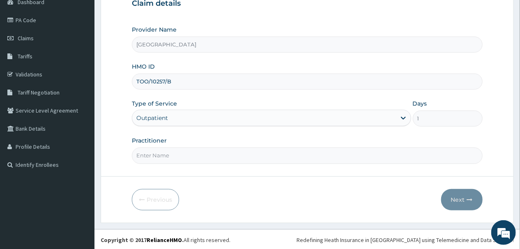
click at [219, 154] on input "Practitioner" at bounding box center [307, 155] width 350 height 16
type input "[PERSON_NAME]"
click at [460, 198] on button "Next" at bounding box center [461, 199] width 41 height 21
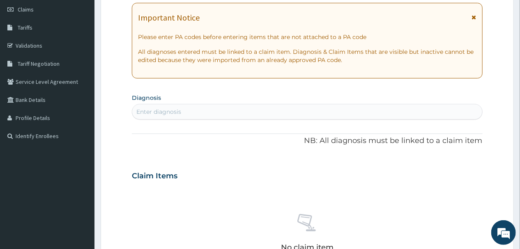
scroll to position [120, 0]
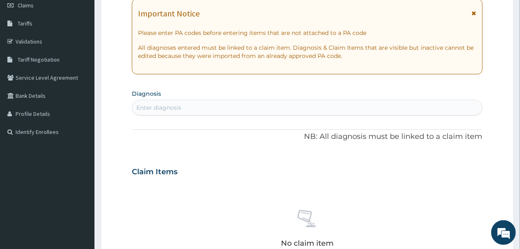
click at [192, 106] on div "Enter diagnosis" at bounding box center [307, 107] width 350 height 13
click at [212, 107] on div "Enter diagnosis" at bounding box center [307, 107] width 350 height 13
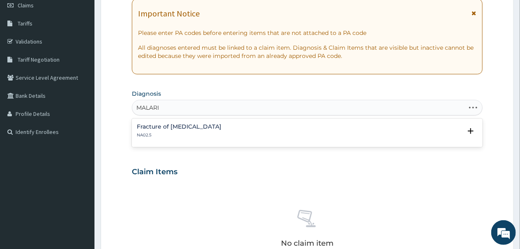
type input "[MEDICAL_DATA]"
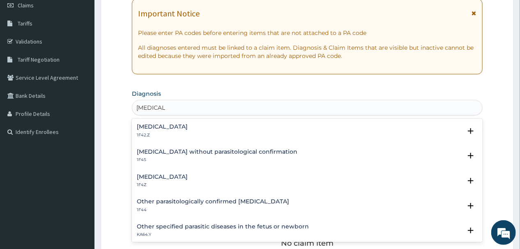
click at [153, 177] on h4 "[MEDICAL_DATA]" at bounding box center [162, 177] width 51 height 6
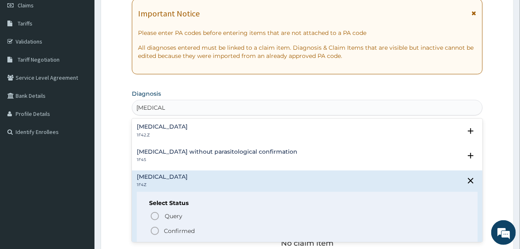
click at [155, 232] on icon "status option filled" at bounding box center [155, 231] width 10 height 10
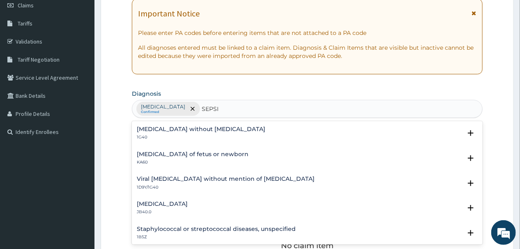
type input "SEPSIS"
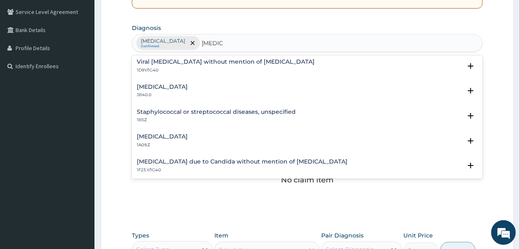
scroll to position [66, 0]
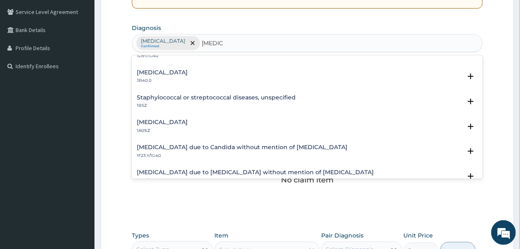
click at [188, 122] on h4 "[MEDICAL_DATA]" at bounding box center [162, 122] width 51 height 6
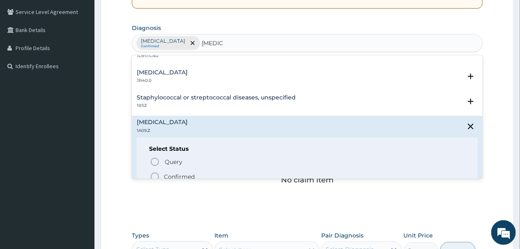
click at [154, 176] on icon "status option filled" at bounding box center [155, 177] width 10 height 10
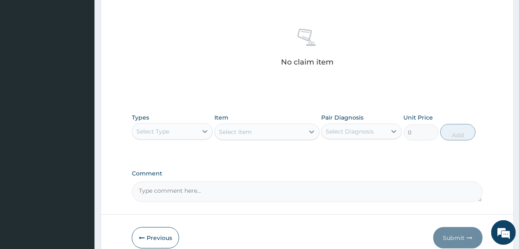
scroll to position [343, 0]
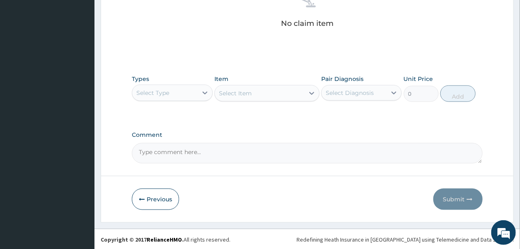
click at [167, 90] on div "Select Type" at bounding box center [152, 93] width 33 height 8
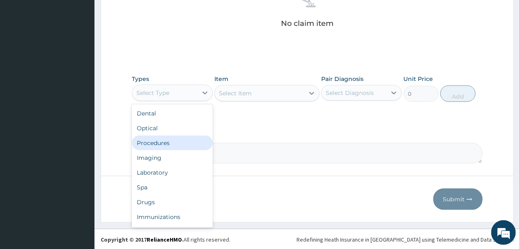
click at [166, 141] on div "Procedures" at bounding box center [172, 143] width 81 height 15
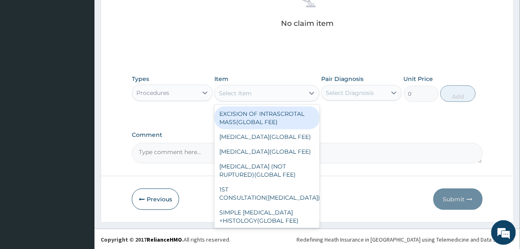
click at [255, 95] on div "Select Item" at bounding box center [260, 93] width 90 height 13
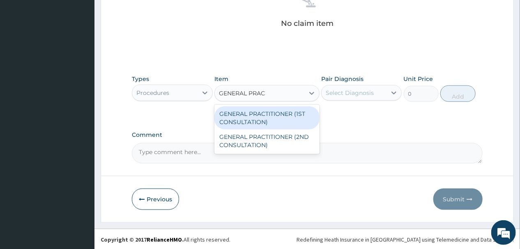
type input "GENERAL PRACT"
click at [255, 115] on div "GENERAL PRACTITIONER (1ST CONSULTATION)" at bounding box center [266, 117] width 105 height 23
type input "2500"
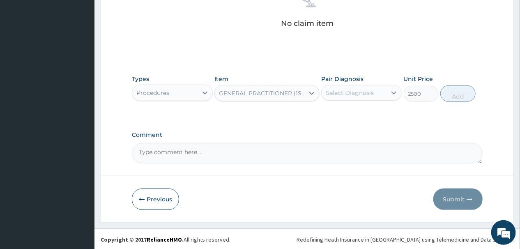
click at [357, 91] on div "Select Diagnosis" at bounding box center [350, 93] width 48 height 8
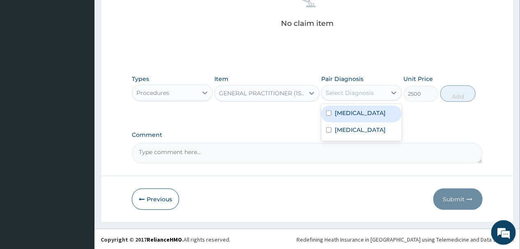
drag, startPoint x: 326, startPoint y: 112, endPoint x: 340, endPoint y: 112, distance: 14.4
click at [326, 112] on input "checkbox" at bounding box center [328, 113] width 5 height 5
checkbox input "true"
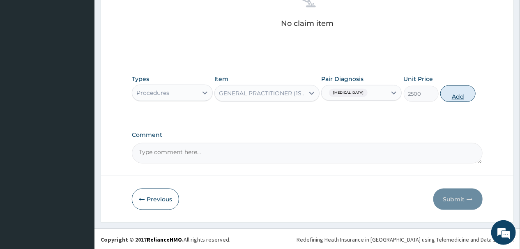
click at [455, 90] on button "Add" at bounding box center [457, 93] width 35 height 16
type input "0"
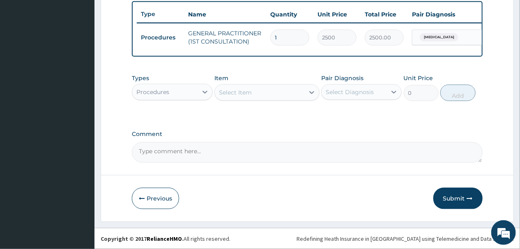
click at [196, 94] on div "Procedures" at bounding box center [164, 91] width 65 height 13
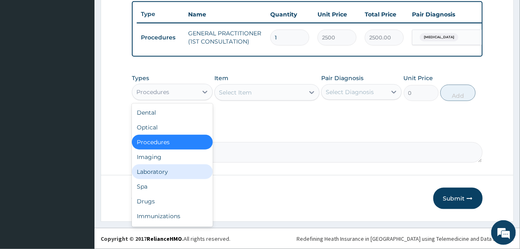
click at [163, 170] on div "Laboratory" at bounding box center [172, 171] width 81 height 15
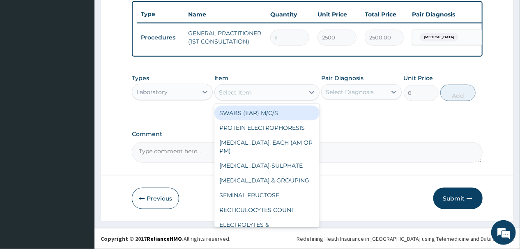
click at [257, 92] on div "Select Item" at bounding box center [260, 92] width 90 height 13
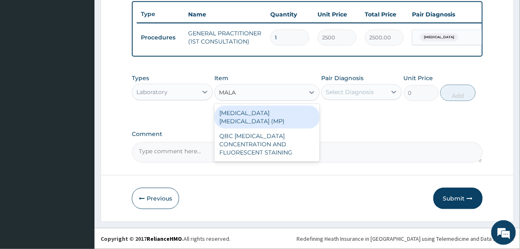
type input "MALAR"
click at [240, 112] on div "[MEDICAL_DATA] [MEDICAL_DATA] (MP)" at bounding box center [266, 117] width 105 height 23
type input "2000"
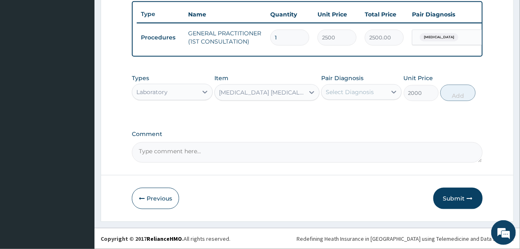
click at [370, 91] on div "Select Diagnosis" at bounding box center [350, 92] width 48 height 8
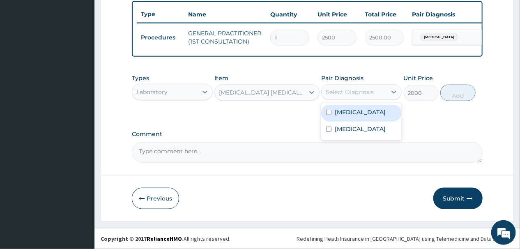
click at [326, 110] on input "checkbox" at bounding box center [328, 112] width 5 height 5
checkbox input "true"
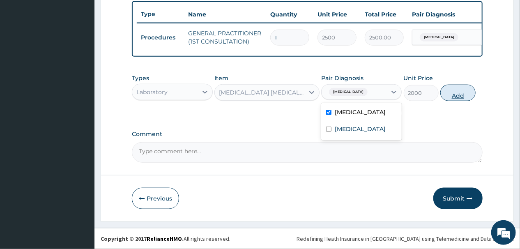
click at [455, 90] on button "Add" at bounding box center [457, 93] width 35 height 16
type input "0"
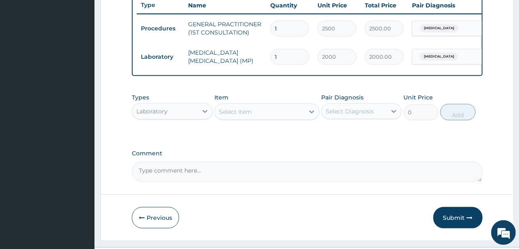
click at [253, 118] on div "Select Item" at bounding box center [260, 111] width 90 height 13
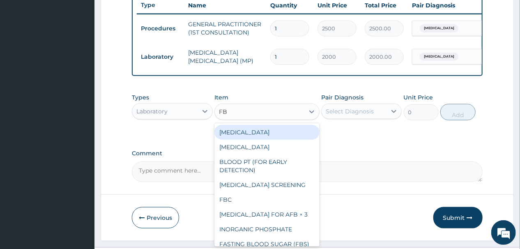
type input "FBC"
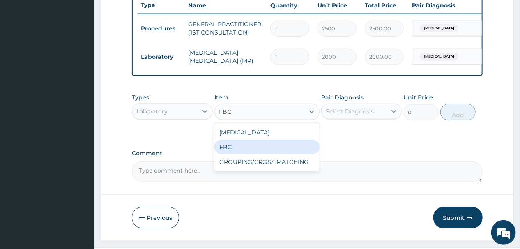
click at [225, 153] on div "FBC" at bounding box center [266, 147] width 105 height 15
type input "6000"
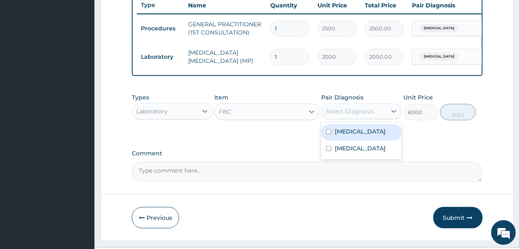
click at [373, 115] on div "Select Diagnosis" at bounding box center [350, 111] width 48 height 8
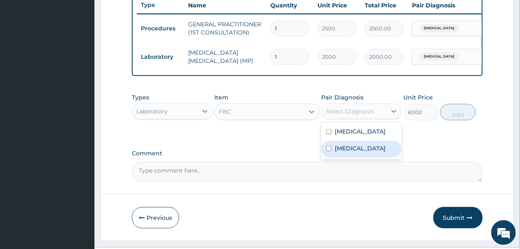
click at [327, 151] on input "checkbox" at bounding box center [328, 148] width 5 height 5
checkbox input "true"
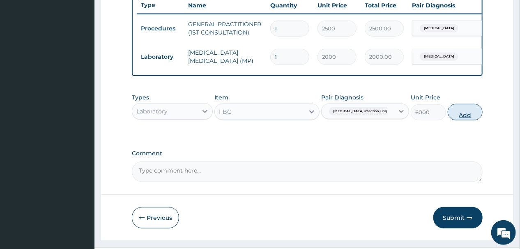
click at [457, 120] on button "Add" at bounding box center [465, 112] width 35 height 16
type input "0"
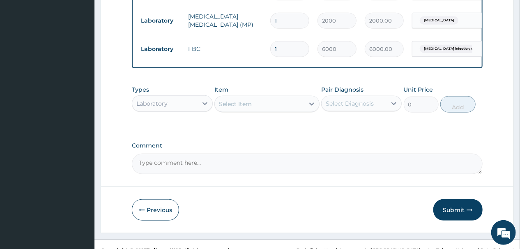
scroll to position [370, 0]
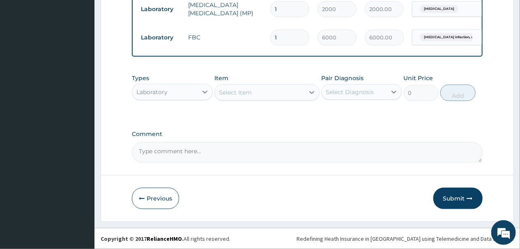
click at [256, 90] on div "Select Item" at bounding box center [260, 92] width 90 height 13
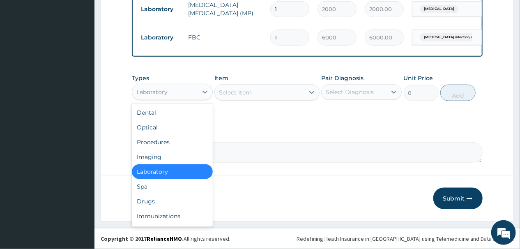
click at [177, 93] on div "Laboratory" at bounding box center [164, 91] width 65 height 13
click at [151, 202] on div "Drugs" at bounding box center [172, 201] width 81 height 15
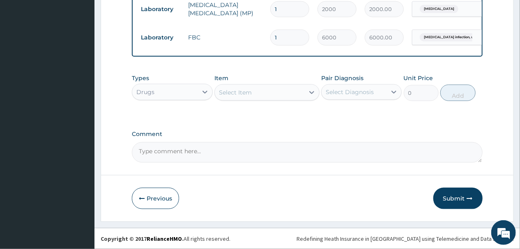
click at [272, 93] on div "Select Item" at bounding box center [260, 92] width 90 height 13
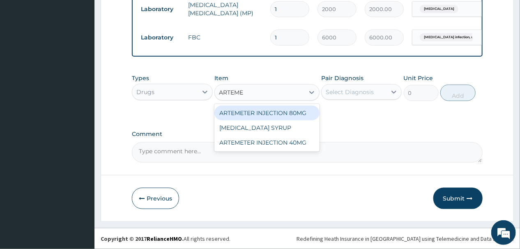
type input "ARTEM"
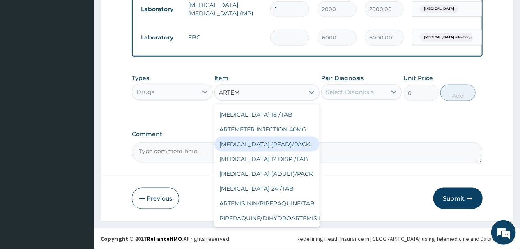
scroll to position [0, 0]
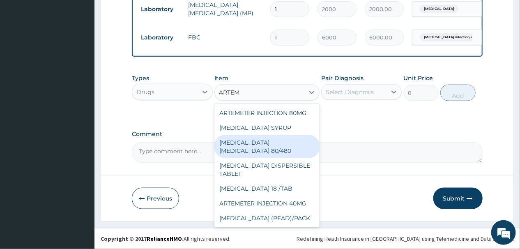
click at [266, 150] on div "[MEDICAL_DATA] [MEDICAL_DATA] 80/480" at bounding box center [266, 146] width 105 height 23
type input "1540"
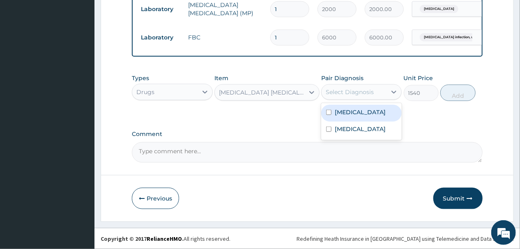
click at [348, 92] on div "Select Diagnosis" at bounding box center [350, 92] width 48 height 8
click at [328, 113] on input "checkbox" at bounding box center [328, 112] width 5 height 5
checkbox input "true"
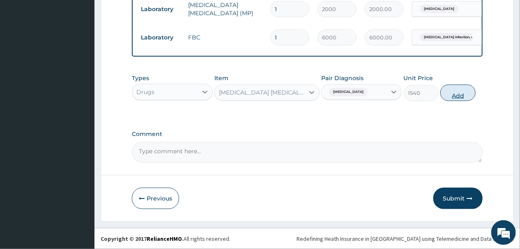
click at [458, 94] on button "Add" at bounding box center [457, 93] width 35 height 16
type input "0"
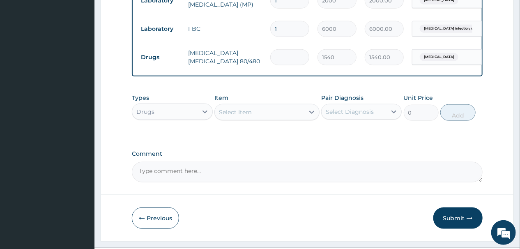
type input "0.00"
type input "6"
type input "9240.00"
type input "6"
click at [256, 119] on div "Select Item" at bounding box center [260, 112] width 90 height 13
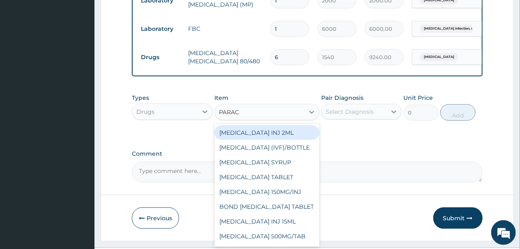
type input "PARACE"
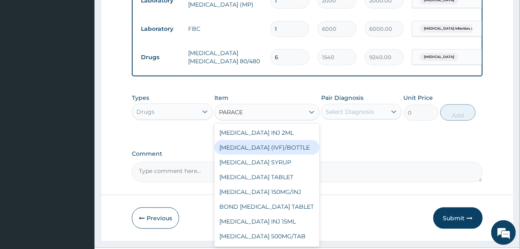
scroll to position [21, 0]
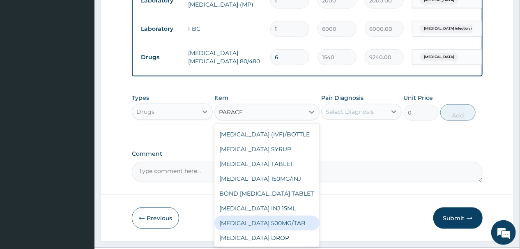
click at [271, 230] on div "[MEDICAL_DATA] 500MG/TAB" at bounding box center [266, 223] width 105 height 15
type input "14"
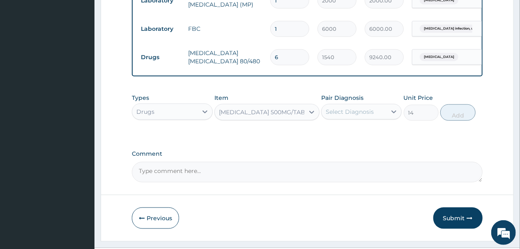
click at [371, 116] on div "Select Diagnosis" at bounding box center [350, 112] width 48 height 8
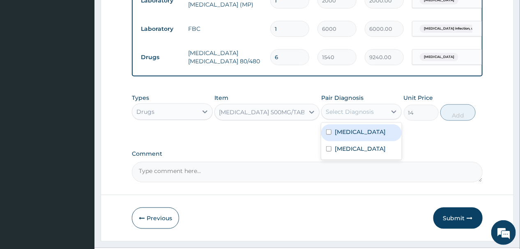
click at [329, 135] on input "checkbox" at bounding box center [328, 131] width 5 height 5
checkbox input "true"
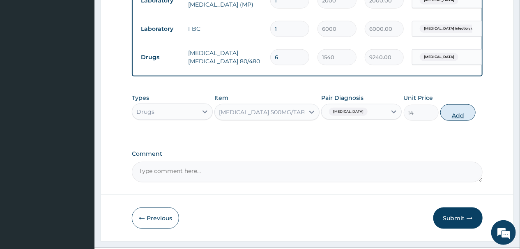
click at [457, 121] on button "Add" at bounding box center [457, 112] width 35 height 16
type input "0"
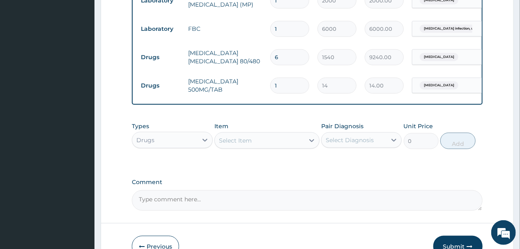
type input "18"
type input "252.00"
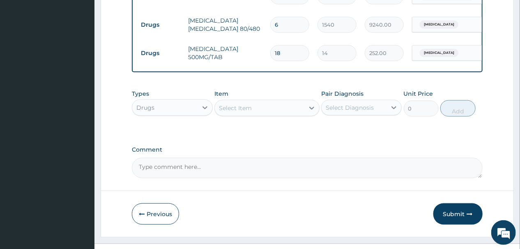
scroll to position [426, 0]
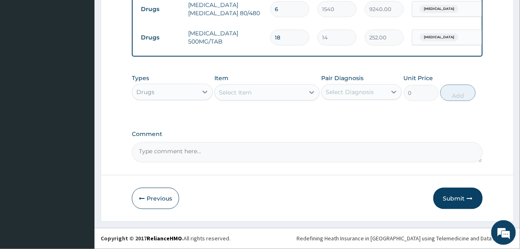
type input "18"
click at [259, 92] on div "Select Item" at bounding box center [260, 92] width 90 height 13
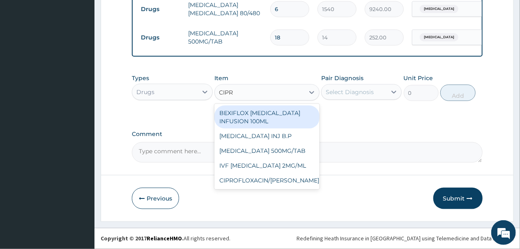
type input "[MEDICAL_DATA]"
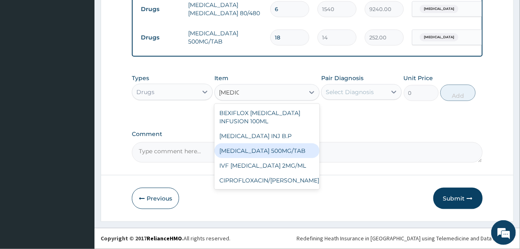
click at [241, 149] on div "[MEDICAL_DATA] 500MG/TAB" at bounding box center [266, 150] width 105 height 15
type input "91"
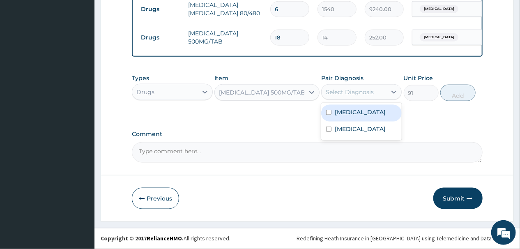
click at [362, 91] on div "Select Diagnosis" at bounding box center [350, 92] width 48 height 8
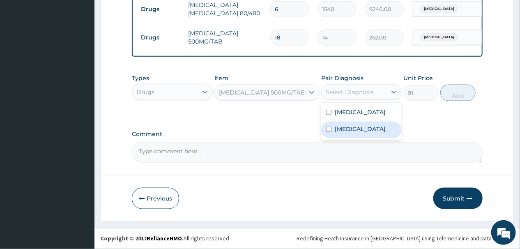
click at [327, 132] on input "checkbox" at bounding box center [328, 129] width 5 height 5
checkbox input "true"
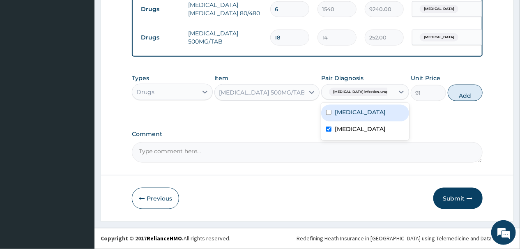
click at [458, 92] on button "Add" at bounding box center [465, 93] width 35 height 16
type input "0"
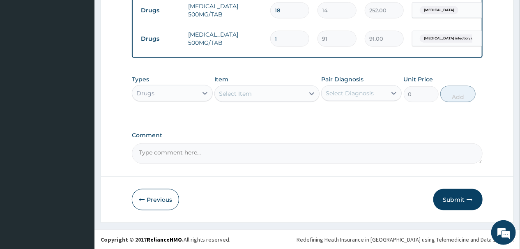
scroll to position [455, 0]
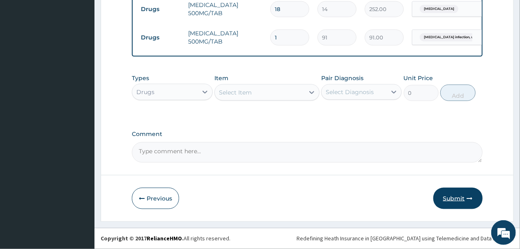
click at [454, 198] on button "Submit" at bounding box center [457, 198] width 49 height 21
click at [456, 196] on button "Submit" at bounding box center [457, 198] width 49 height 21
click at [460, 199] on button "Submit" at bounding box center [457, 198] width 49 height 21
click at [464, 197] on button "Submit" at bounding box center [457, 198] width 49 height 21
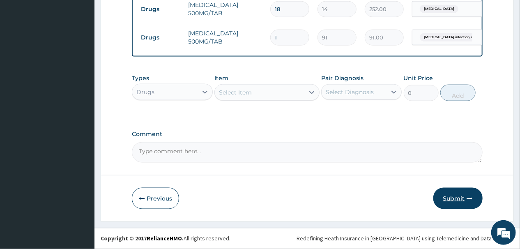
click at [464, 197] on button "Submit" at bounding box center [457, 198] width 49 height 21
click at [461, 196] on button "Submit" at bounding box center [457, 198] width 49 height 21
drag, startPoint x: 457, startPoint y: 202, endPoint x: 456, endPoint y: 190, distance: 11.5
click at [458, 198] on button "Submit" at bounding box center [457, 198] width 49 height 21
click at [455, 199] on button "Submit" at bounding box center [457, 198] width 49 height 21
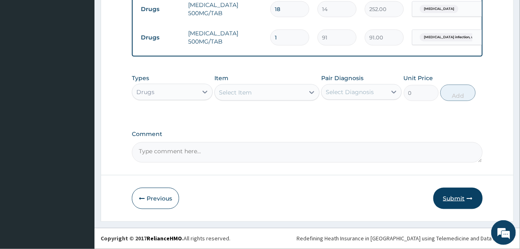
click at [457, 196] on button "Submit" at bounding box center [457, 198] width 49 height 21
click at [458, 196] on button "Submit" at bounding box center [457, 198] width 49 height 21
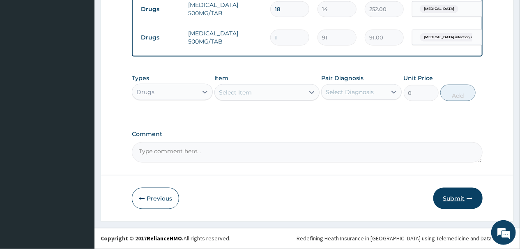
click at [458, 197] on button "Submit" at bounding box center [457, 198] width 49 height 21
click at [459, 197] on button "Submit" at bounding box center [457, 198] width 49 height 21
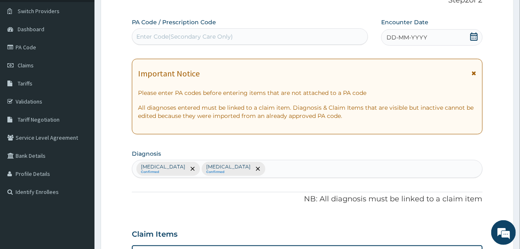
scroll to position [0, 0]
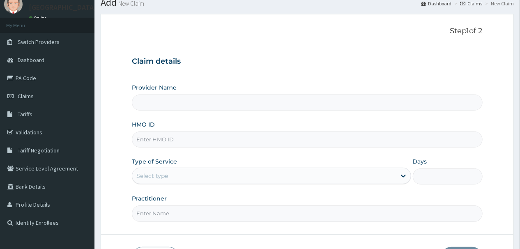
scroll to position [88, 0]
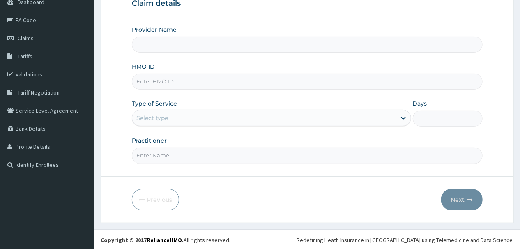
type input "[GEOGRAPHIC_DATA]"
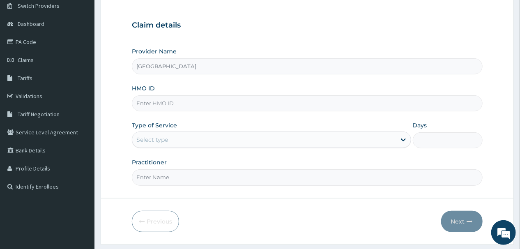
scroll to position [0, 0]
click at [192, 102] on input "HMO ID" at bounding box center [307, 103] width 350 height 16
type input "TOO/10257/B"
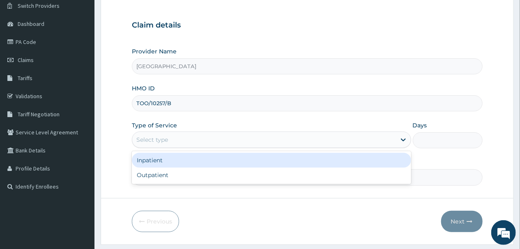
click at [217, 135] on div "Select type" at bounding box center [264, 139] width 264 height 13
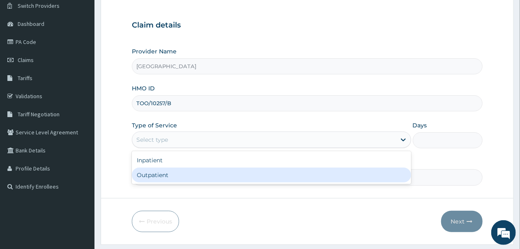
click at [200, 175] on div "Outpatient" at bounding box center [271, 175] width 279 height 15
type input "1"
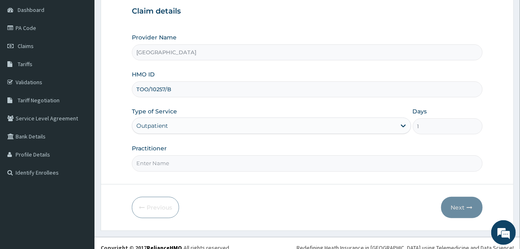
scroll to position [88, 0]
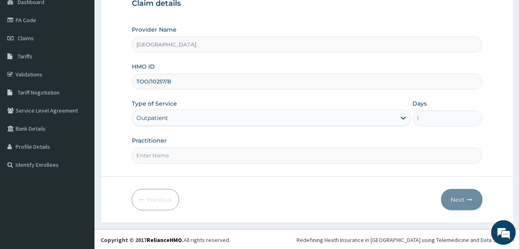
click at [197, 155] on input "Practitioner" at bounding box center [307, 155] width 350 height 16
type input "[PERSON_NAME]"
click at [463, 196] on button "Next" at bounding box center [461, 199] width 41 height 21
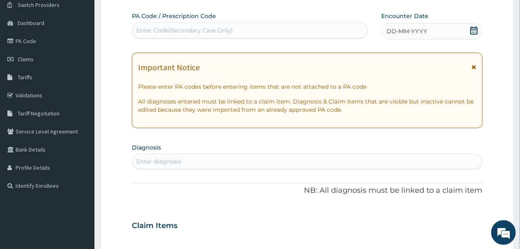
scroll to position [22, 0]
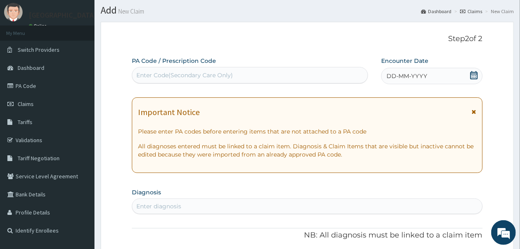
click at [472, 76] on icon at bounding box center [474, 75] width 8 height 8
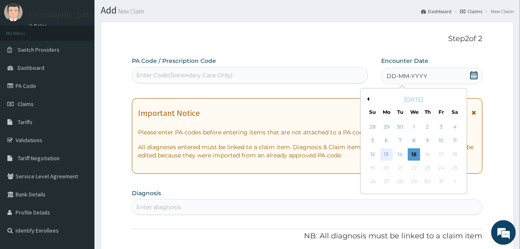
click at [387, 152] on div "13" at bounding box center [386, 154] width 12 height 12
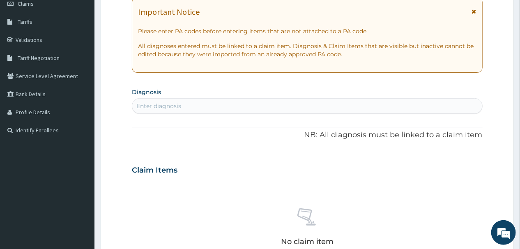
scroll to position [120, 0]
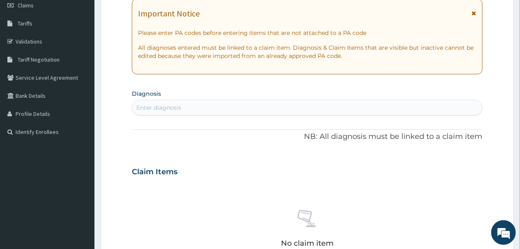
click at [227, 105] on div "Enter diagnosis" at bounding box center [307, 107] width 350 height 13
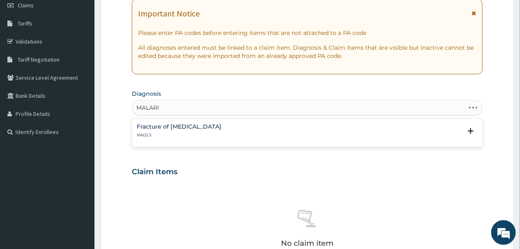
type input "[MEDICAL_DATA]"
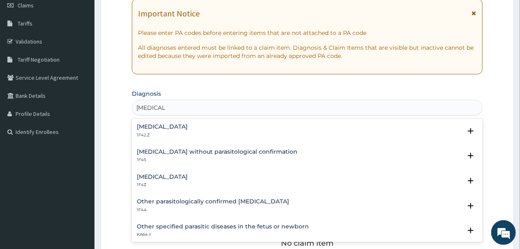
click at [168, 174] on h4 "[MEDICAL_DATA]" at bounding box center [162, 177] width 51 height 6
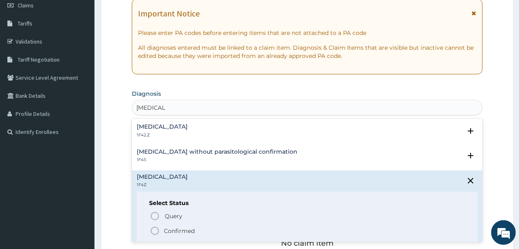
click at [156, 228] on icon "status option filled" at bounding box center [155, 231] width 10 height 10
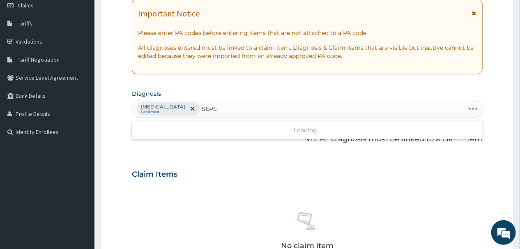
type input "SEPSI"
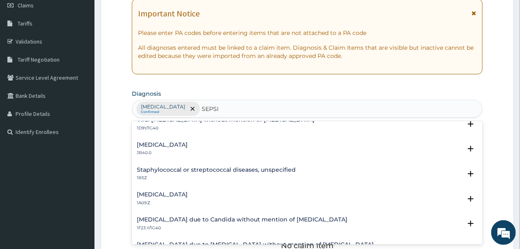
scroll to position [66, 0]
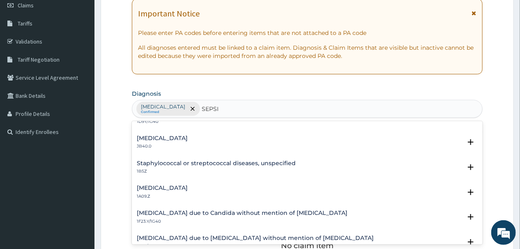
click at [151, 187] on h4 "[MEDICAL_DATA]" at bounding box center [162, 188] width 51 height 6
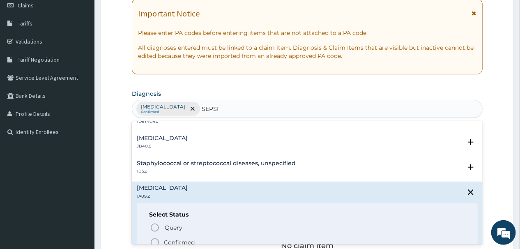
click at [154, 239] on icon "status option filled" at bounding box center [155, 242] width 10 height 10
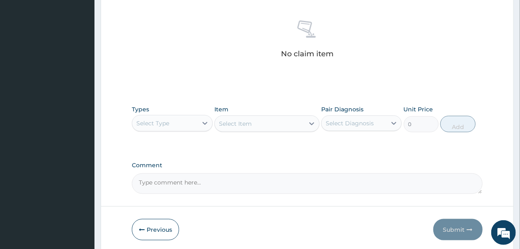
scroll to position [318, 0]
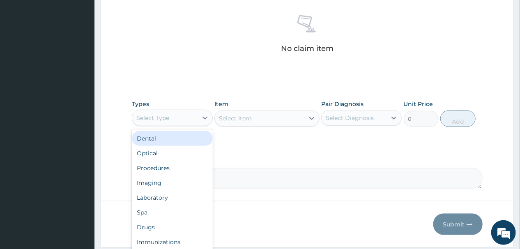
click at [196, 116] on div "Select Type" at bounding box center [164, 117] width 65 height 13
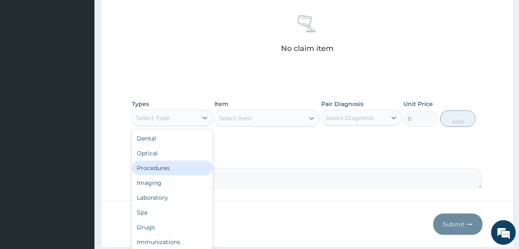
click at [164, 166] on div "Procedures" at bounding box center [172, 168] width 81 height 15
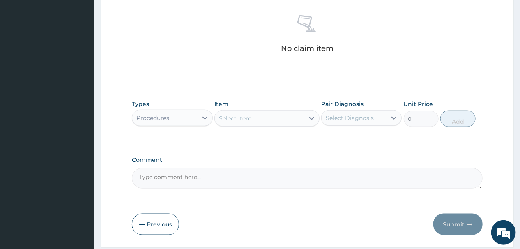
click at [293, 115] on div "Select Item" at bounding box center [260, 118] width 90 height 13
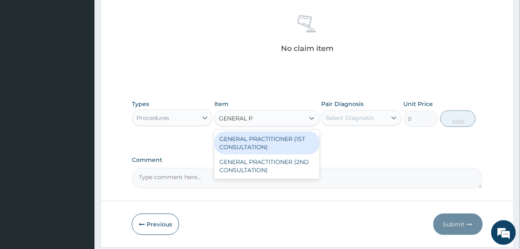
type input "GENERAL PR"
click at [258, 132] on div "GENERAL PRACTITIONER (1ST CONSULTATION)" at bounding box center [266, 142] width 105 height 23
type input "2500"
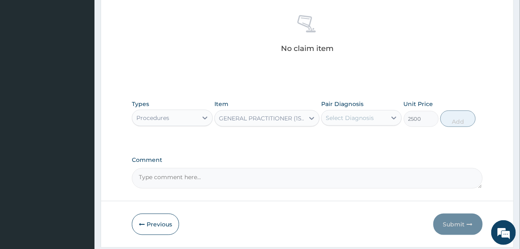
click at [340, 117] on div "Select Diagnosis" at bounding box center [350, 118] width 48 height 8
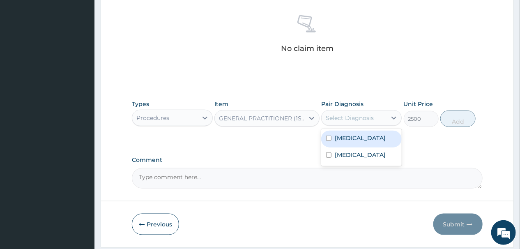
click at [328, 137] on input "checkbox" at bounding box center [328, 138] width 5 height 5
checkbox input "true"
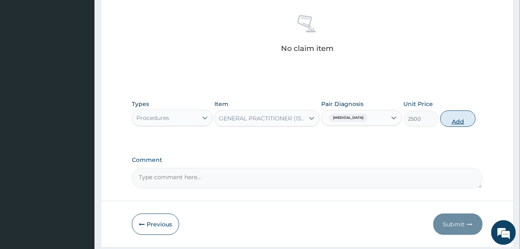
click at [458, 113] on button "Add" at bounding box center [457, 119] width 35 height 16
type input "0"
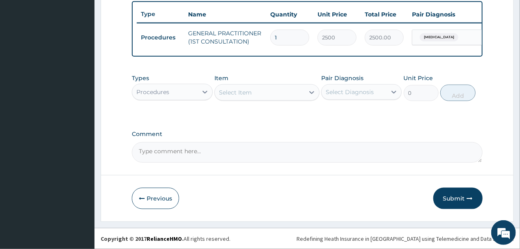
scroll to position [313, 0]
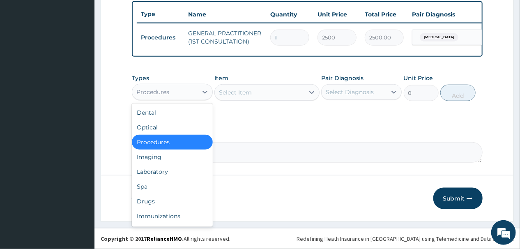
click at [196, 90] on div "Procedures" at bounding box center [164, 91] width 65 height 13
click at [162, 170] on div "Laboratory" at bounding box center [172, 171] width 81 height 15
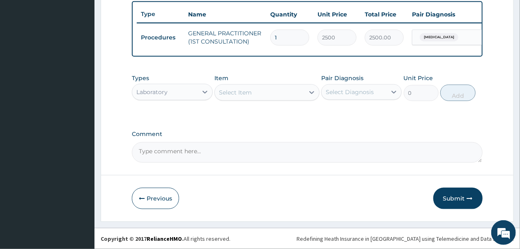
click at [262, 93] on div "Select Item" at bounding box center [260, 92] width 90 height 13
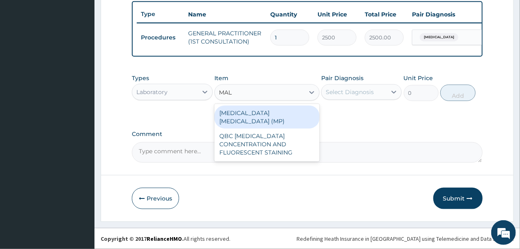
type input "MALA"
click at [270, 112] on div "[MEDICAL_DATA] [MEDICAL_DATA] (MP)" at bounding box center [266, 117] width 105 height 23
type input "2000"
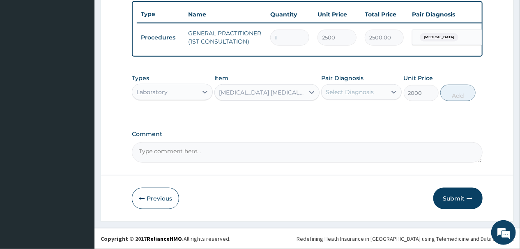
click at [371, 90] on div "Select Diagnosis" at bounding box center [350, 92] width 48 height 8
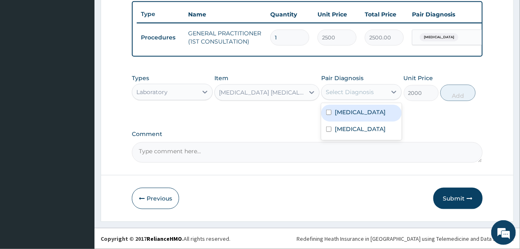
click at [329, 112] on input "checkbox" at bounding box center [328, 112] width 5 height 5
checkbox input "true"
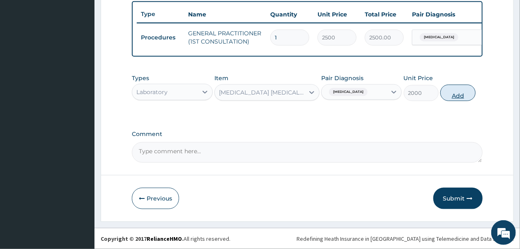
click at [457, 89] on button "Add" at bounding box center [457, 93] width 35 height 16
type input "0"
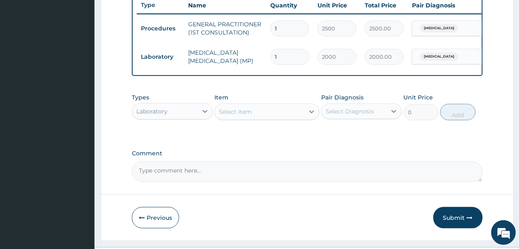
click at [271, 118] on div "Select Item" at bounding box center [260, 111] width 90 height 13
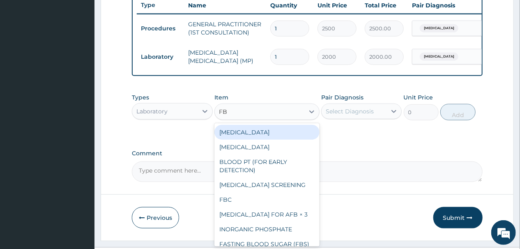
type input "FBC"
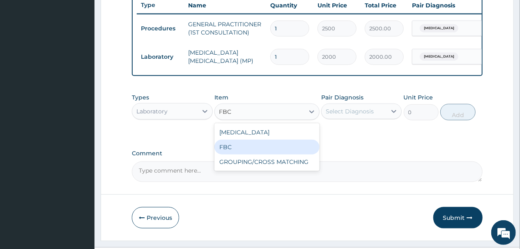
click at [226, 154] on div "FBC" at bounding box center [266, 147] width 105 height 15
type input "6000"
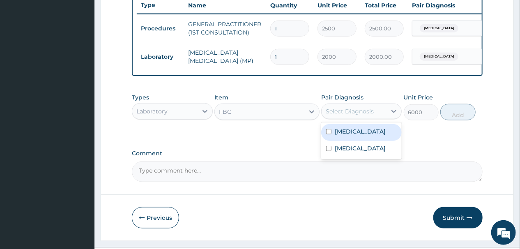
click at [369, 115] on div "Select Diagnosis" at bounding box center [350, 111] width 48 height 8
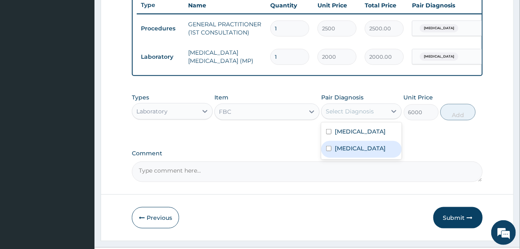
click at [329, 151] on input "checkbox" at bounding box center [328, 148] width 5 height 5
checkbox input "true"
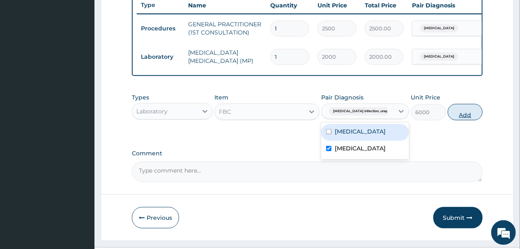
click at [454, 120] on button "Add" at bounding box center [465, 112] width 35 height 16
type input "0"
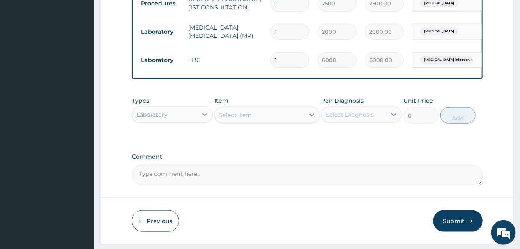
scroll to position [346, 0]
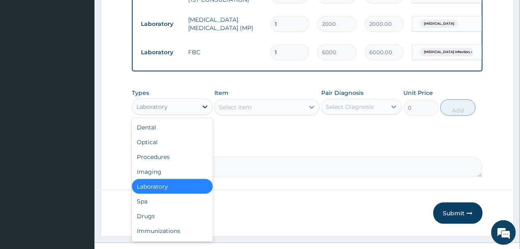
click at [204, 111] on icon at bounding box center [205, 107] width 8 height 8
click at [147, 223] on div "Drugs" at bounding box center [172, 216] width 81 height 15
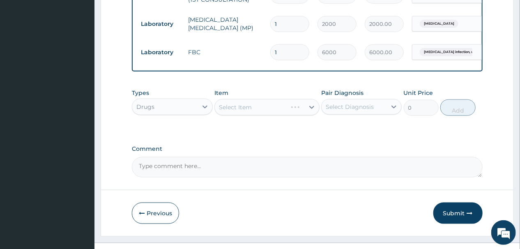
click at [266, 115] on div "Select Item" at bounding box center [266, 107] width 105 height 16
click at [269, 114] on div "Select Item" at bounding box center [260, 107] width 90 height 13
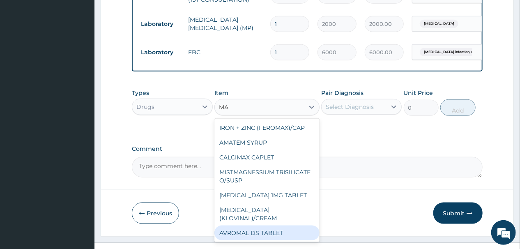
type input "M"
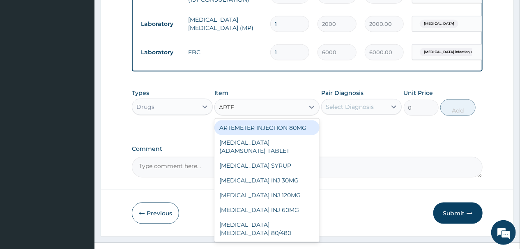
type input "ARTEM"
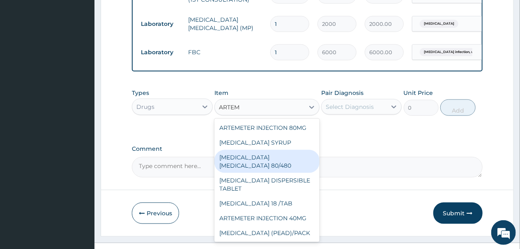
click at [253, 171] on div "[MEDICAL_DATA] [MEDICAL_DATA] 80/480" at bounding box center [266, 161] width 105 height 23
type input "1540"
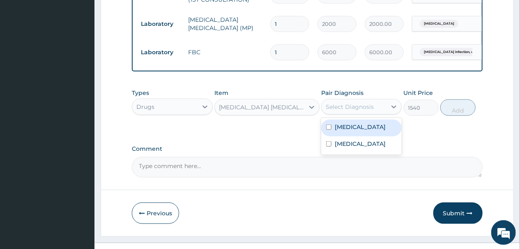
click at [358, 111] on div "Select Diagnosis" at bounding box center [350, 107] width 48 height 8
click at [330, 130] on input "checkbox" at bounding box center [328, 126] width 5 height 5
checkbox input "true"
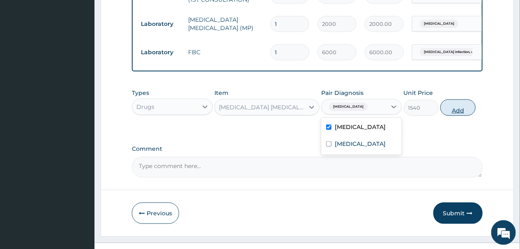
click at [456, 116] on button "Add" at bounding box center [457, 107] width 35 height 16
type input "0"
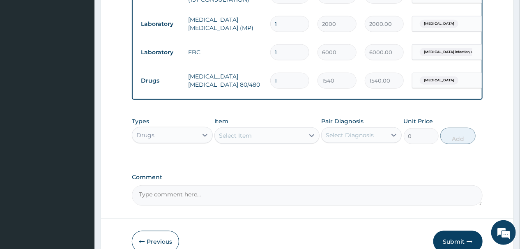
type input "0.00"
type input "6"
type input "9240.00"
type input "6"
click at [265, 142] on div "Select Item" at bounding box center [260, 135] width 90 height 13
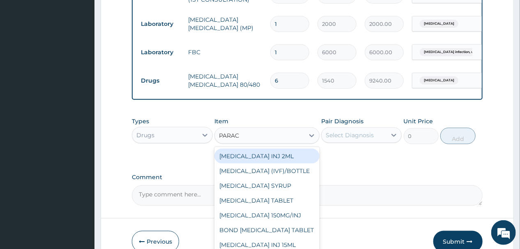
type input "PARACE"
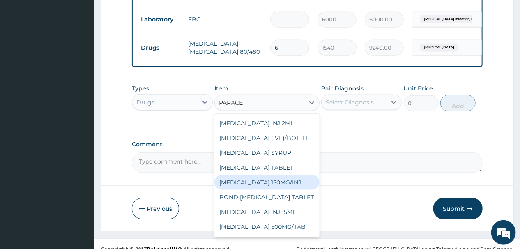
scroll to position [21, 0]
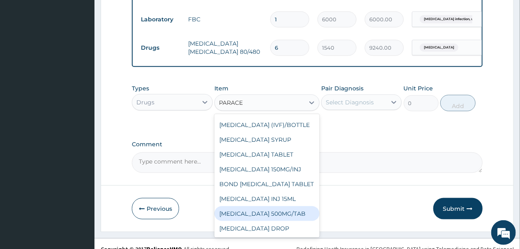
click at [263, 219] on div "[MEDICAL_DATA] 500MG/TAB" at bounding box center [266, 213] width 105 height 15
type input "14"
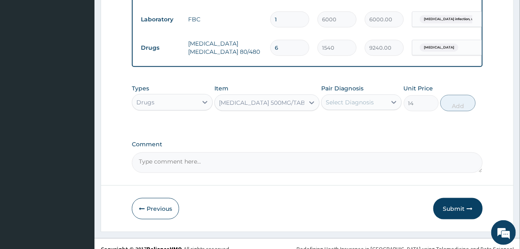
click at [368, 106] on div "Select Diagnosis" at bounding box center [350, 102] width 48 height 8
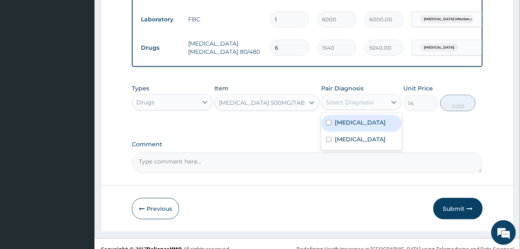
click at [329, 125] on input "checkbox" at bounding box center [328, 122] width 5 height 5
checkbox input "true"
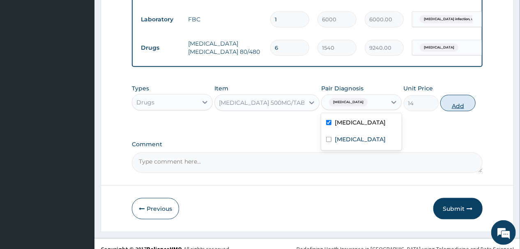
click at [460, 108] on button "Add" at bounding box center [457, 103] width 35 height 16
type input "0"
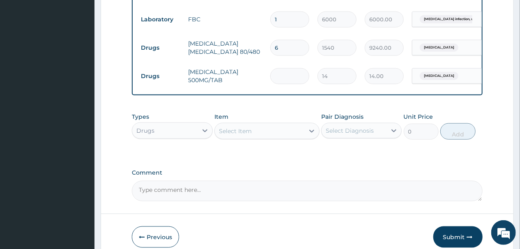
type input "0.00"
type input "1"
type input "14.00"
type input "18"
type input "252.00"
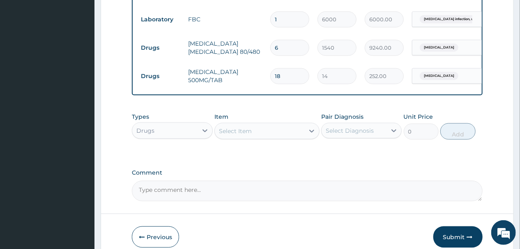
type input "18"
click at [286, 138] on div "Select Item" at bounding box center [260, 130] width 90 height 13
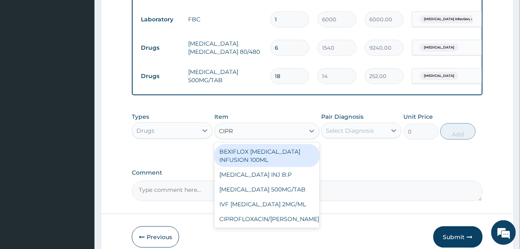
type input "[MEDICAL_DATA]"
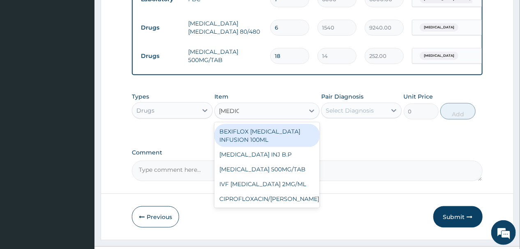
scroll to position [426, 0]
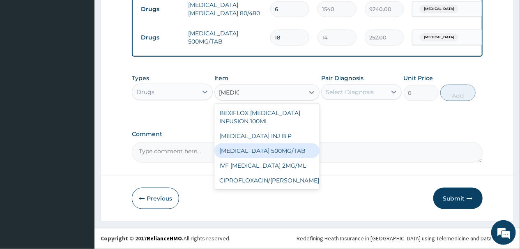
click at [268, 152] on div "[MEDICAL_DATA] 500MG/TAB" at bounding box center [266, 150] width 105 height 15
type input "91"
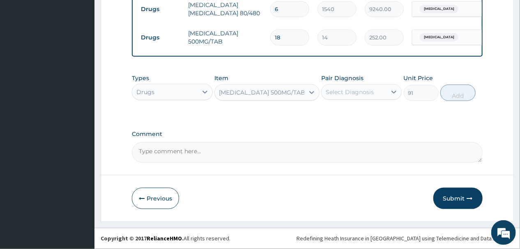
click at [365, 91] on div "Select Diagnosis" at bounding box center [350, 92] width 48 height 8
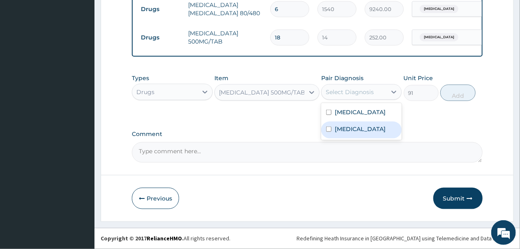
click at [327, 131] on input "checkbox" at bounding box center [328, 129] width 5 height 5
checkbox input "true"
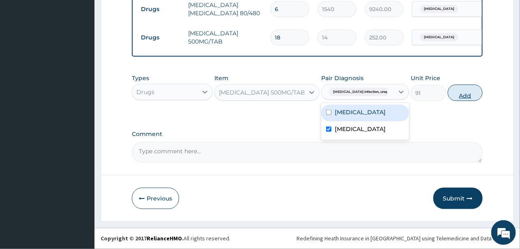
click at [460, 90] on button "Add" at bounding box center [465, 93] width 35 height 16
type input "0"
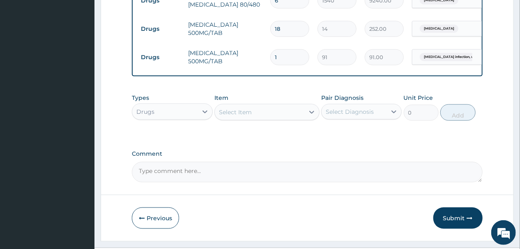
type input "10"
type input "910.00"
type input "10"
click at [454, 228] on button "Submit" at bounding box center [457, 217] width 49 height 21
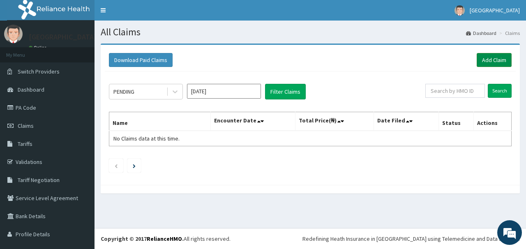
click at [492, 58] on link "Add Claim" at bounding box center [494, 60] width 35 height 14
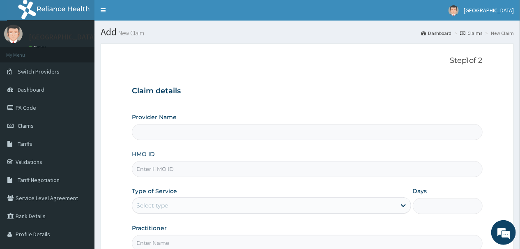
type input "[GEOGRAPHIC_DATA]"
click at [173, 168] on input "HMO ID" at bounding box center [307, 169] width 350 height 16
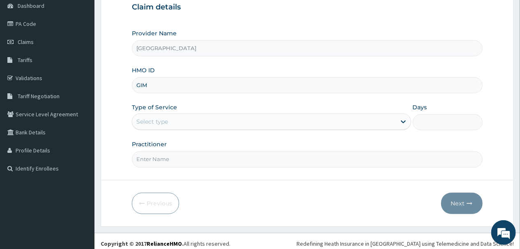
scroll to position [88, 0]
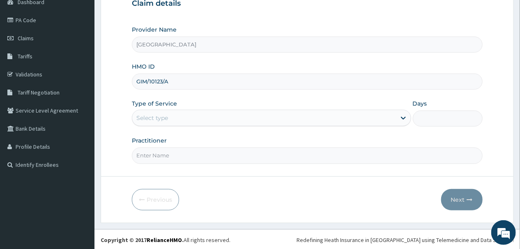
type input "GIM/10123/A"
click at [272, 120] on div "Select type" at bounding box center [264, 117] width 264 height 13
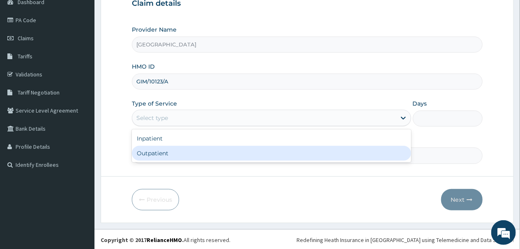
click at [200, 153] on div "Outpatient" at bounding box center [271, 153] width 279 height 15
type input "1"
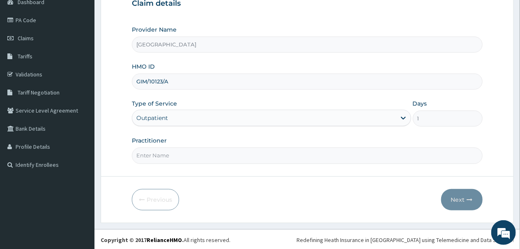
click at [187, 156] on input "Practitioner" at bounding box center [307, 155] width 350 height 16
type input "[PERSON_NAME]"
click at [457, 196] on button "Next" at bounding box center [461, 199] width 41 height 21
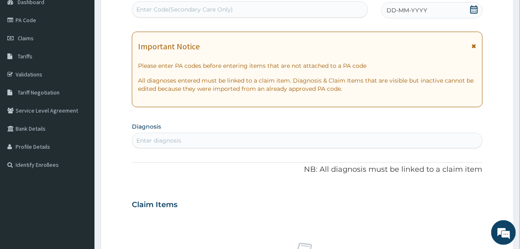
click at [201, 139] on div "Enter diagnosis" at bounding box center [307, 140] width 350 height 13
type input "[MEDICAL_DATA]"
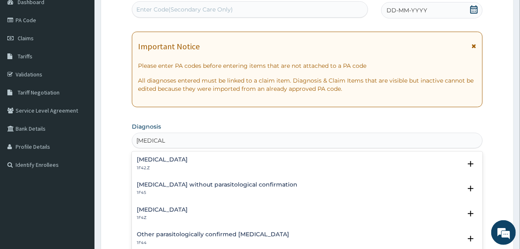
click at [167, 208] on h4 "[MEDICAL_DATA]" at bounding box center [162, 210] width 51 height 6
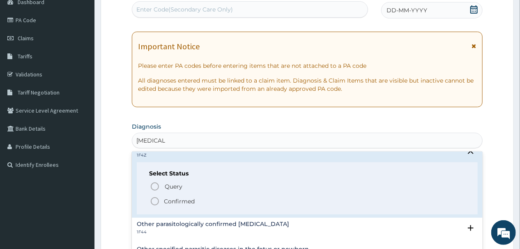
scroll to position [66, 0]
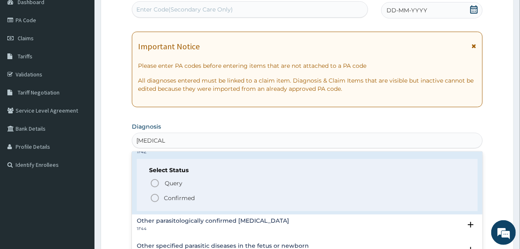
click at [156, 196] on icon "status option filled" at bounding box center [155, 198] width 10 height 10
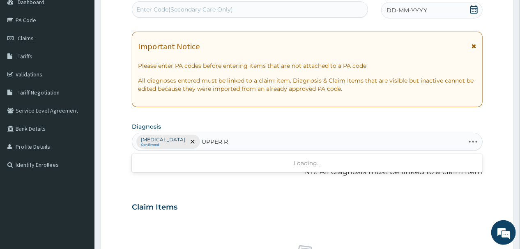
type input "UPPER"
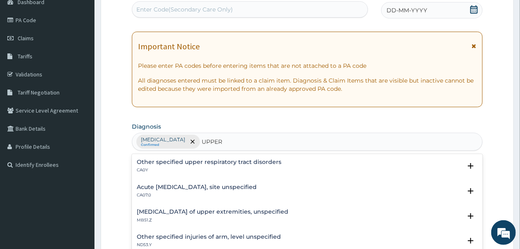
click at [197, 184] on h4 "Acute [MEDICAL_DATA], site unspecified" at bounding box center [197, 187] width 120 height 6
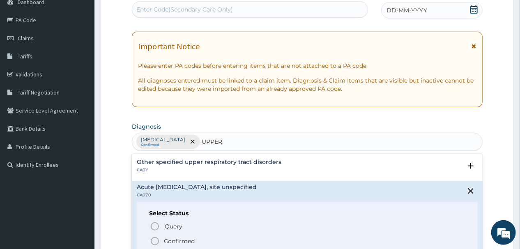
click at [152, 239] on icon "status option filled" at bounding box center [155, 241] width 10 height 10
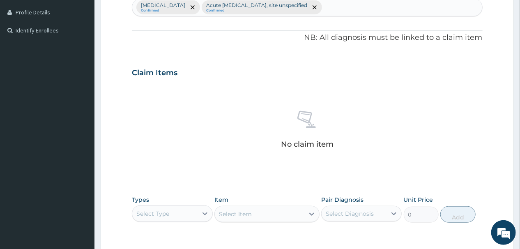
scroll to position [252, 0]
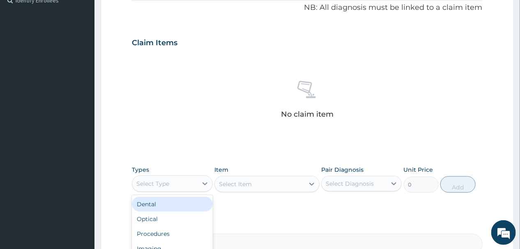
click at [194, 183] on div "Select Type" at bounding box center [164, 183] width 65 height 13
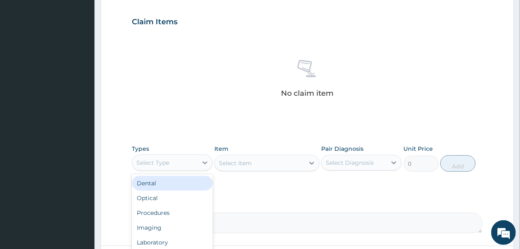
scroll to position [285, 0]
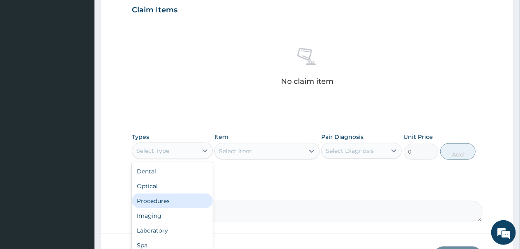
click at [164, 200] on div "Procedures" at bounding box center [172, 200] width 81 height 15
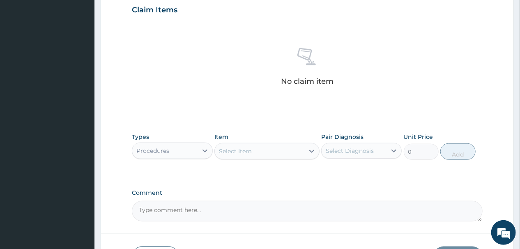
click at [260, 151] on div "Select Item" at bounding box center [260, 151] width 90 height 13
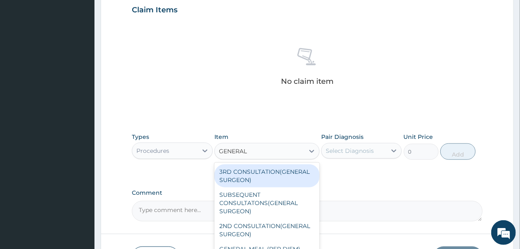
type input "GENERAL P"
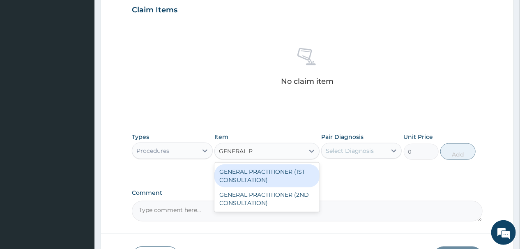
click at [272, 171] on div "GENERAL PRACTITIONER (1ST CONSULTATION)" at bounding box center [266, 175] width 105 height 23
type input "2500"
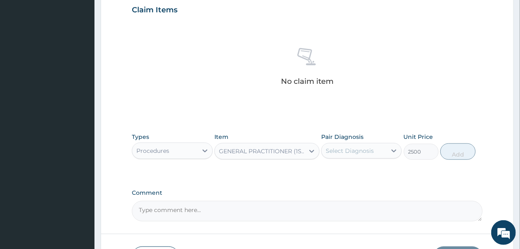
click at [356, 149] on div "Select Diagnosis" at bounding box center [350, 151] width 48 height 8
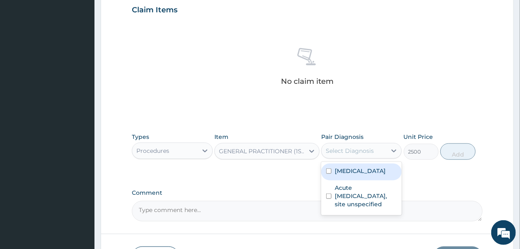
click at [328, 169] on input "checkbox" at bounding box center [328, 170] width 5 height 5
checkbox input "true"
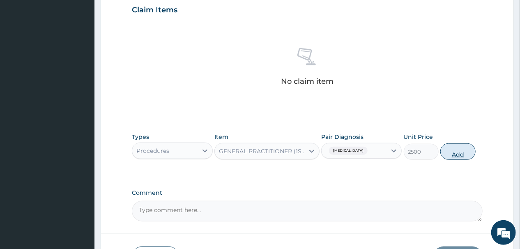
click at [454, 152] on button "Add" at bounding box center [457, 151] width 35 height 16
type input "0"
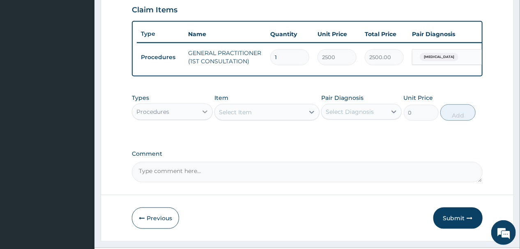
click at [202, 116] on icon at bounding box center [205, 112] width 8 height 8
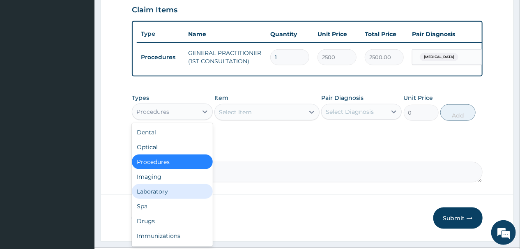
click at [168, 198] on div "Laboratory" at bounding box center [172, 191] width 81 height 15
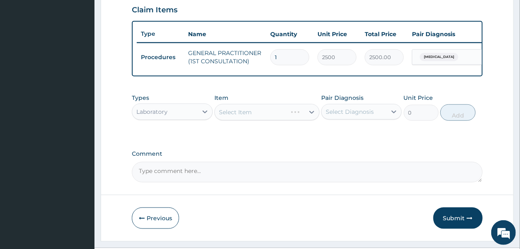
click at [263, 120] on div "Select Item" at bounding box center [266, 112] width 105 height 16
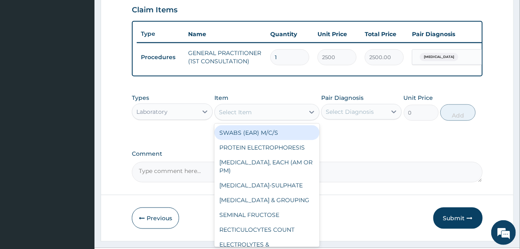
click at [253, 119] on div "Select Item" at bounding box center [260, 112] width 90 height 13
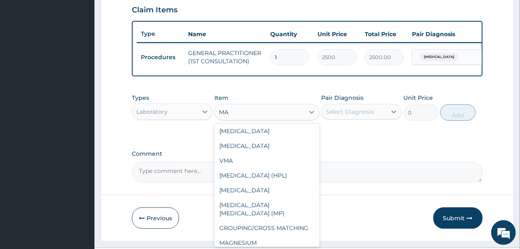
scroll to position [0, 0]
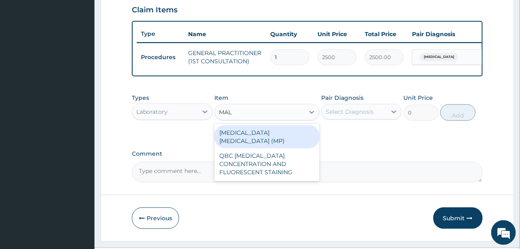
type input "MALA"
click at [258, 139] on div "[MEDICAL_DATA] [MEDICAL_DATA] (MP)" at bounding box center [266, 136] width 105 height 23
type input "2000"
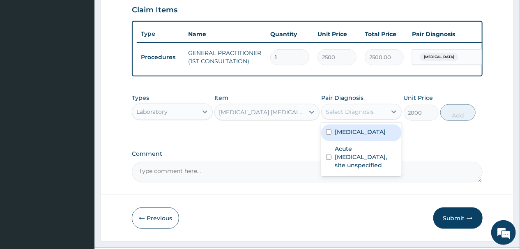
click at [361, 116] on div "Select Diagnosis" at bounding box center [350, 112] width 48 height 8
click at [329, 135] on input "checkbox" at bounding box center [328, 131] width 5 height 5
checkbox input "true"
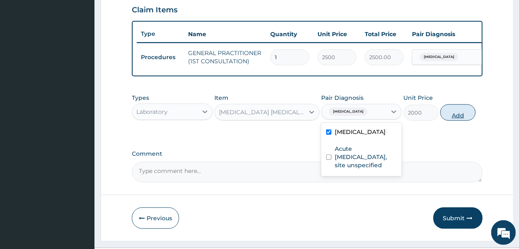
click at [460, 120] on button "Add" at bounding box center [457, 112] width 35 height 16
type input "0"
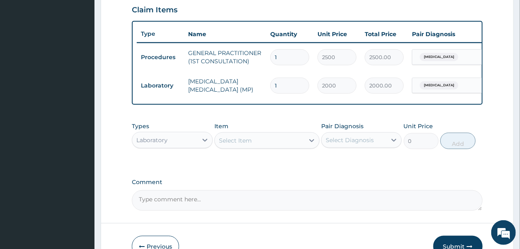
click at [269, 147] on div "Select Item" at bounding box center [260, 140] width 90 height 13
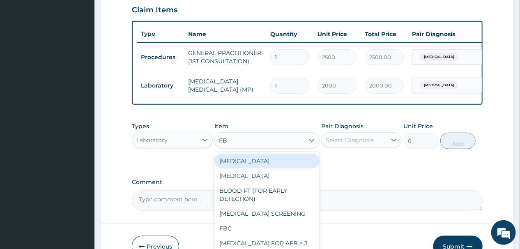
type input "FBC"
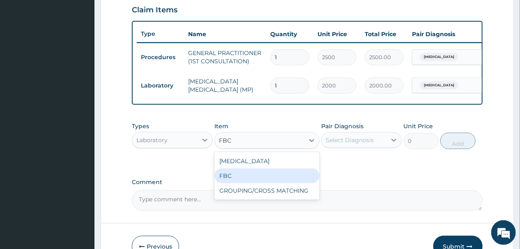
click at [222, 183] on div "FBC" at bounding box center [266, 175] width 105 height 15
type input "6000"
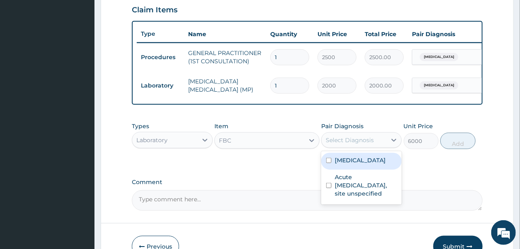
click at [364, 144] on div "Select Diagnosis" at bounding box center [350, 140] width 48 height 8
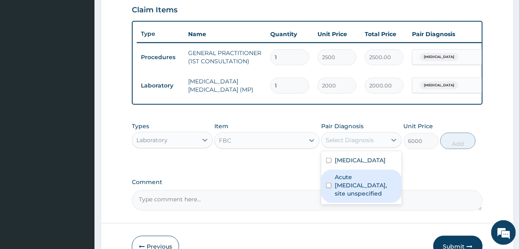
click at [328, 188] on input "checkbox" at bounding box center [328, 185] width 5 height 5
checkbox input "true"
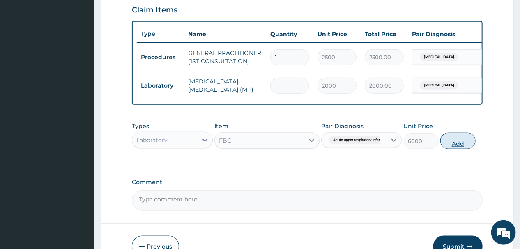
click at [454, 149] on button "Add" at bounding box center [457, 141] width 35 height 16
type input "0"
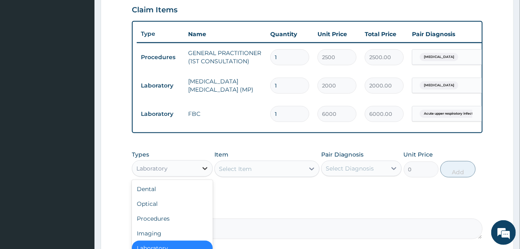
click at [201, 173] on icon at bounding box center [205, 168] width 8 height 8
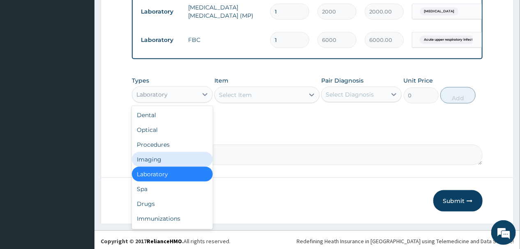
scroll to position [370, 0]
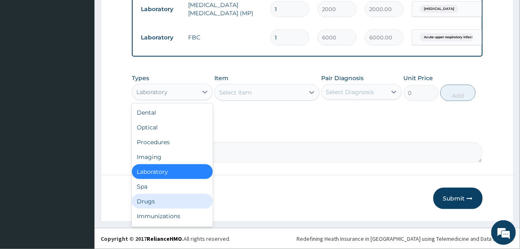
click at [147, 203] on div "Drugs" at bounding box center [172, 201] width 81 height 15
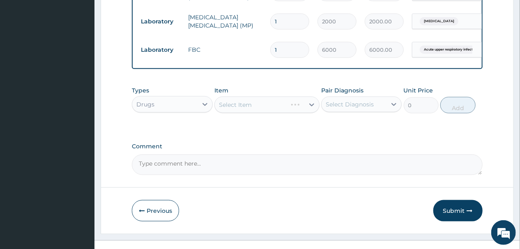
scroll to position [337, 0]
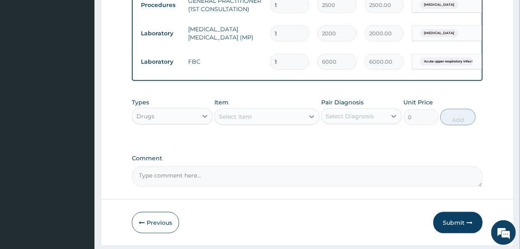
click at [269, 123] on div "Select Item" at bounding box center [260, 116] width 90 height 13
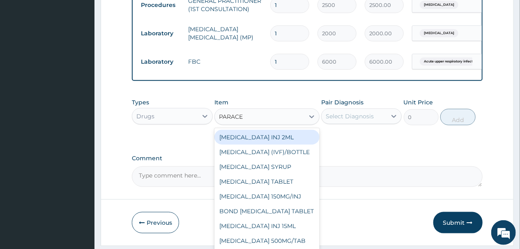
type input "PARACET"
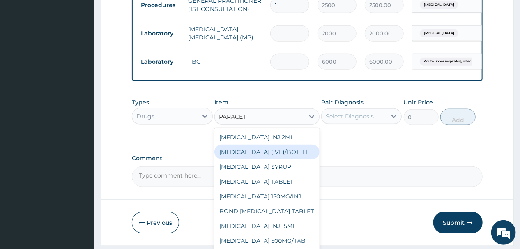
scroll to position [21, 0]
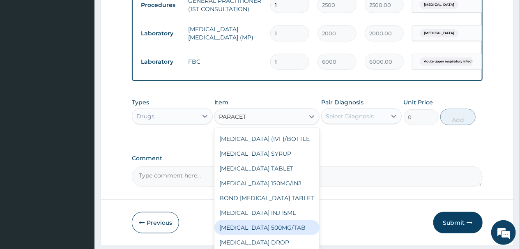
click at [266, 235] on div "[MEDICAL_DATA] 500MG/TAB" at bounding box center [266, 227] width 105 height 15
type input "14"
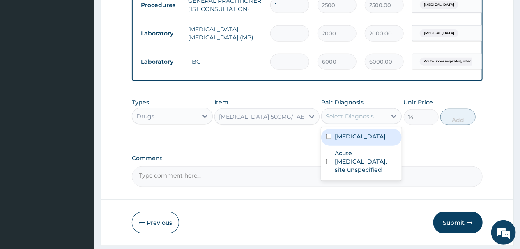
click at [380, 123] on div "Select Diagnosis" at bounding box center [354, 116] width 65 height 13
click at [329, 139] on input "checkbox" at bounding box center [328, 136] width 5 height 5
checkbox input "true"
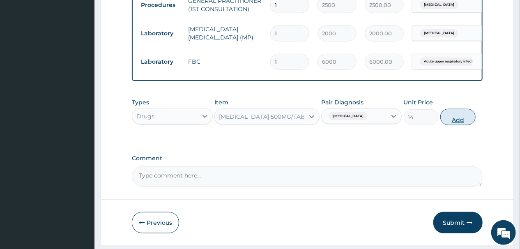
click at [461, 123] on button "Add" at bounding box center [457, 117] width 35 height 16
type input "0"
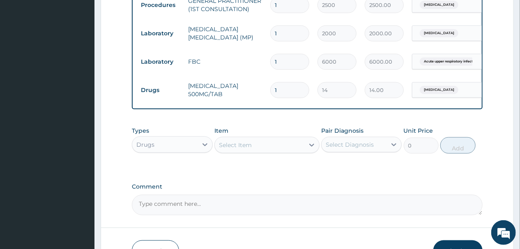
click at [297, 152] on div "Select Item" at bounding box center [260, 144] width 90 height 13
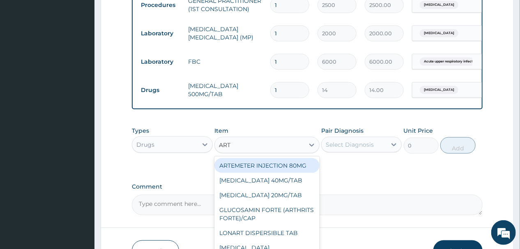
type input "ARTE"
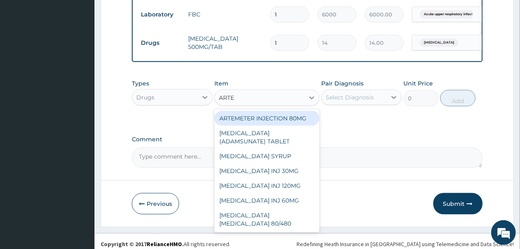
scroll to position [398, 0]
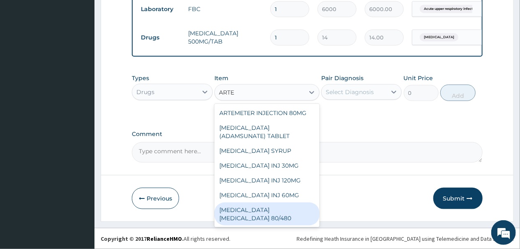
click at [272, 215] on div "[MEDICAL_DATA] [MEDICAL_DATA] 80/480" at bounding box center [266, 214] width 105 height 23
type input "1540"
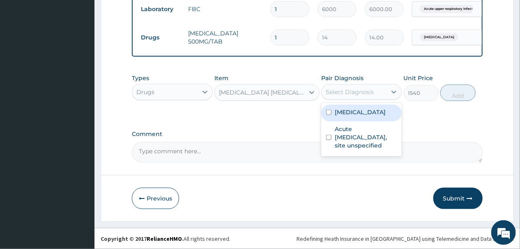
click at [358, 91] on div "Select Diagnosis" at bounding box center [350, 92] width 48 height 8
click at [342, 113] on label "[MEDICAL_DATA]" at bounding box center [360, 112] width 51 height 8
checkbox input "true"
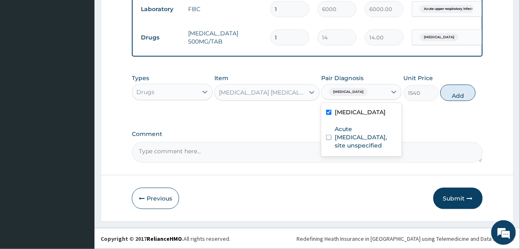
click at [456, 93] on button "Add" at bounding box center [457, 93] width 35 height 16
type input "0"
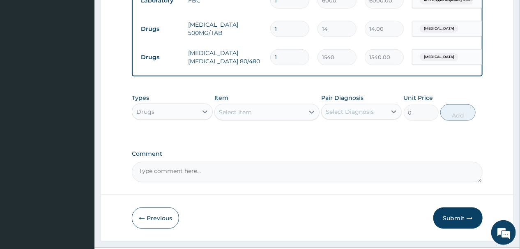
type input "0.00"
type input "6"
type input "9240.00"
type input "6"
click at [253, 119] on div "Select Item" at bounding box center [260, 112] width 90 height 13
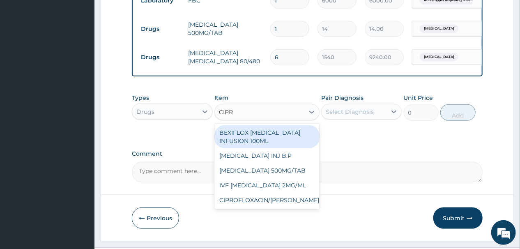
type input "[MEDICAL_DATA]"
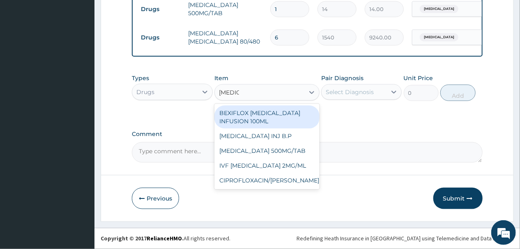
scroll to position [426, 0]
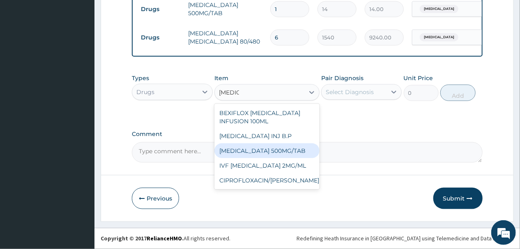
click at [280, 150] on div "[MEDICAL_DATA] 500MG/TAB" at bounding box center [266, 150] width 105 height 15
type input "91"
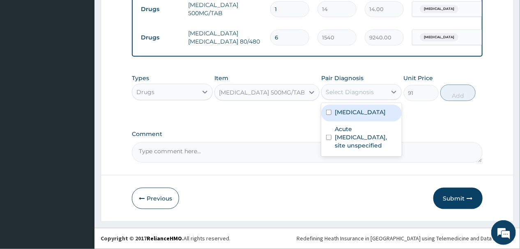
click at [371, 92] on div "Select Diagnosis" at bounding box center [350, 92] width 48 height 8
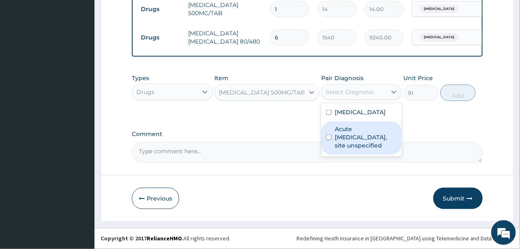
click at [329, 136] on input "checkbox" at bounding box center [328, 137] width 5 height 5
checkbox input "true"
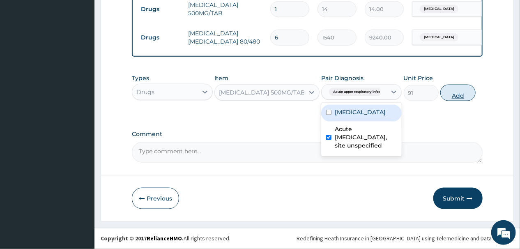
click at [456, 91] on button "Add" at bounding box center [457, 93] width 35 height 16
type input "0"
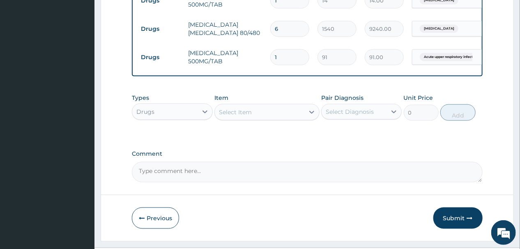
type input "10"
type input "910.00"
type input "10"
click at [260, 119] on div "Select Item" at bounding box center [260, 112] width 90 height 13
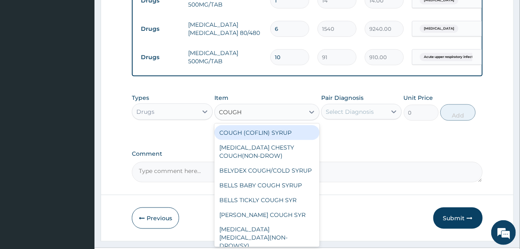
type input "COUGH S"
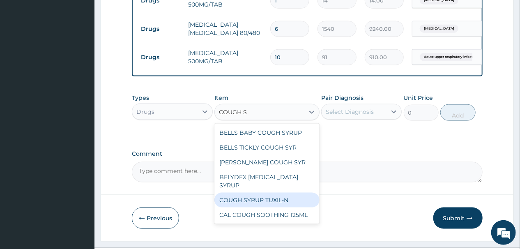
click at [257, 198] on div "COUGH SYRUP TUXIL-N" at bounding box center [266, 200] width 105 height 15
type input "350"
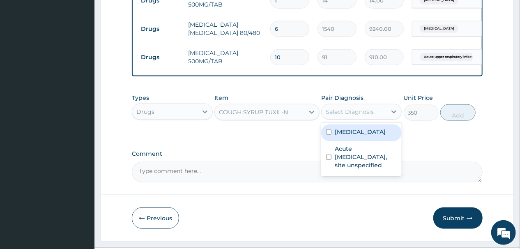
click at [360, 116] on div "Select Diagnosis" at bounding box center [350, 112] width 48 height 8
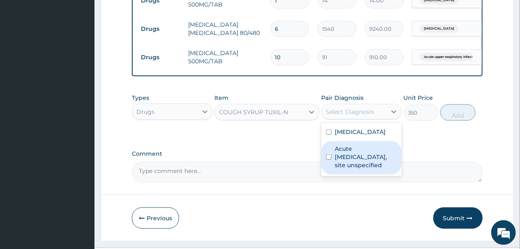
click at [329, 160] on input "checkbox" at bounding box center [328, 156] width 5 height 5
checkbox input "true"
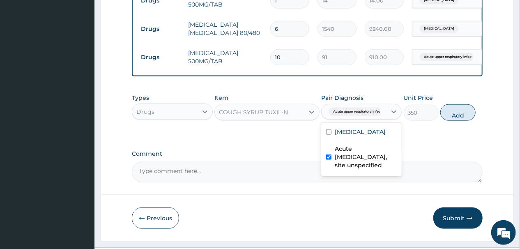
click at [458, 120] on button "Add" at bounding box center [457, 112] width 35 height 16
type input "0"
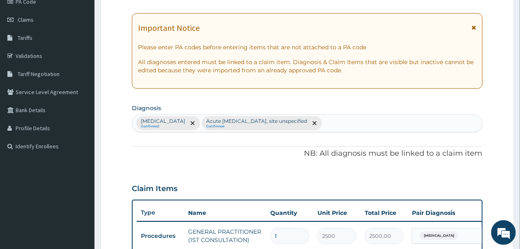
scroll to position [56, 0]
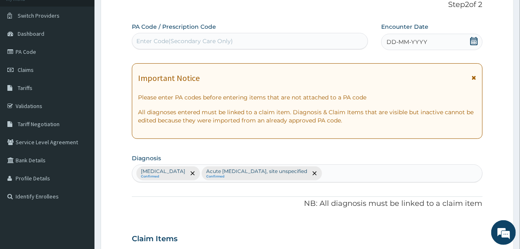
click at [473, 39] on icon at bounding box center [473, 41] width 7 height 8
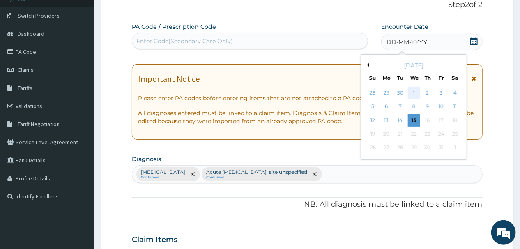
click at [414, 89] on div "1" at bounding box center [414, 93] width 12 height 12
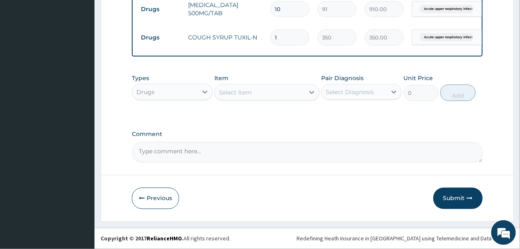
scroll to position [483, 0]
click at [461, 197] on button "Submit" at bounding box center [457, 198] width 49 height 21
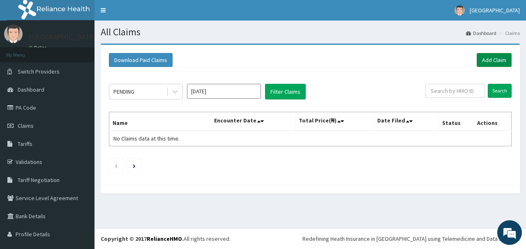
click at [486, 56] on link "Add Claim" at bounding box center [494, 60] width 35 height 14
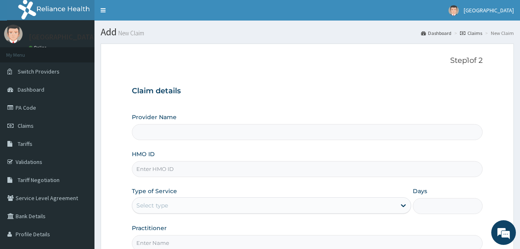
type input "[GEOGRAPHIC_DATA]"
click at [181, 169] on input "HMO ID" at bounding box center [307, 169] width 350 height 16
click at [164, 169] on input "GMT/" at bounding box center [307, 169] width 350 height 16
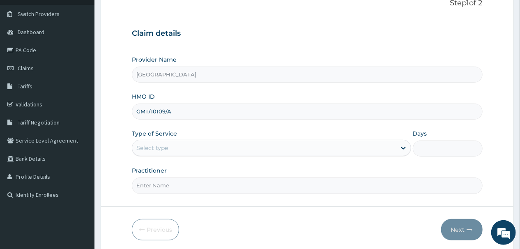
scroll to position [66, 0]
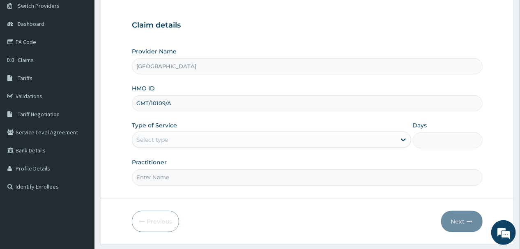
type input "GMT/10109/A"
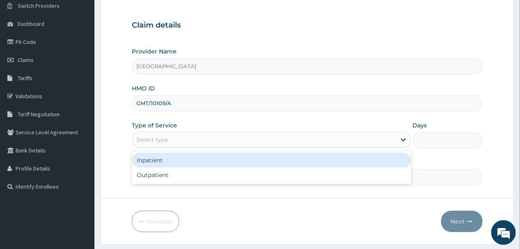
click at [189, 138] on div "Select type" at bounding box center [264, 139] width 264 height 13
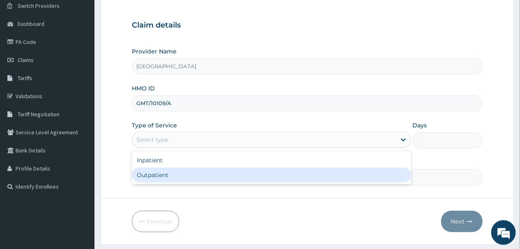
click at [173, 174] on div "Outpatient" at bounding box center [271, 175] width 279 height 15
type input "1"
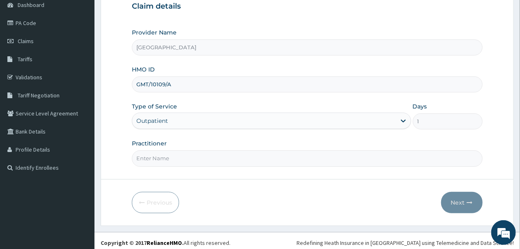
scroll to position [88, 0]
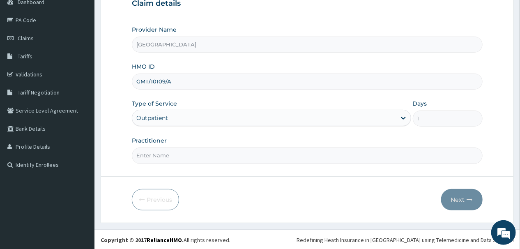
click at [199, 154] on input "Practitioner" at bounding box center [307, 155] width 350 height 16
type input "[PERSON_NAME]"
click at [458, 199] on button "Next" at bounding box center [461, 199] width 41 height 21
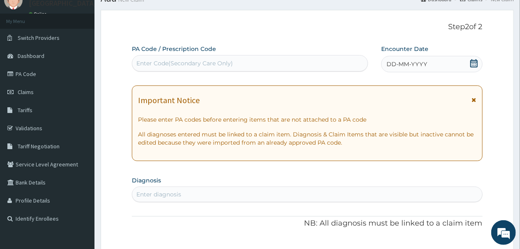
scroll to position [22, 0]
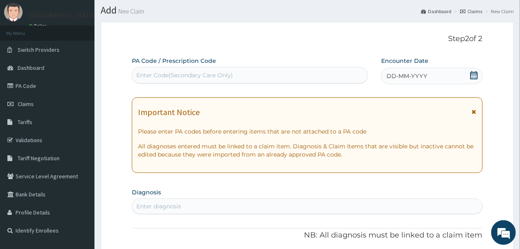
click at [189, 72] on div "Enter Code(Secondary Care Only)" at bounding box center [184, 75] width 97 height 8
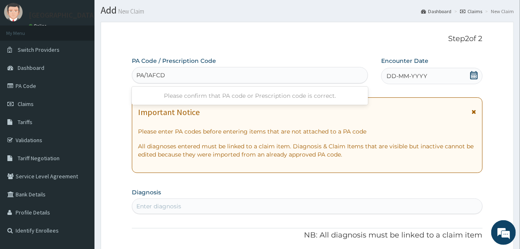
type input "PA/1AFCD9"
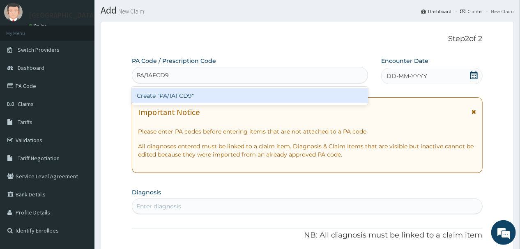
click at [181, 95] on div "Create "PA/1AFCD9"" at bounding box center [250, 95] width 236 height 15
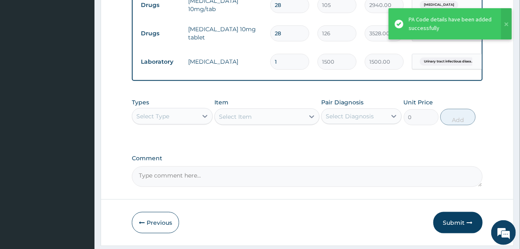
scroll to position [339, 0]
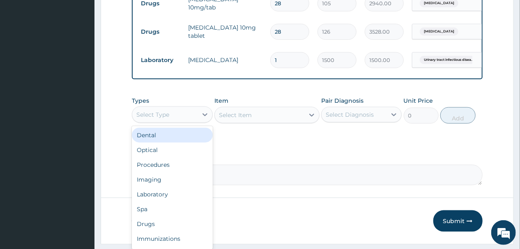
click at [193, 116] on div "Select Type" at bounding box center [164, 114] width 65 height 13
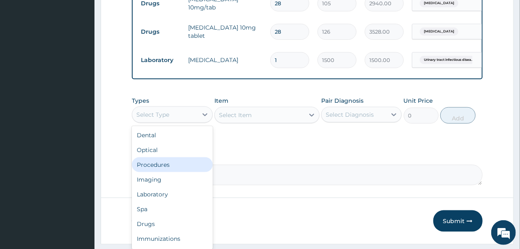
click at [172, 170] on div "Procedures" at bounding box center [172, 164] width 81 height 15
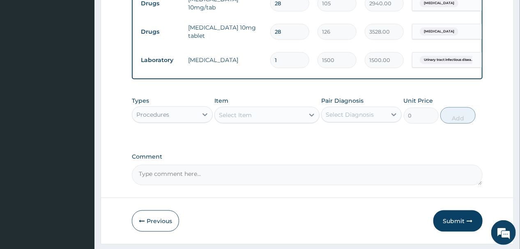
click at [253, 120] on div "Select Item" at bounding box center [260, 114] width 90 height 13
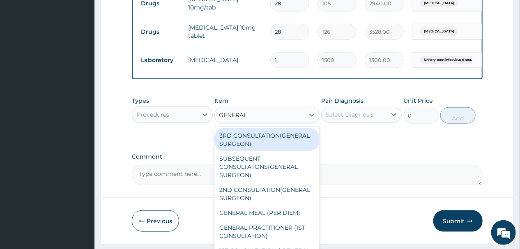
type input "GENERAL P"
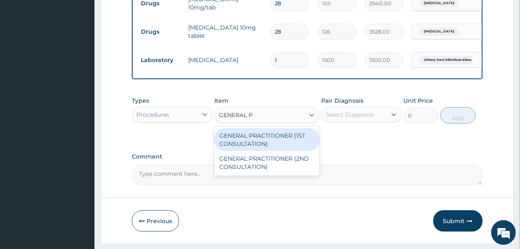
click at [269, 144] on div "GENERAL PRACTITIONER (1ST CONSULTATION)" at bounding box center [266, 139] width 105 height 23
type input "2500"
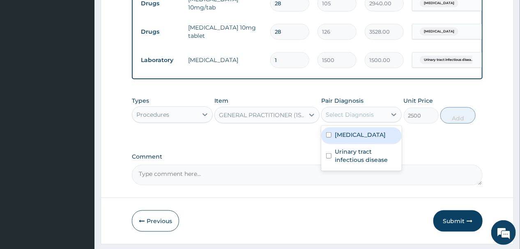
click at [362, 117] on div "Select Diagnosis" at bounding box center [350, 115] width 48 height 8
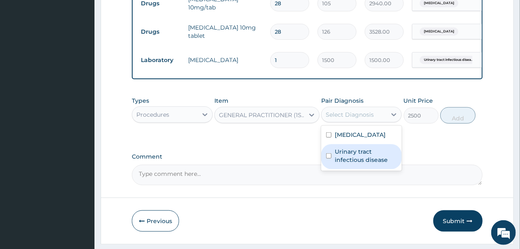
click at [328, 159] on input "checkbox" at bounding box center [328, 155] width 5 height 5
checkbox input "true"
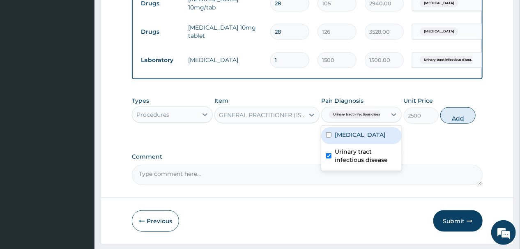
click at [458, 120] on button "Add" at bounding box center [457, 115] width 35 height 16
type input "0"
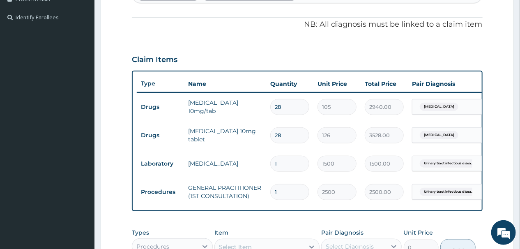
scroll to position [207, 0]
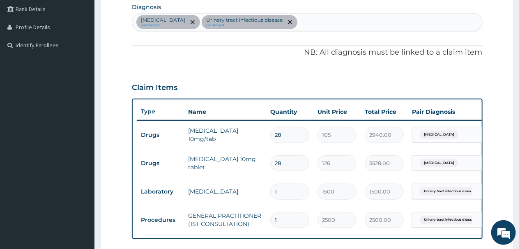
click at [329, 21] on div "[MEDICAL_DATA] confirmed Urinary tract [MEDICAL_DATA] confirmed" at bounding box center [307, 22] width 350 height 17
type input "URINARY"
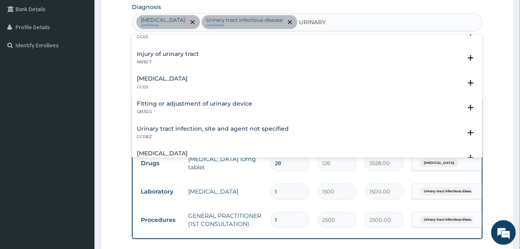
scroll to position [493, 0]
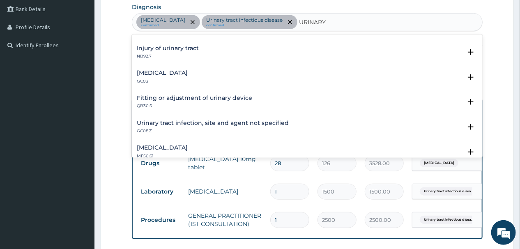
click at [218, 120] on h4 "Urinary tract infection, site and agent not specified" at bounding box center [213, 123] width 152 height 6
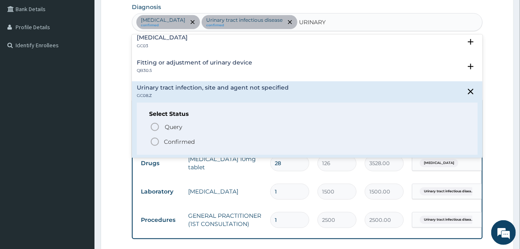
scroll to position [559, 0]
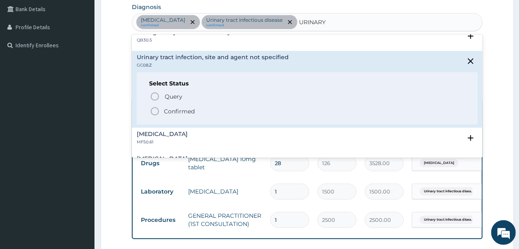
click at [152, 108] on circle "status option filled" at bounding box center [154, 111] width 7 height 7
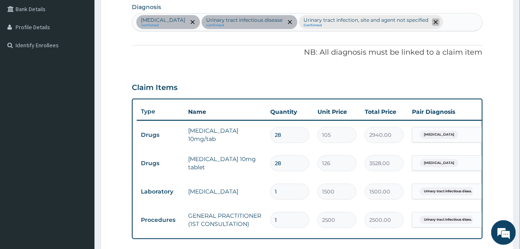
click at [438, 21] on icon "remove selection option" at bounding box center [436, 22] width 4 height 4
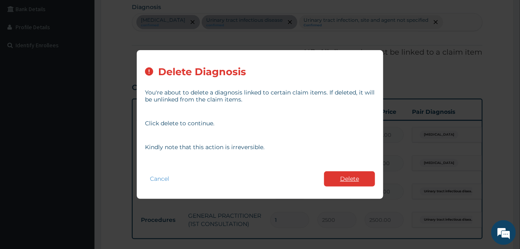
click at [346, 174] on button "Delete" at bounding box center [349, 178] width 51 height 15
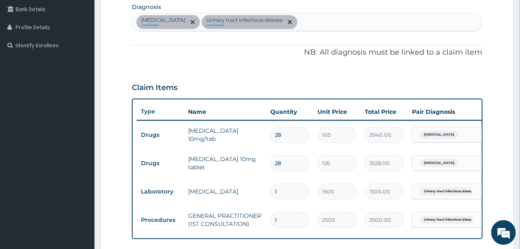
click at [337, 18] on div "[MEDICAL_DATA] confirmed Urinary tract [MEDICAL_DATA] confirmed" at bounding box center [307, 22] width 350 height 17
type input "[MEDICAL_DATA]"
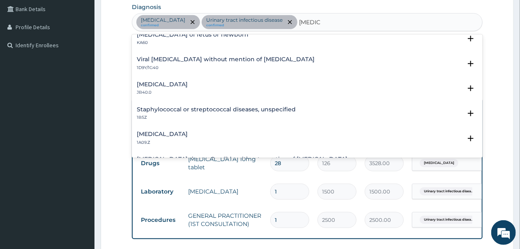
scroll to position [66, 0]
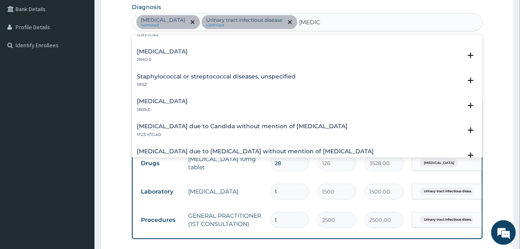
click at [188, 98] on h4 "[MEDICAL_DATA]" at bounding box center [162, 101] width 51 height 6
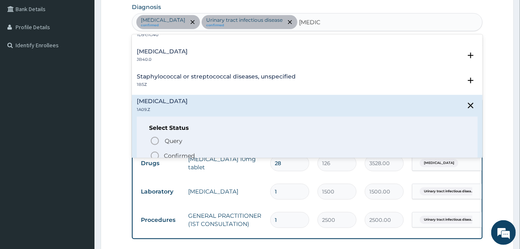
click at [154, 154] on icon "status option filled" at bounding box center [155, 156] width 10 height 10
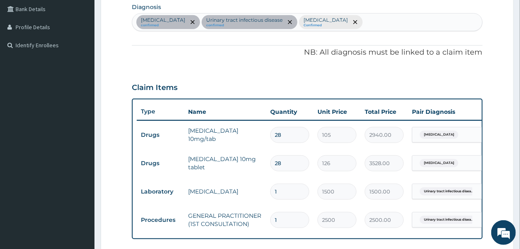
click at [432, 22] on div "[MEDICAL_DATA] confirmed Urinary tract [MEDICAL_DATA] confirmed [MEDICAL_DATA] …" at bounding box center [307, 22] width 350 height 17
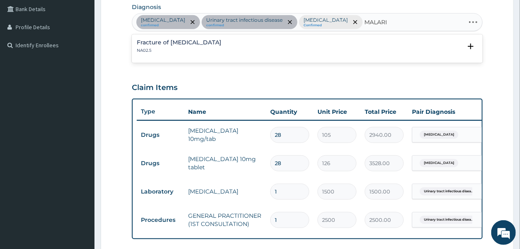
type input "[MEDICAL_DATA]"
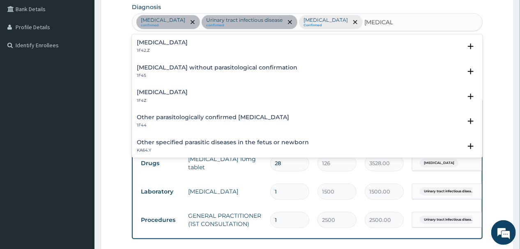
click at [188, 90] on h4 "[MEDICAL_DATA]" at bounding box center [162, 92] width 51 height 6
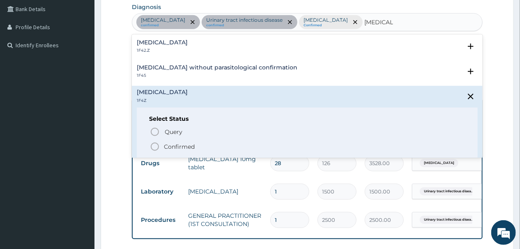
click at [152, 145] on icon "status option filled" at bounding box center [155, 147] width 10 height 10
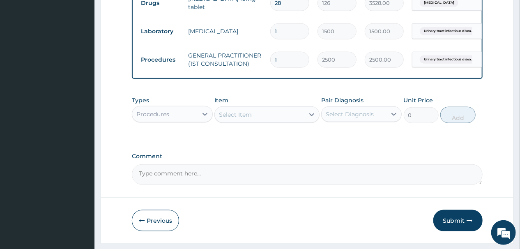
scroll to position [371, 0]
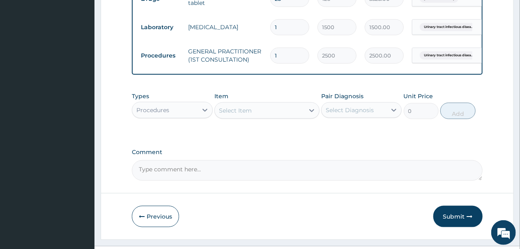
click at [270, 117] on div "Select Item" at bounding box center [260, 110] width 90 height 13
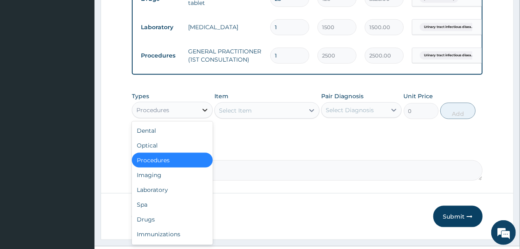
click at [199, 117] on div at bounding box center [205, 110] width 15 height 15
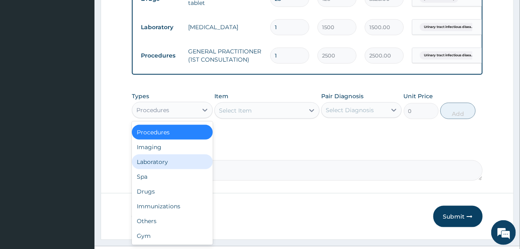
click at [153, 169] on div "Laboratory" at bounding box center [172, 161] width 81 height 15
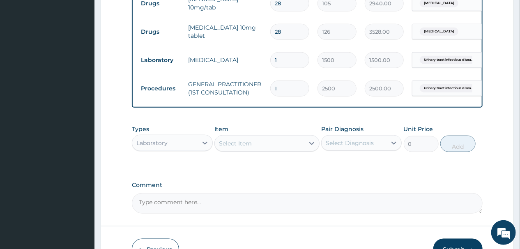
scroll to position [371, 0]
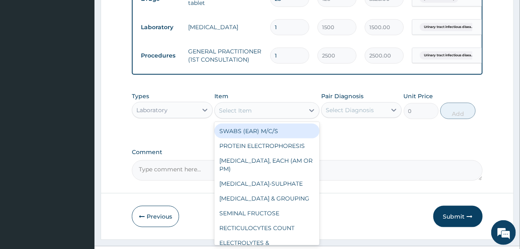
click at [255, 117] on div "Select Item" at bounding box center [260, 110] width 90 height 13
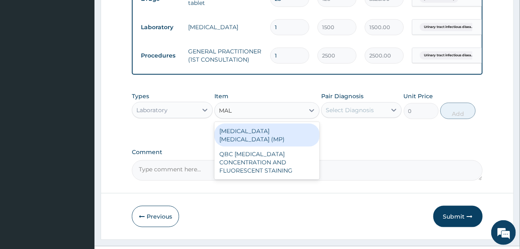
type input "MALA"
click at [280, 147] on div "[MEDICAL_DATA] [MEDICAL_DATA] (MP)" at bounding box center [266, 135] width 105 height 23
type input "2000"
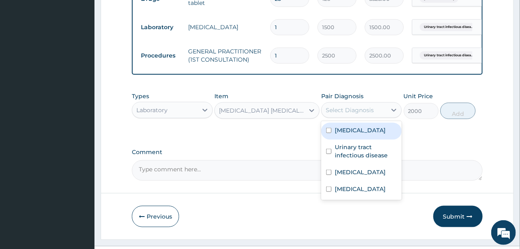
click at [358, 114] on div "Select Diagnosis" at bounding box center [350, 110] width 48 height 8
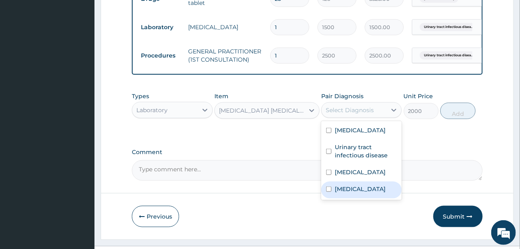
click at [329, 192] on input "checkbox" at bounding box center [328, 189] width 5 height 5
checkbox input "true"
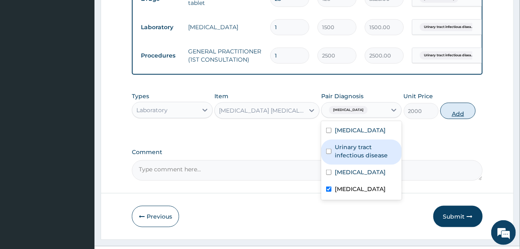
click at [459, 119] on button "Add" at bounding box center [457, 111] width 35 height 16
type input "0"
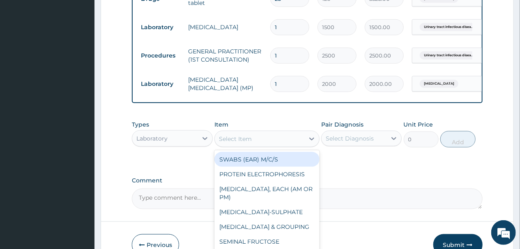
click at [266, 145] on div "Select Item" at bounding box center [260, 138] width 90 height 13
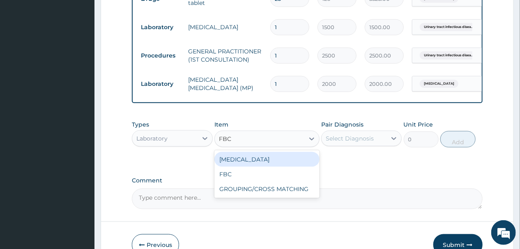
type input "FBC"
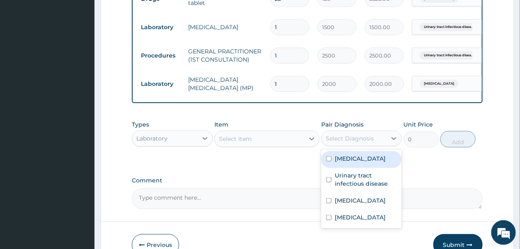
click at [357, 143] on div "Select Diagnosis" at bounding box center [350, 138] width 48 height 8
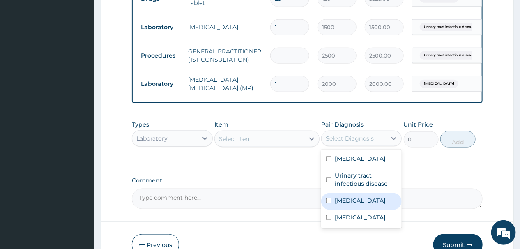
click at [329, 203] on input "checkbox" at bounding box center [328, 200] width 5 height 5
checkbox input "true"
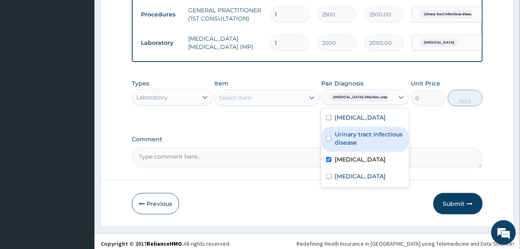
scroll to position [442, 0]
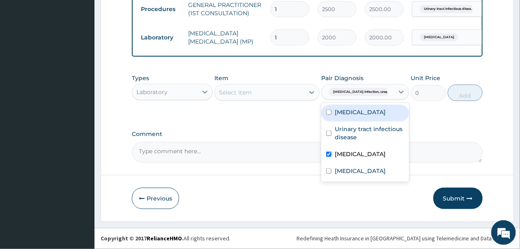
click at [285, 94] on div "Select Item" at bounding box center [260, 92] width 90 height 13
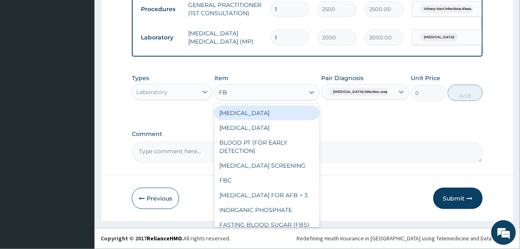
type input "FBC"
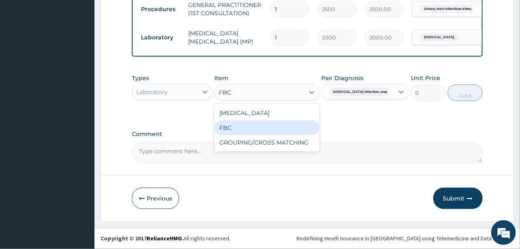
click at [235, 127] on div "FBC" at bounding box center [266, 127] width 105 height 15
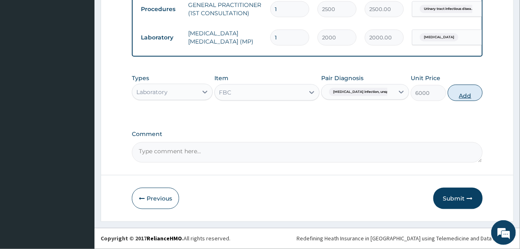
click at [460, 94] on button "Add" at bounding box center [465, 93] width 35 height 16
type input "0"
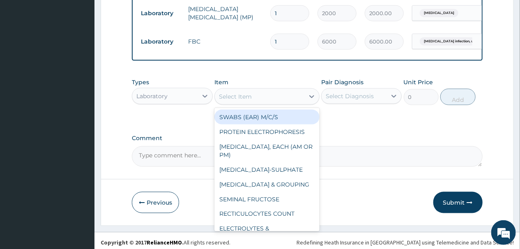
click at [268, 103] on div "Select Item" at bounding box center [260, 96] width 90 height 13
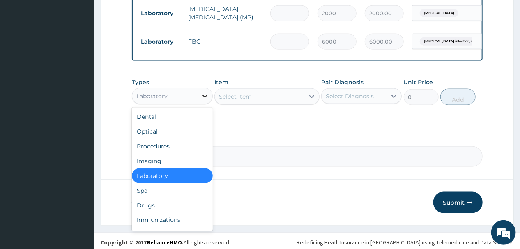
click at [203, 100] on icon at bounding box center [205, 96] width 8 height 8
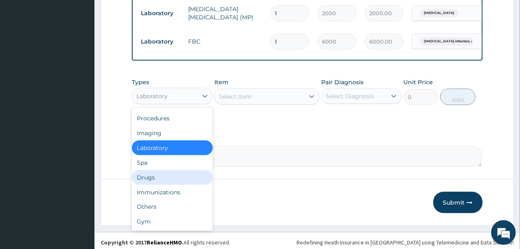
click at [156, 185] on div "Drugs" at bounding box center [172, 177] width 81 height 15
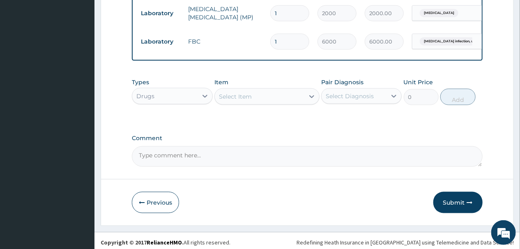
click at [273, 103] on div "Select Item" at bounding box center [260, 96] width 90 height 13
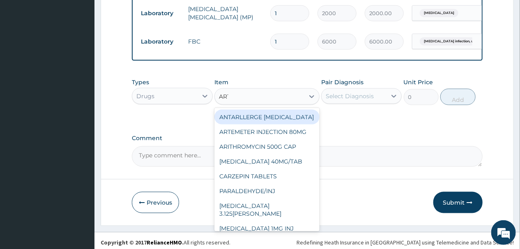
type input "ARTE"
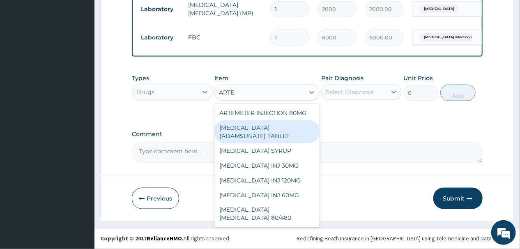
scroll to position [470, 0]
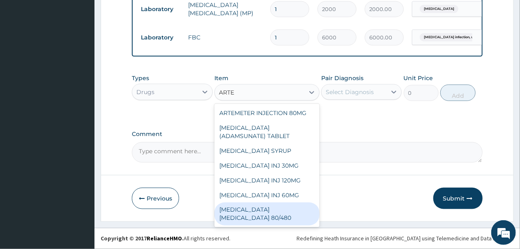
click at [265, 217] on div "COARTEM D TAB 80/480" at bounding box center [266, 214] width 105 height 23
type input "1540"
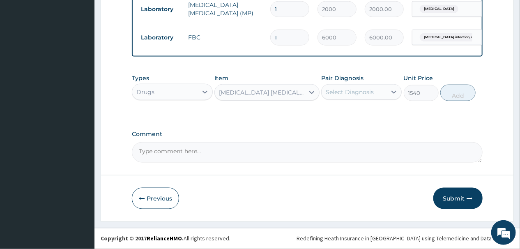
click at [362, 90] on div "Select Diagnosis" at bounding box center [350, 92] width 48 height 8
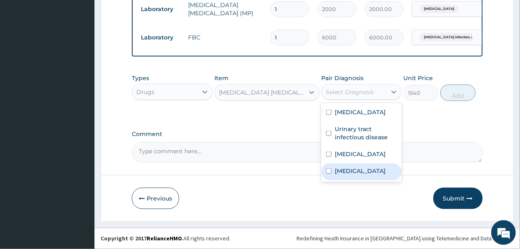
click at [330, 174] on input "checkbox" at bounding box center [328, 170] width 5 height 5
checkbox input "true"
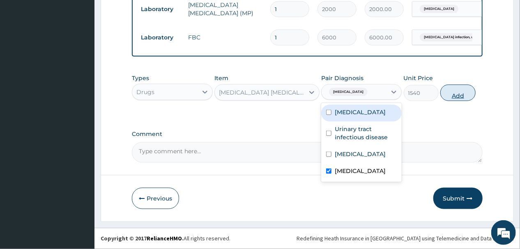
click at [454, 91] on button "Add" at bounding box center [457, 93] width 35 height 16
type input "0"
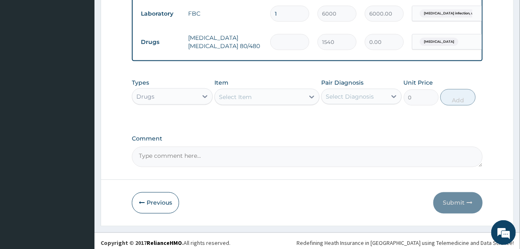
type input "0.00"
type input "6"
type input "9240.00"
type input "6"
click at [263, 104] on div "Select Item" at bounding box center [260, 96] width 90 height 13
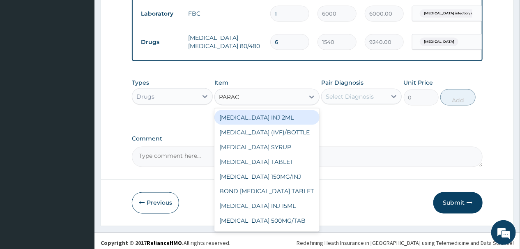
type input "PARACE"
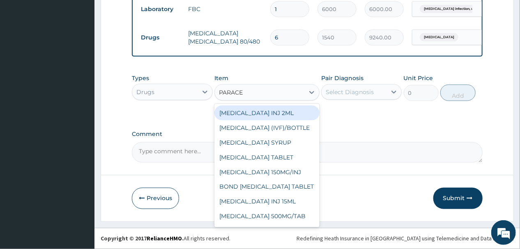
scroll to position [498, 0]
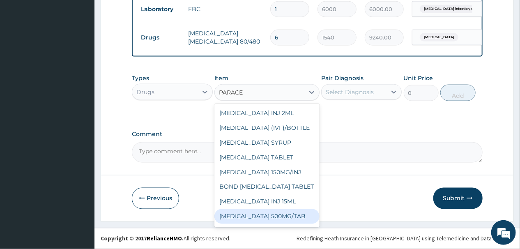
click at [281, 222] on div "PARACETAMOL 500MG/TAB" at bounding box center [266, 216] width 105 height 15
type input "14"
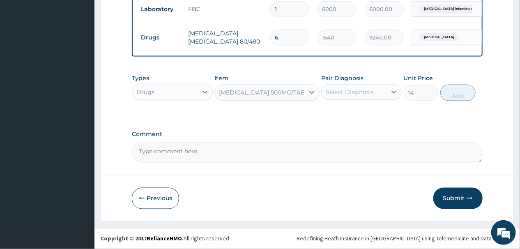
click at [377, 91] on div "Select Diagnosis" at bounding box center [354, 91] width 65 height 13
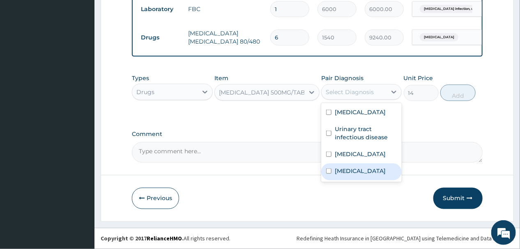
click at [327, 174] on input "checkbox" at bounding box center [328, 170] width 5 height 5
checkbox input "true"
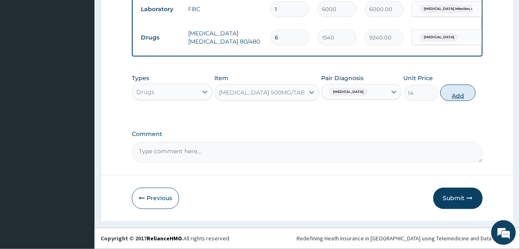
click at [449, 91] on button "Add" at bounding box center [457, 93] width 35 height 16
type input "0"
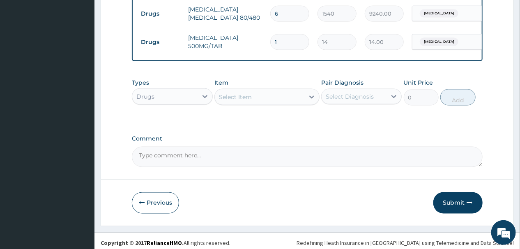
type input "18"
type input "252.00"
type input "18"
click at [263, 104] on div "Select Item" at bounding box center [260, 96] width 90 height 13
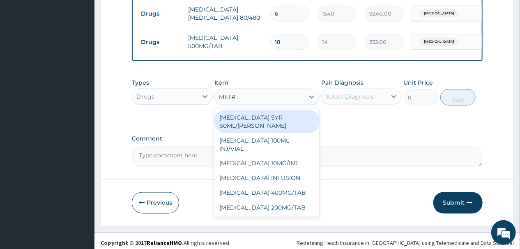
type input "METRO"
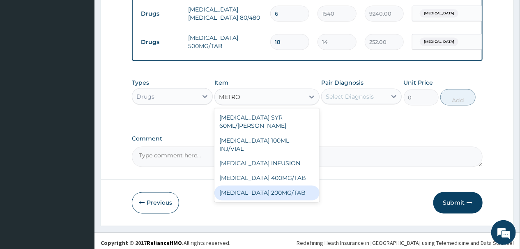
click at [249, 200] on div "METRONIDAZOLE 200MG/TAB" at bounding box center [266, 193] width 105 height 15
type input "21"
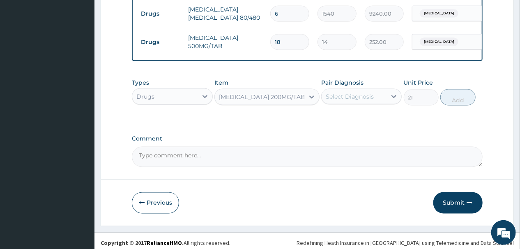
click at [369, 101] on div "Select Diagnosis" at bounding box center [350, 96] width 48 height 8
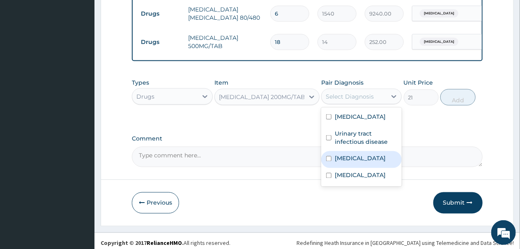
click at [327, 161] on input "checkbox" at bounding box center [328, 158] width 5 height 5
checkbox input "true"
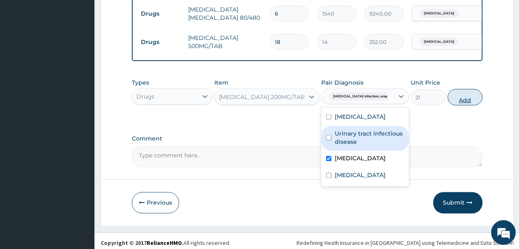
click at [459, 106] on button "Add" at bounding box center [465, 97] width 35 height 16
type input "0"
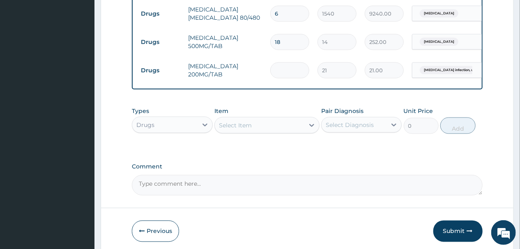
type input "0.00"
type input "3"
type input "63.00"
type input "30"
type input "630.00"
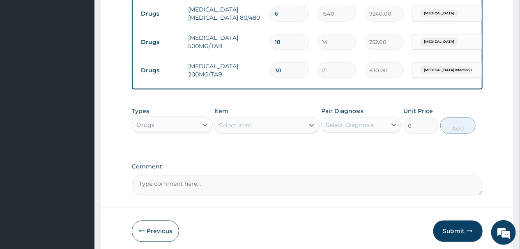
type input "30"
click at [270, 132] on div "Select Item" at bounding box center [260, 125] width 90 height 13
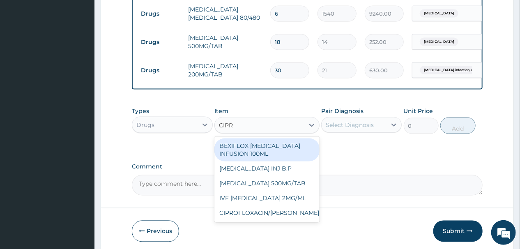
type input "CIPRO"
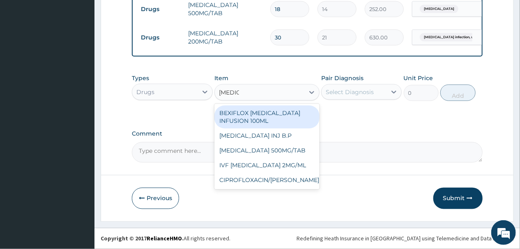
scroll to position [555, 0]
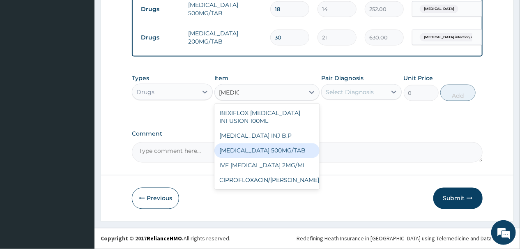
click at [270, 151] on div "CIPROFLOXACIN 500MG/TAB" at bounding box center [266, 150] width 105 height 15
type input "91"
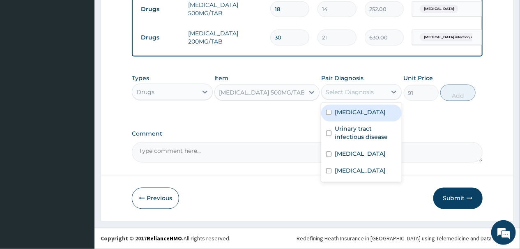
click at [374, 91] on div "Select Diagnosis" at bounding box center [350, 92] width 48 height 8
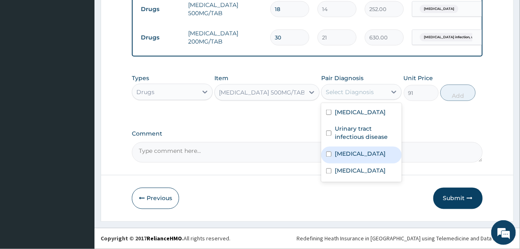
click at [329, 157] on input "checkbox" at bounding box center [328, 154] width 5 height 5
checkbox input "true"
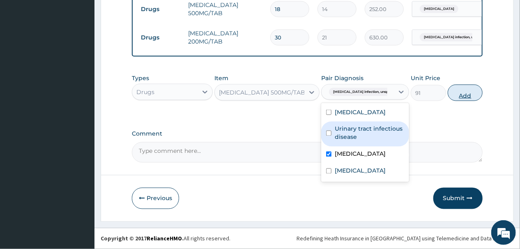
click at [457, 93] on button "Add" at bounding box center [465, 93] width 35 height 16
type input "0"
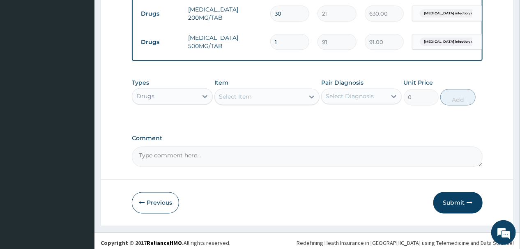
type input "10"
type input "910.00"
type input "10"
click at [252, 104] on div "Select Item" at bounding box center [260, 96] width 90 height 13
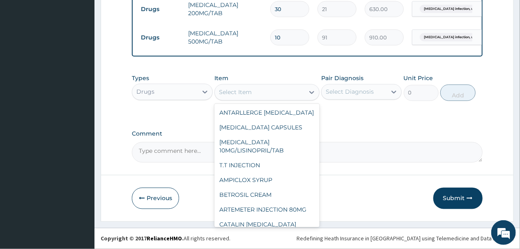
scroll to position [99, 0]
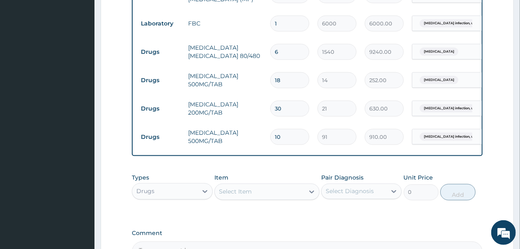
scroll to position [583, 0]
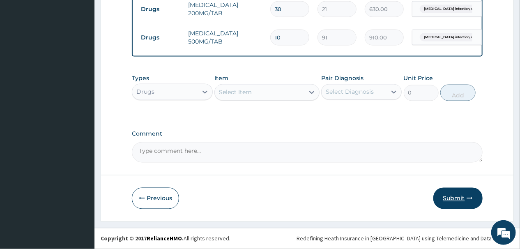
click at [458, 197] on button "Submit" at bounding box center [457, 198] width 49 height 21
click at [141, 196] on icon "button" at bounding box center [142, 199] width 6 height 6
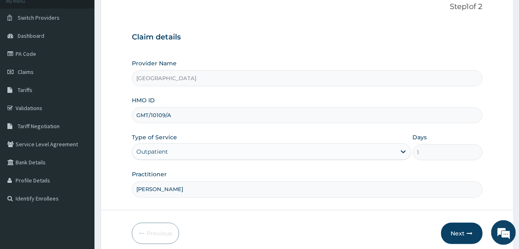
scroll to position [66, 0]
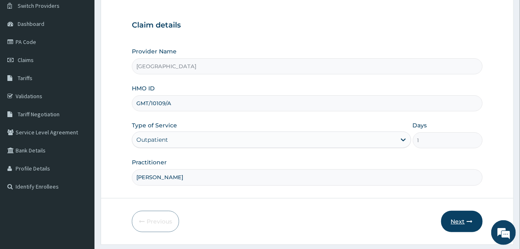
click at [458, 219] on button "Next" at bounding box center [461, 221] width 41 height 21
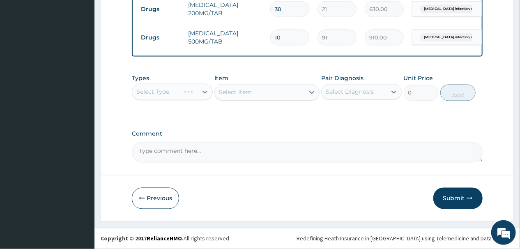
scroll to position [583, 0]
click at [461, 199] on button "Submit" at bounding box center [457, 198] width 49 height 21
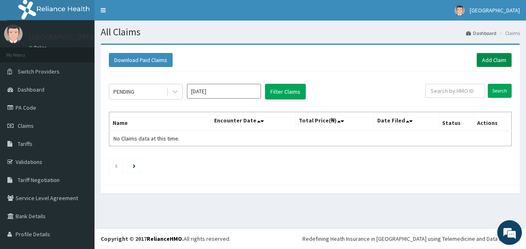
click at [487, 59] on link "Add Claim" at bounding box center [494, 60] width 35 height 14
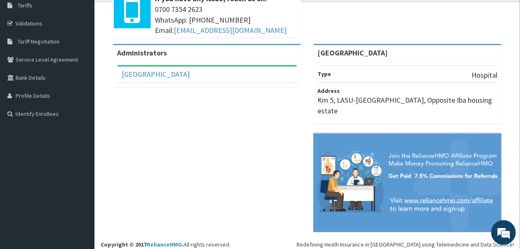
scroll to position [143, 0]
